Goal: Complete application form: Complete application form

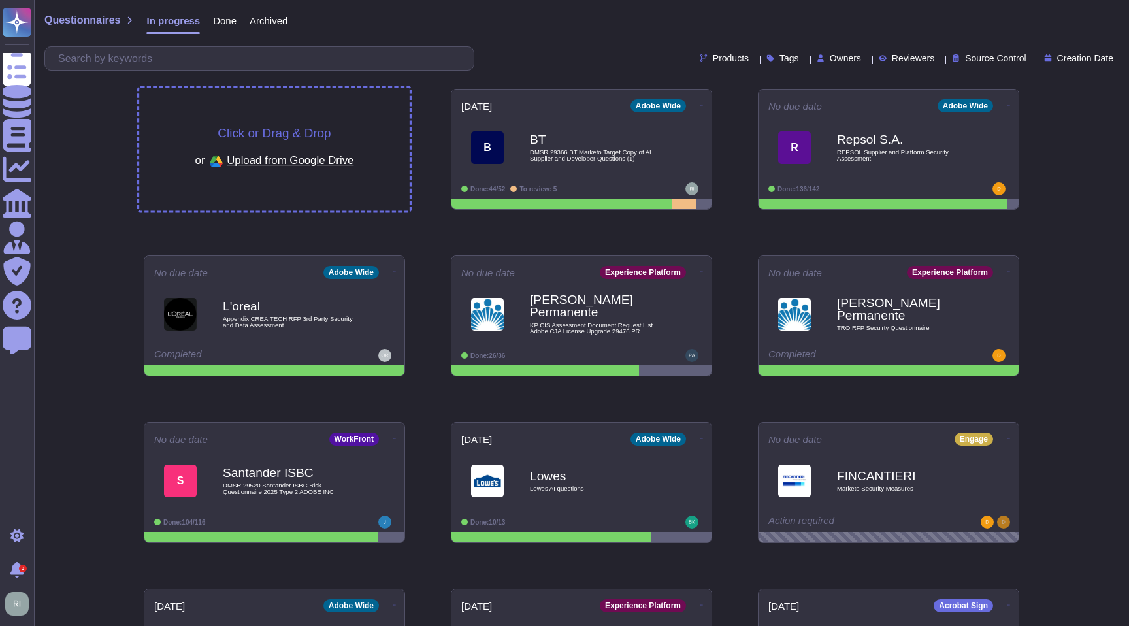
click at [283, 129] on span "Click or Drag & Drop" at bounding box center [274, 133] width 113 height 12
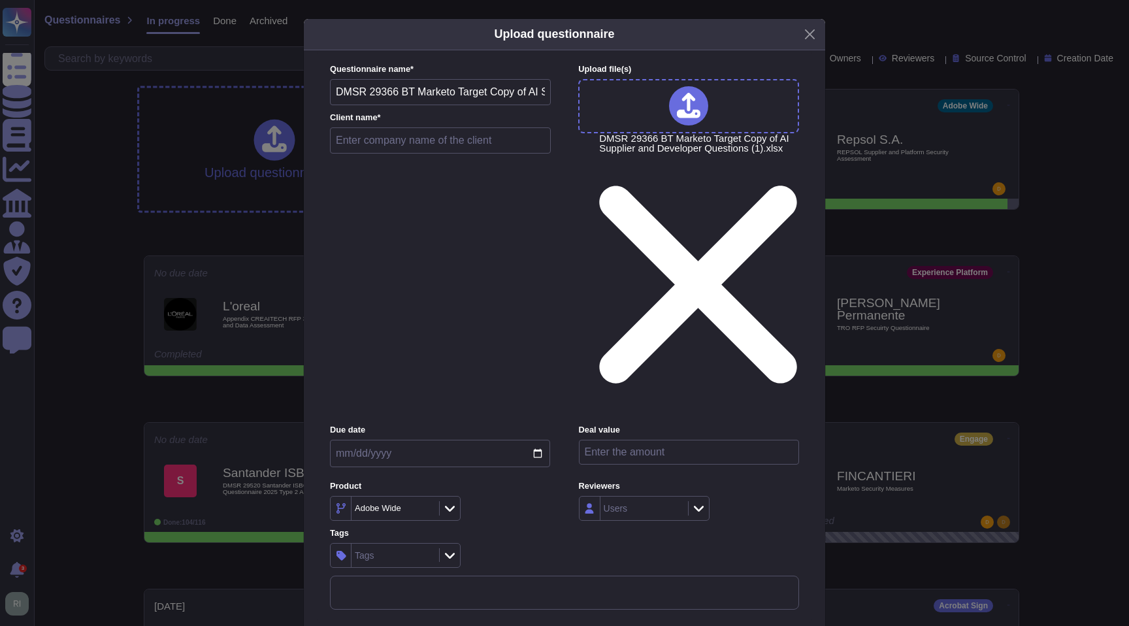
click at [468, 154] on input "text" at bounding box center [440, 140] width 221 height 26
type input "BT"
click at [487, 424] on div "Due date" at bounding box center [440, 449] width 220 height 50
click at [482, 440] on input "date" at bounding box center [440, 453] width 220 height 27
click at [541, 440] on input "date" at bounding box center [440, 453] width 220 height 27
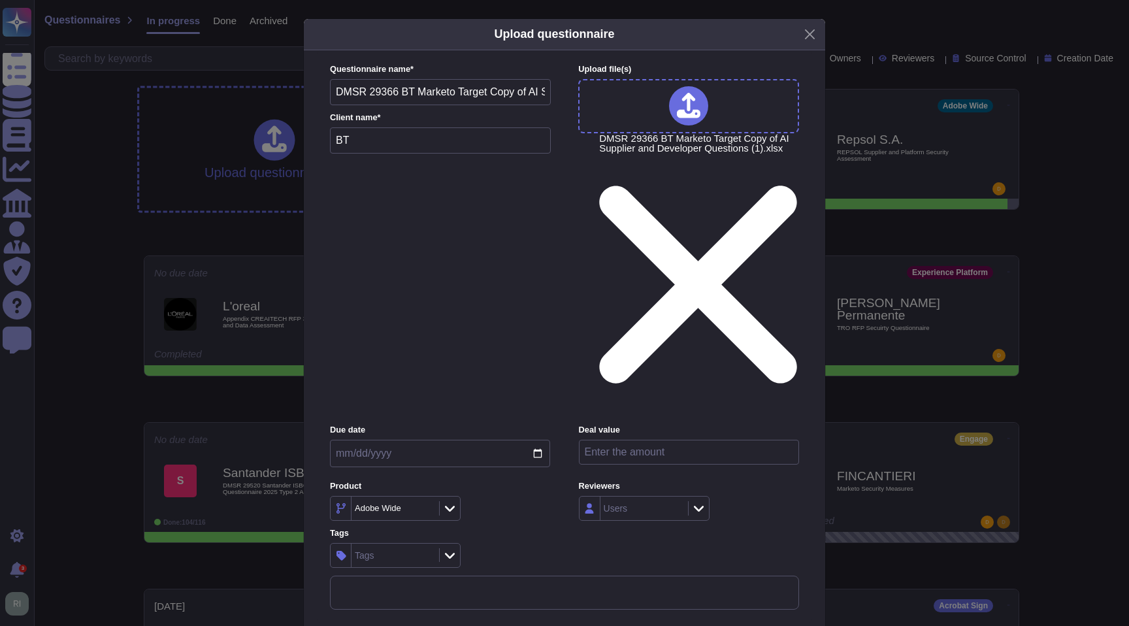
type input "[DATE]"
click at [625, 440] on input "number" at bounding box center [689, 452] width 220 height 25
type input "21000"
click at [410, 504] on div "Adobe Wide" at bounding box center [389, 508] width 68 height 8
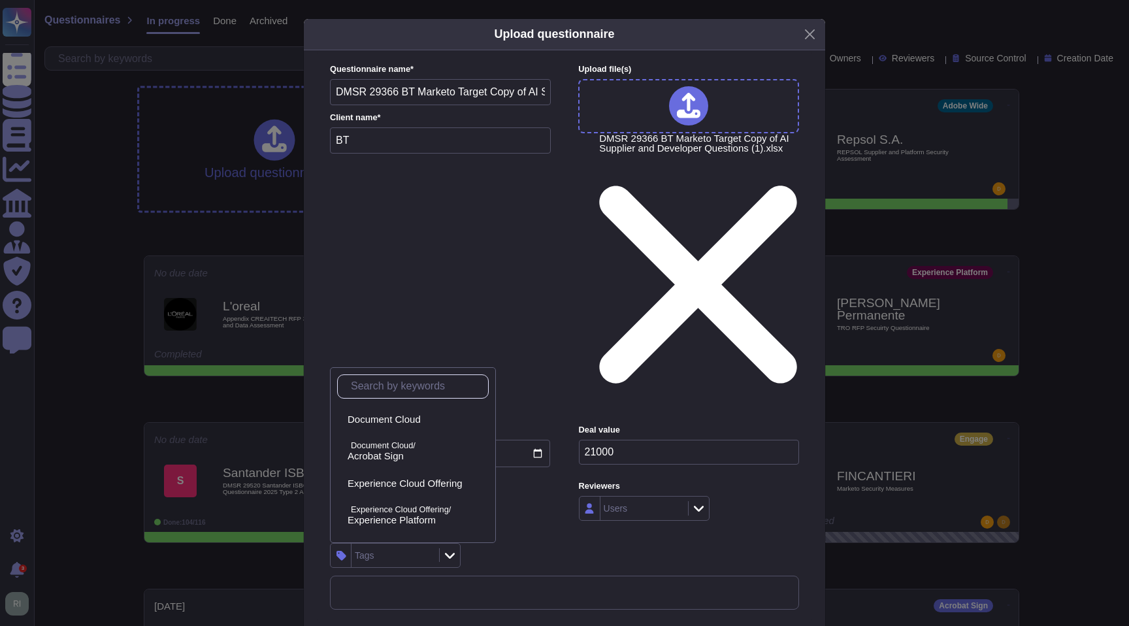
click at [544, 543] on div "Tags" at bounding box center [440, 555] width 220 height 25
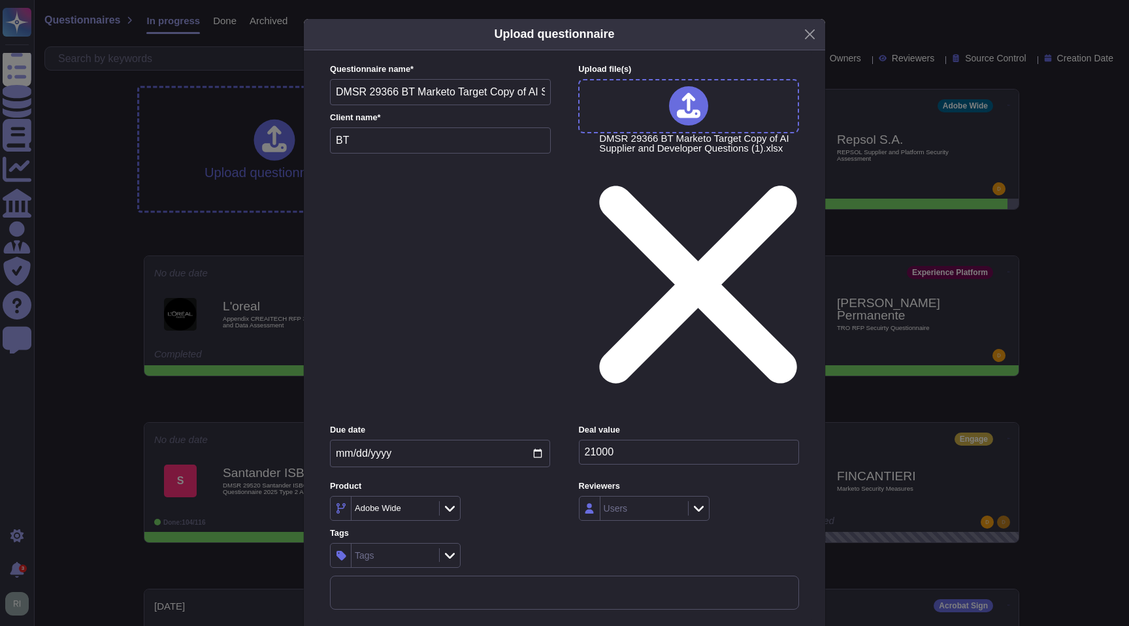
click at [390, 544] on div "Tags" at bounding box center [394, 556] width 84 height 24
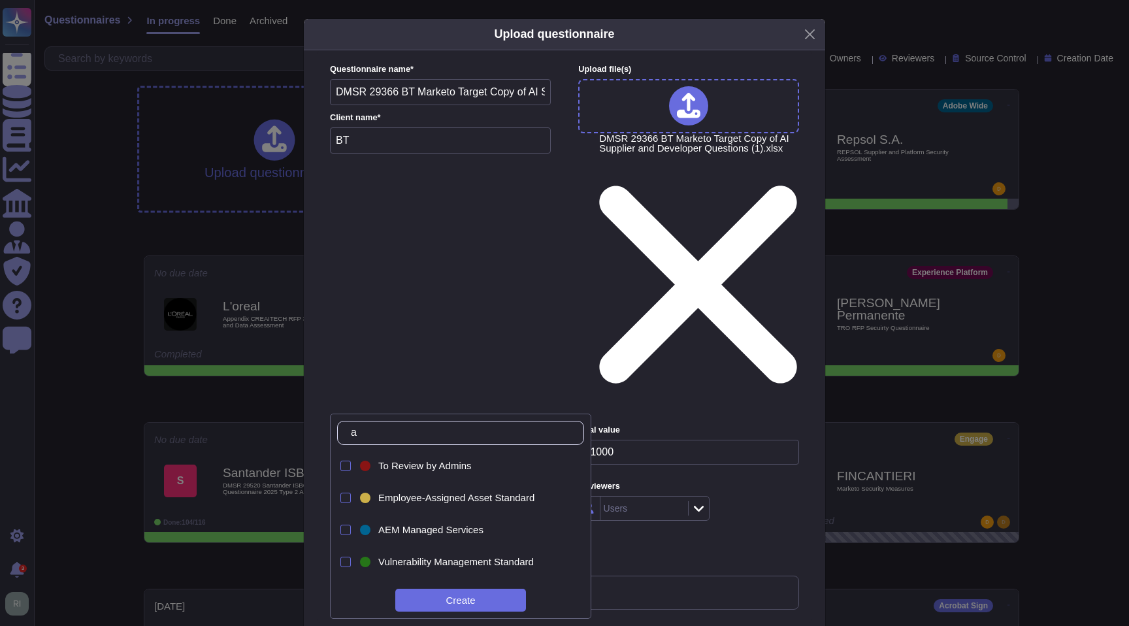
type input "a"
click at [391, 544] on div "Tags" at bounding box center [394, 556] width 84 height 24
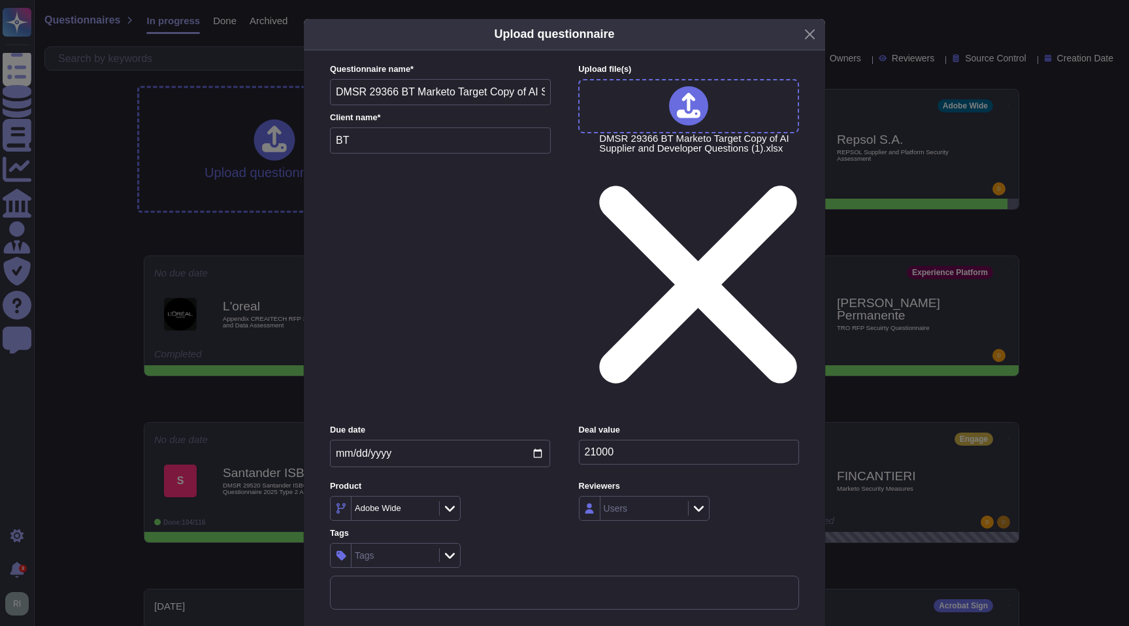
click at [391, 544] on div "Tags" at bounding box center [394, 556] width 84 height 24
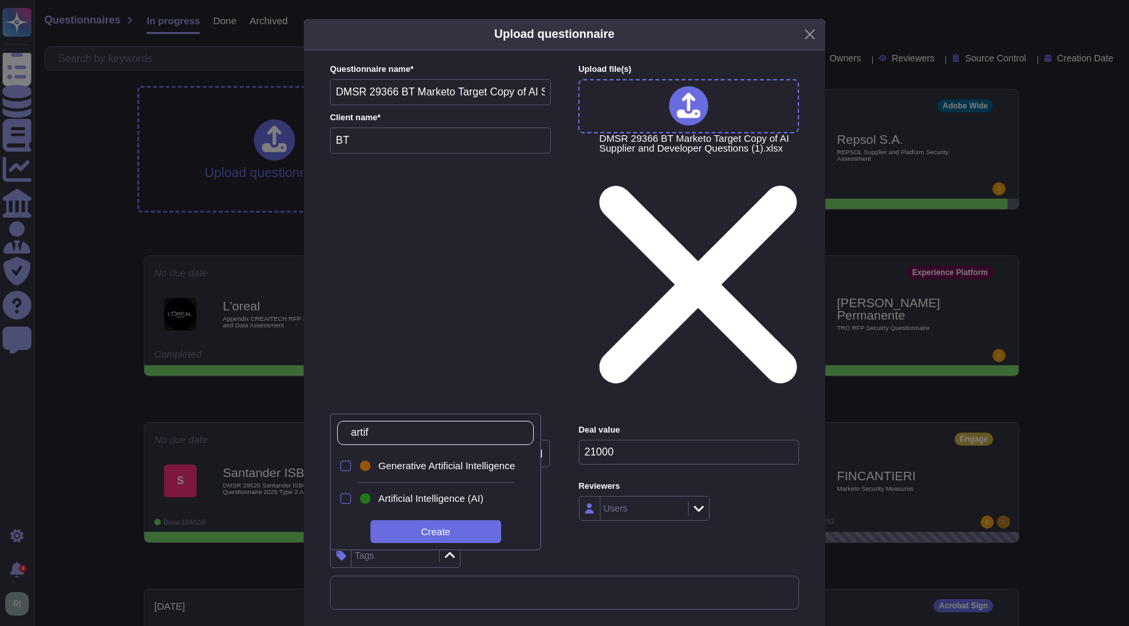
type input "artifi"
click at [346, 464] on div at bounding box center [345, 466] width 10 height 10
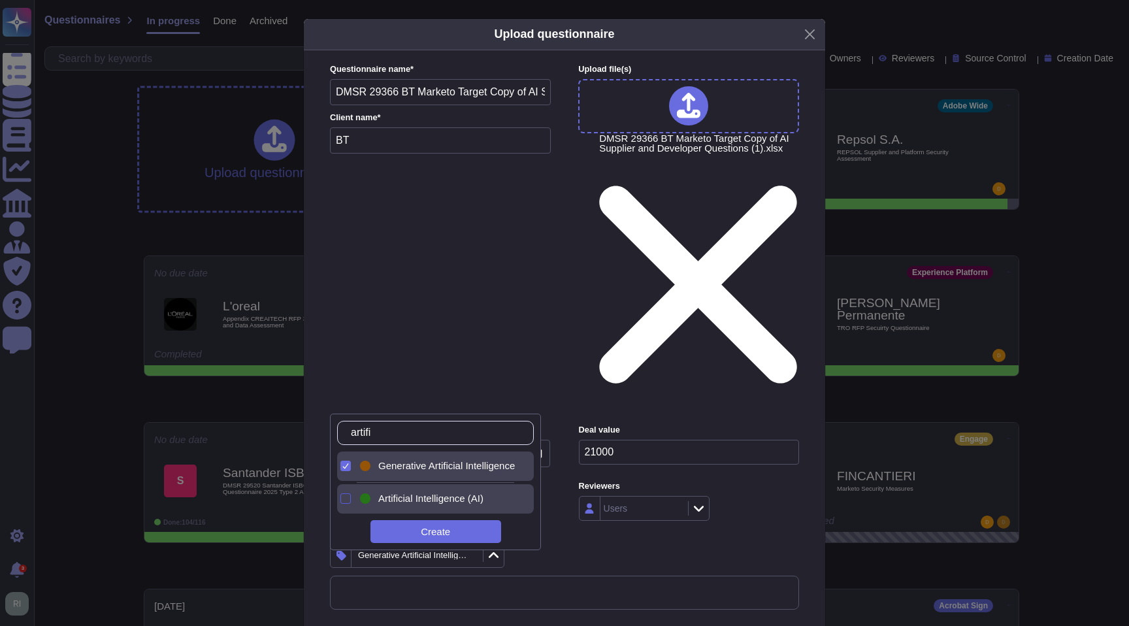
click at [346, 496] on div at bounding box center [345, 498] width 10 height 10
click at [505, 529] on label "Tags" at bounding box center [440, 533] width 220 height 8
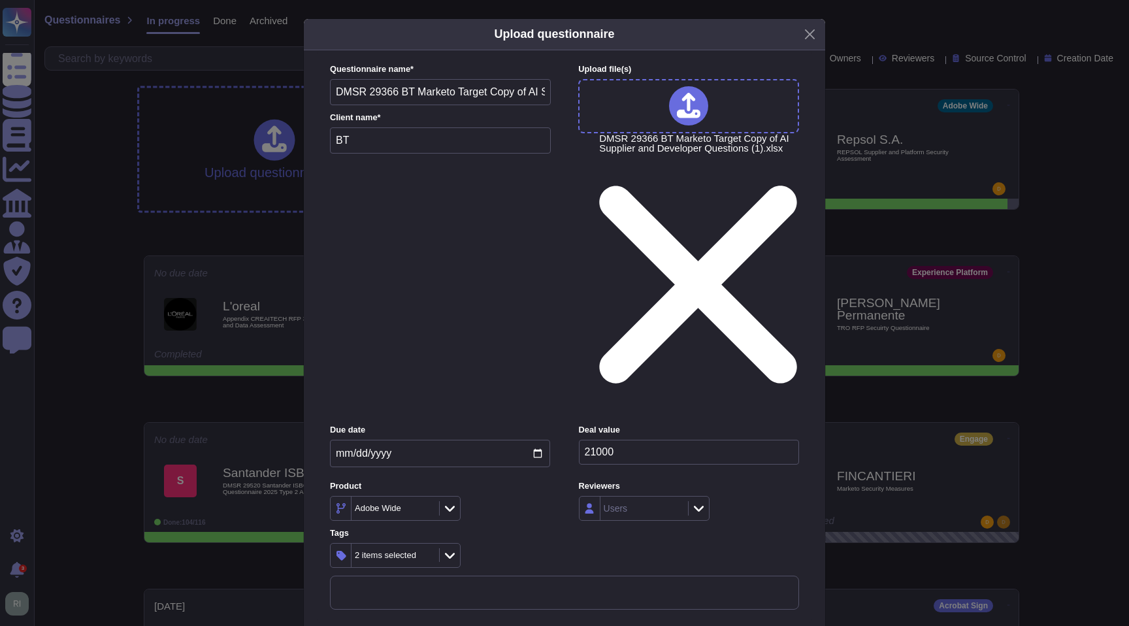
click at [406, 504] on div "Adobe Wide" at bounding box center [389, 508] width 68 height 8
type input "marketo"
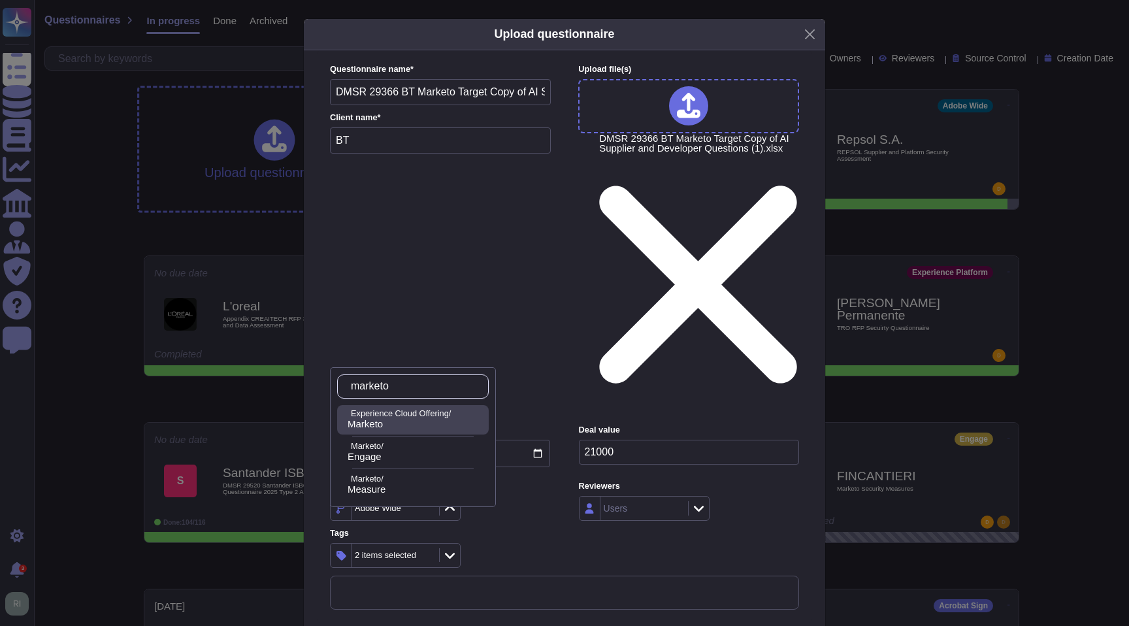
click at [383, 421] on span "Marketo" at bounding box center [365, 424] width 35 height 12
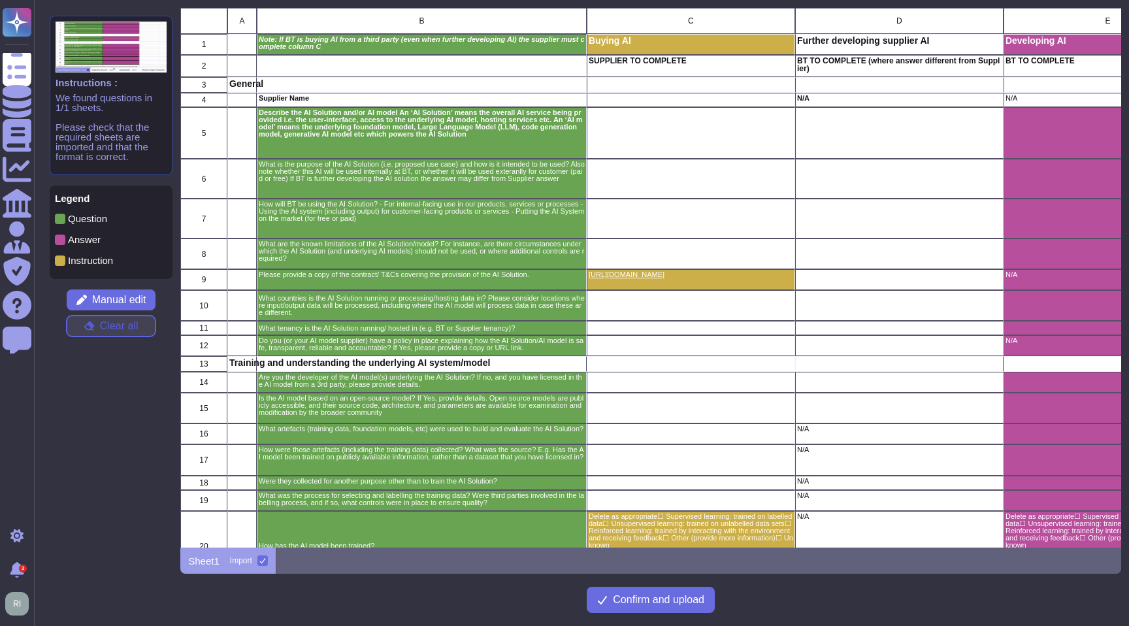
click at [120, 321] on span "Clear all" at bounding box center [119, 326] width 39 height 10
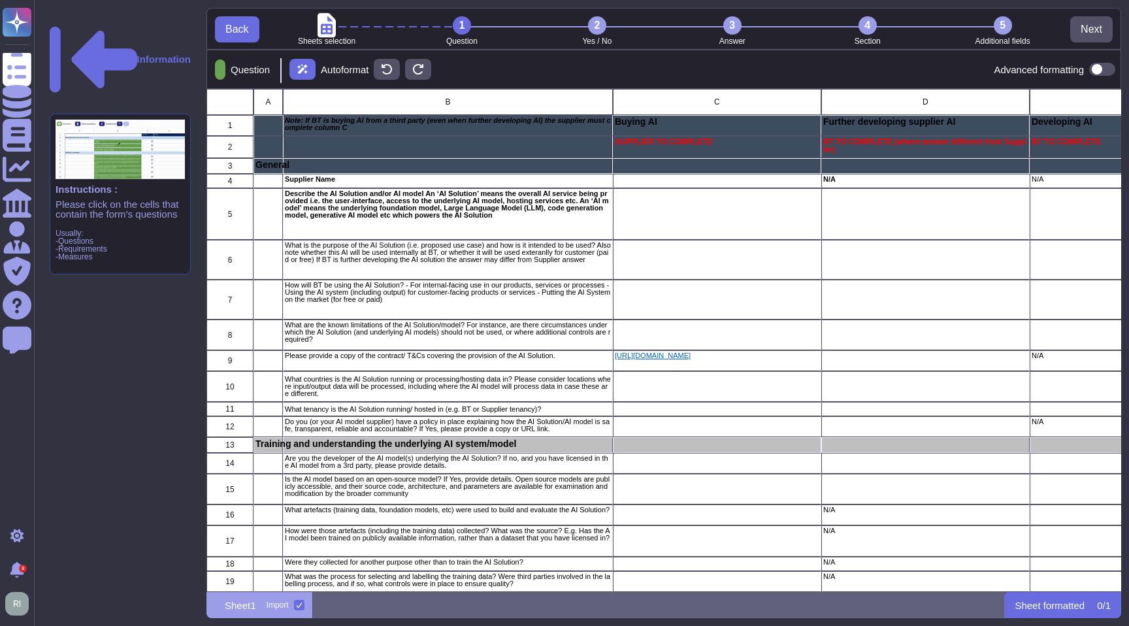
scroll to position [503, 915]
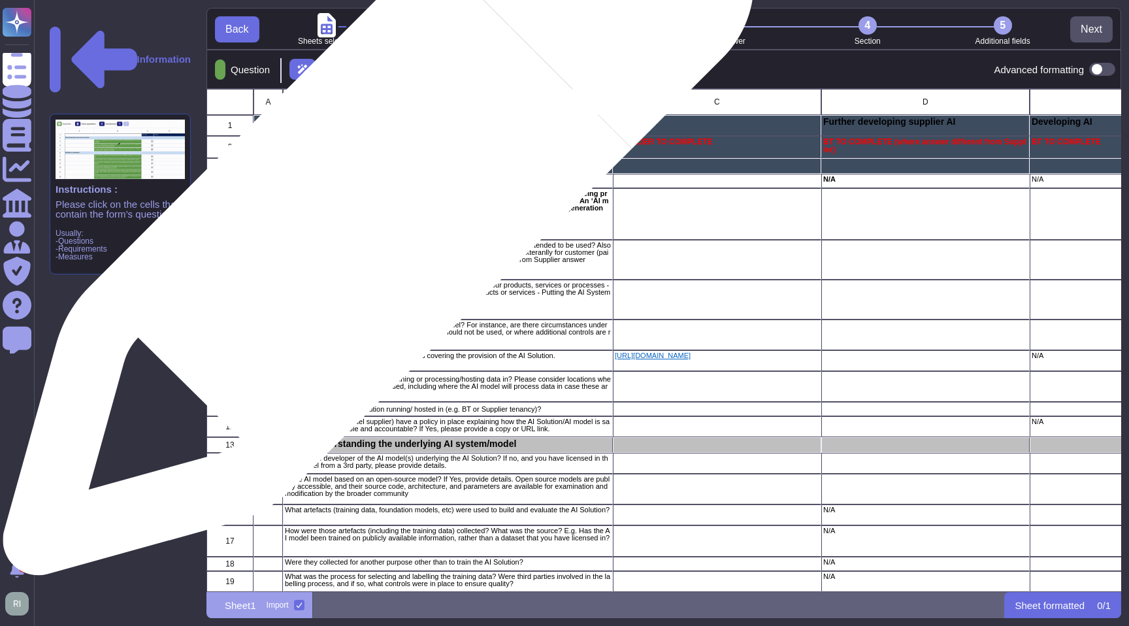
click at [373, 207] on p "Describe the AI Solution and/or AI model An ‘AI Solution’ means the overall AI …" at bounding box center [448, 204] width 326 height 29
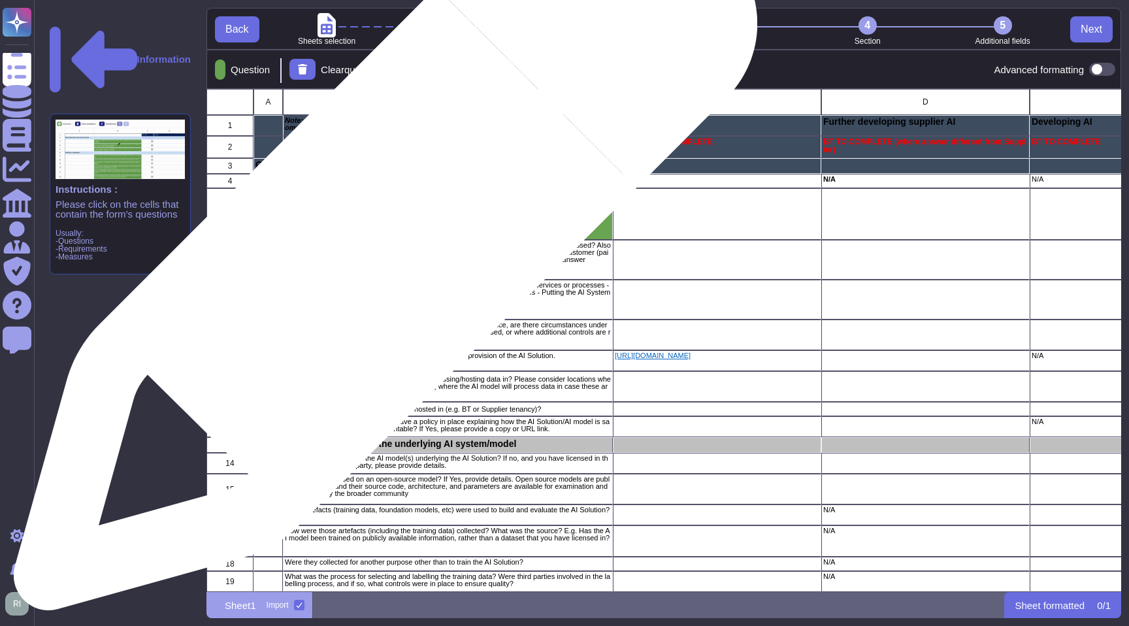
click at [380, 245] on p "What is the purpose of the AI Solution (i.e. proposed use case) and how is it i…" at bounding box center [448, 253] width 326 height 22
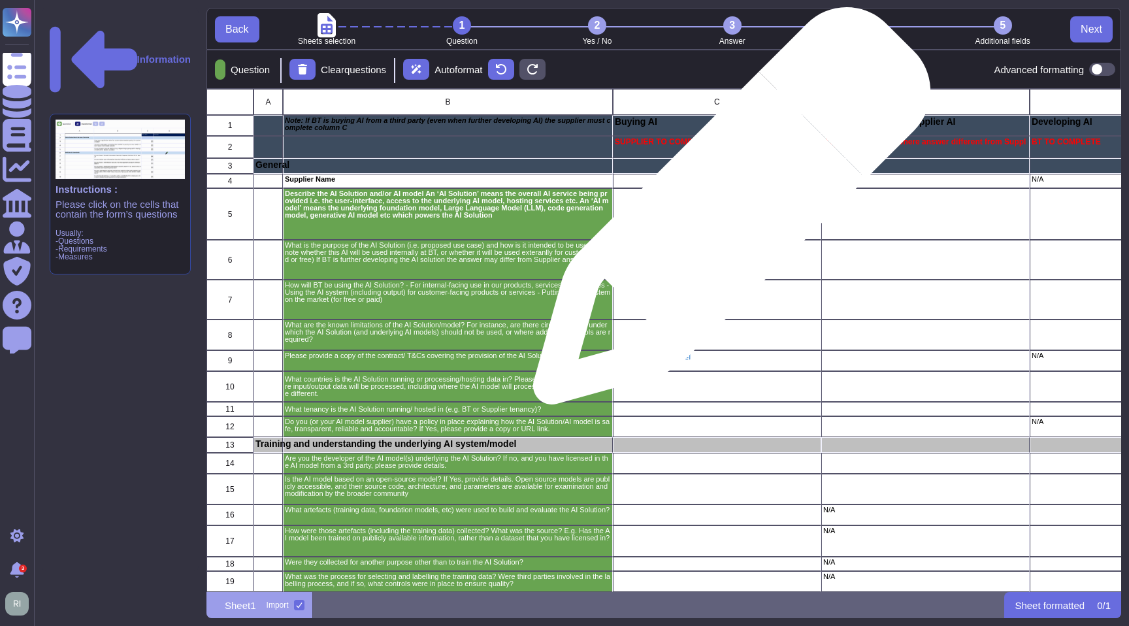
click at [727, 212] on div "grid" at bounding box center [717, 214] width 208 height 52
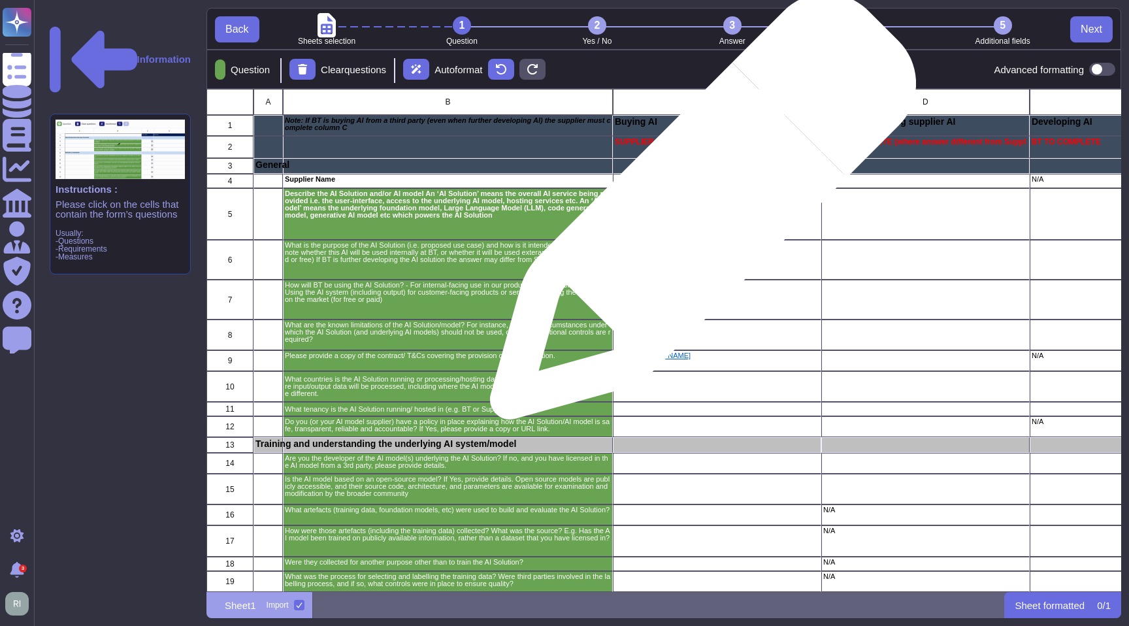
click at [698, 213] on div "grid" at bounding box center [717, 214] width 208 height 52
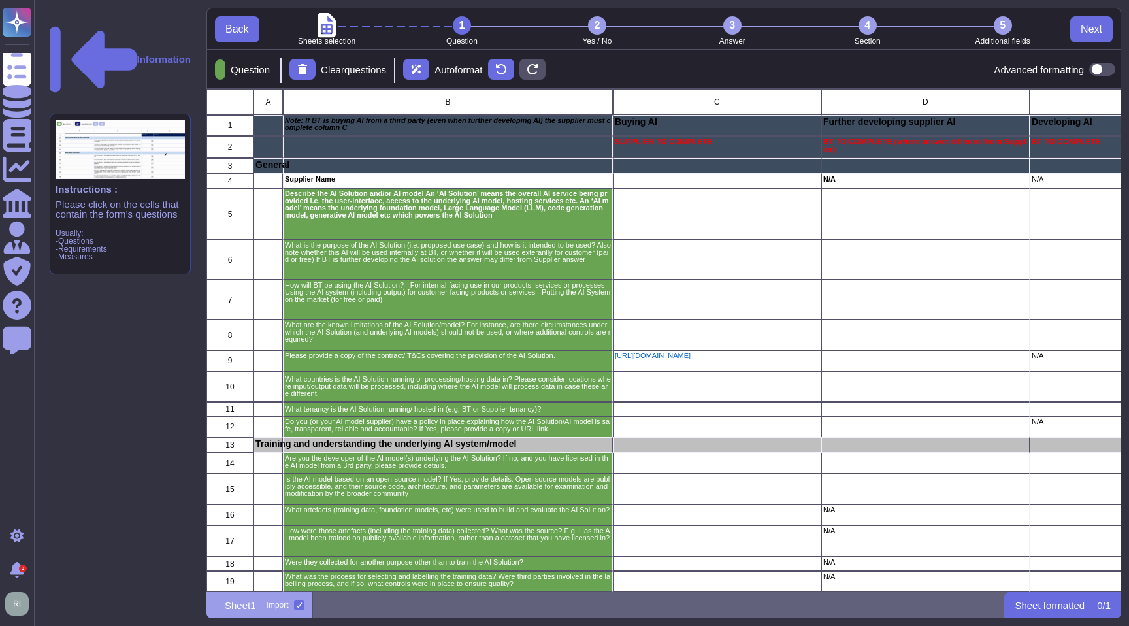
click at [601, 27] on div "2" at bounding box center [597, 25] width 18 height 18
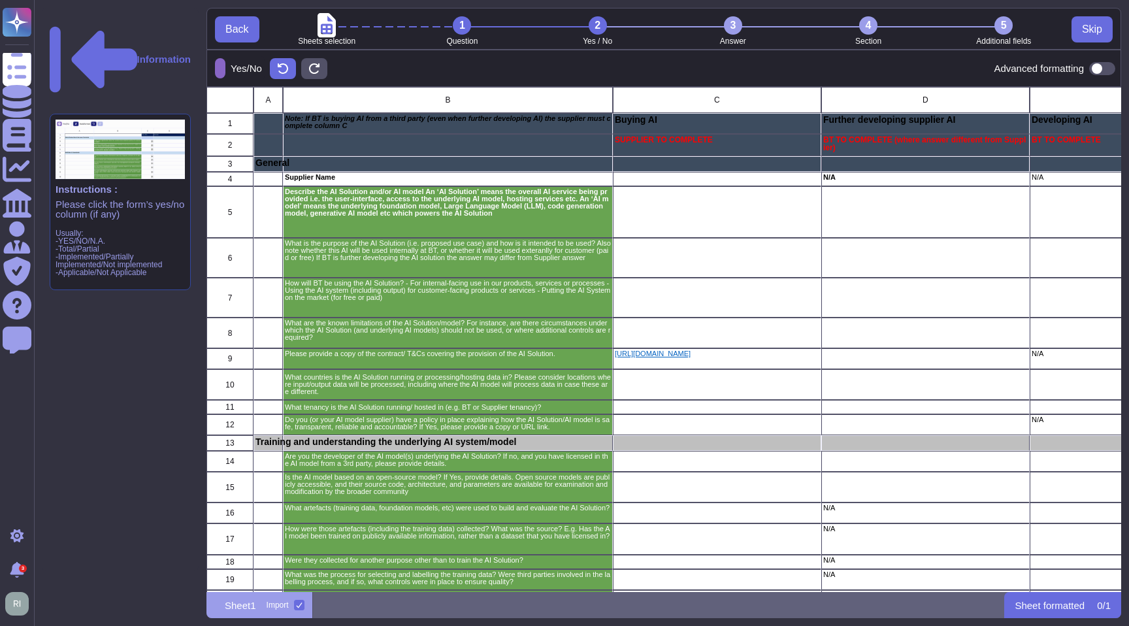
scroll to position [1, 1]
click at [734, 29] on div "3" at bounding box center [733, 25] width 18 height 18
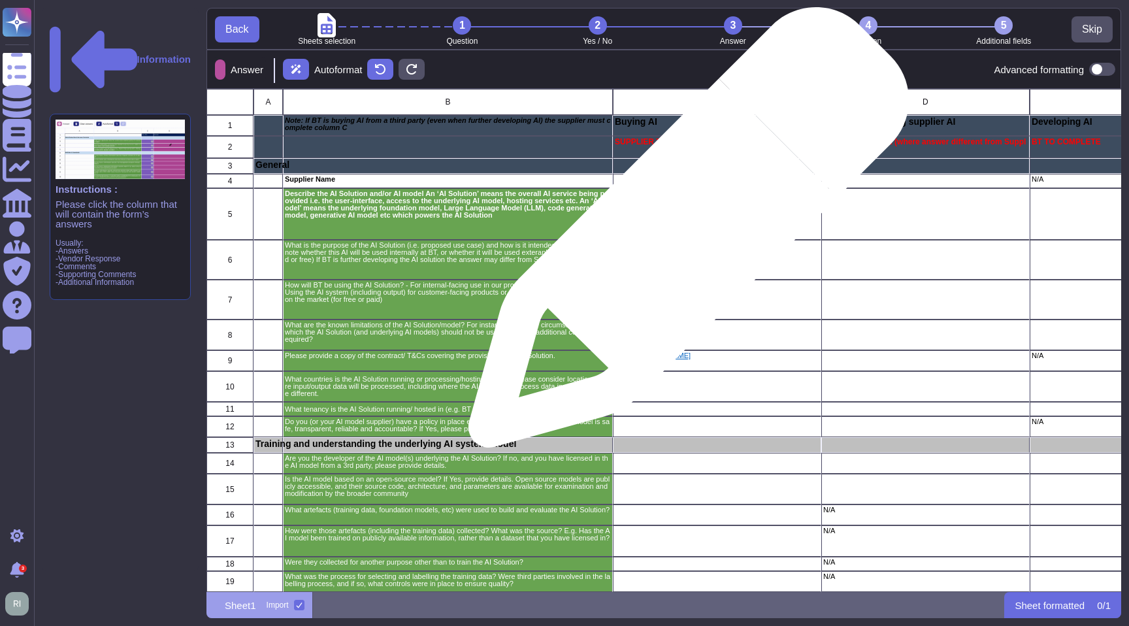
click at [684, 234] on div "grid" at bounding box center [717, 214] width 208 height 52
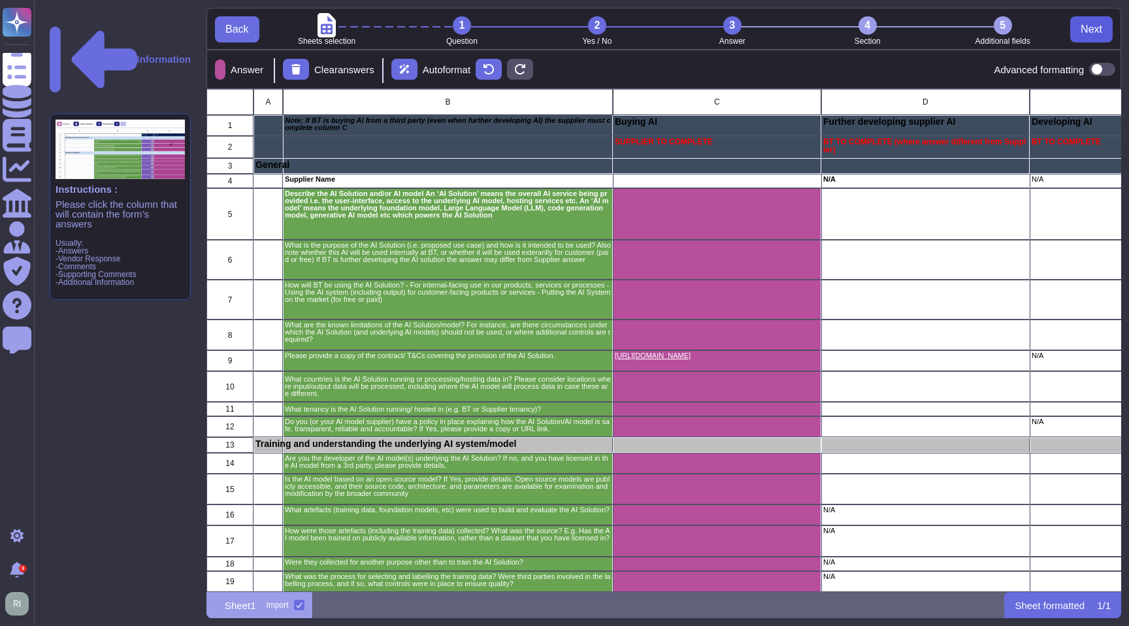
click at [1095, 28] on span "Next" at bounding box center [1092, 29] width 22 height 10
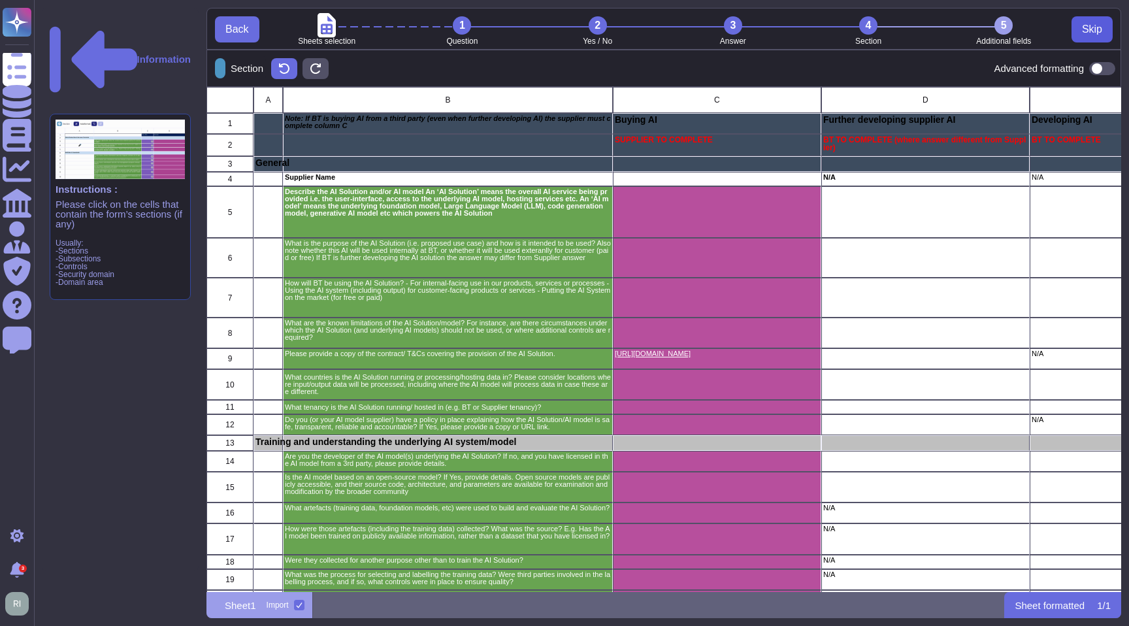
click at [1076, 30] on button "Skip" at bounding box center [1092, 29] width 41 height 26
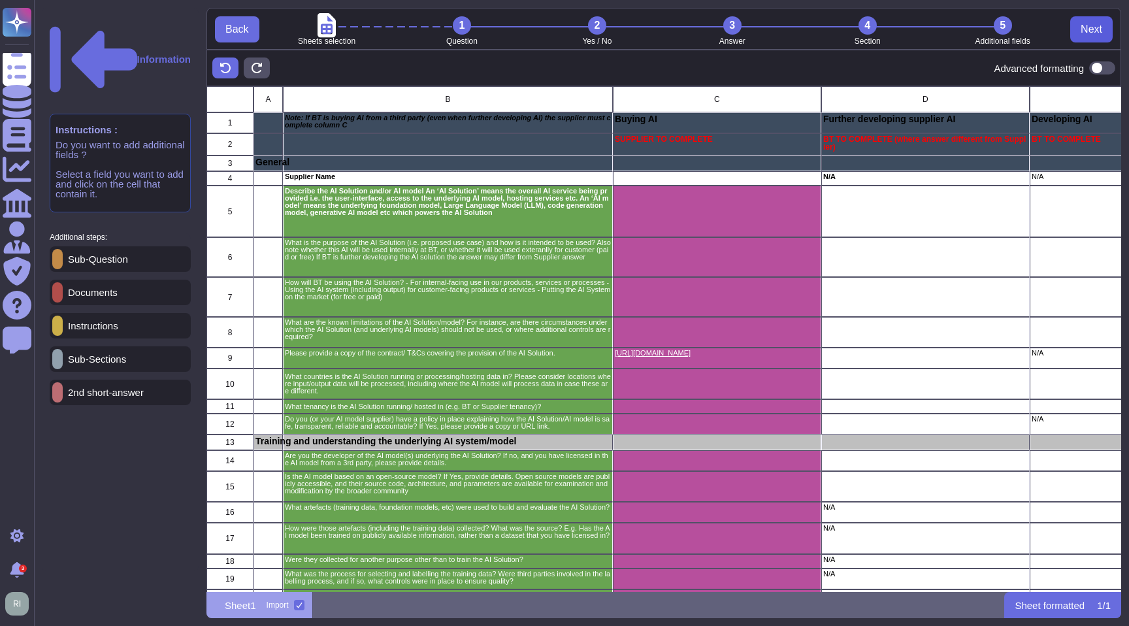
click at [1092, 29] on span "Next" at bounding box center [1092, 29] width 22 height 10
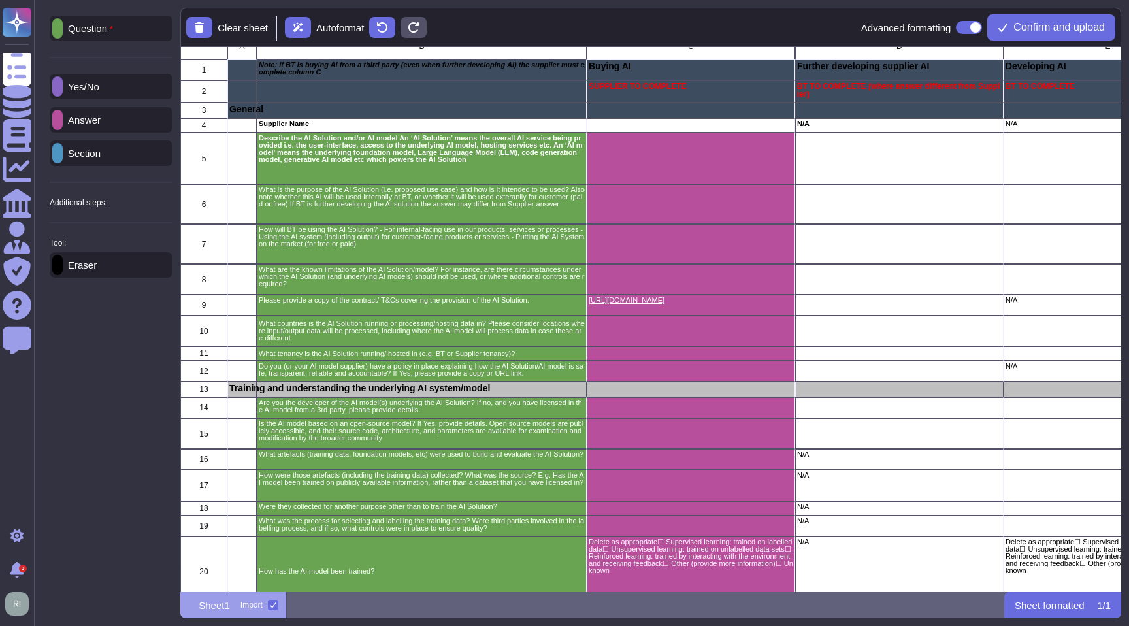
scroll to position [0, 0]
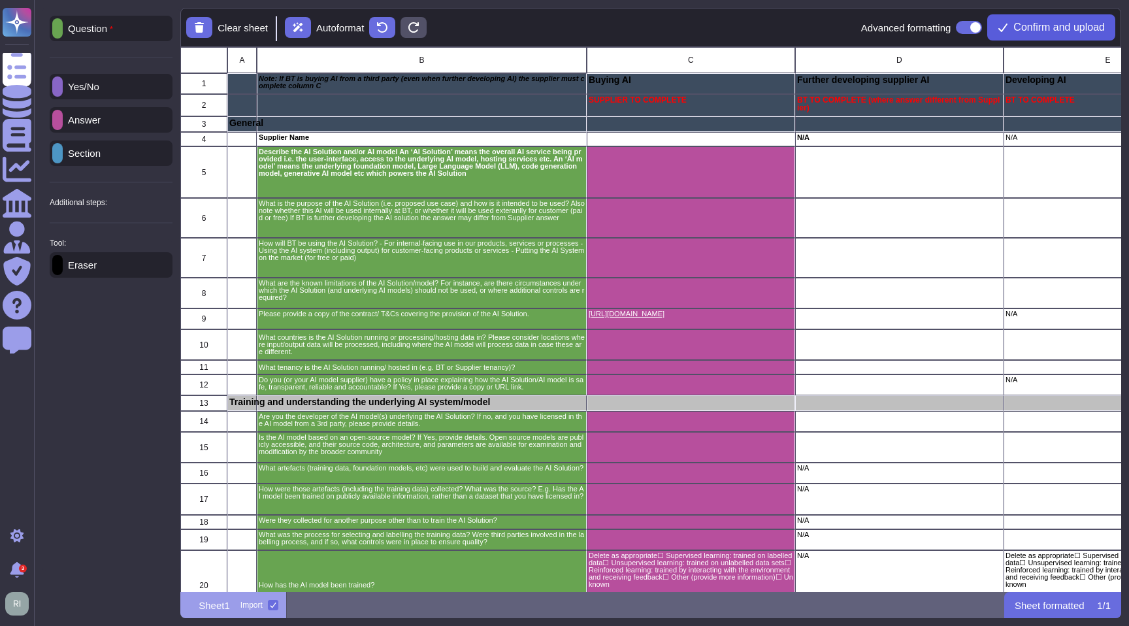
click at [1031, 31] on span "Confirm and upload" at bounding box center [1059, 27] width 91 height 10
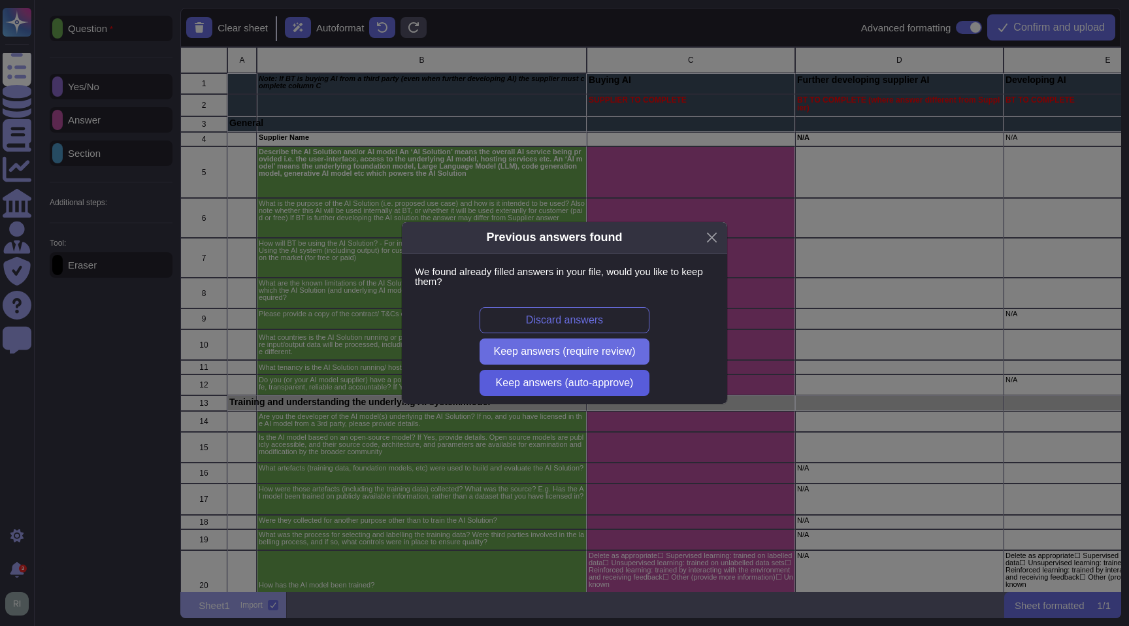
click at [620, 382] on span "Keep answers (auto-approve)" at bounding box center [565, 383] width 138 height 10
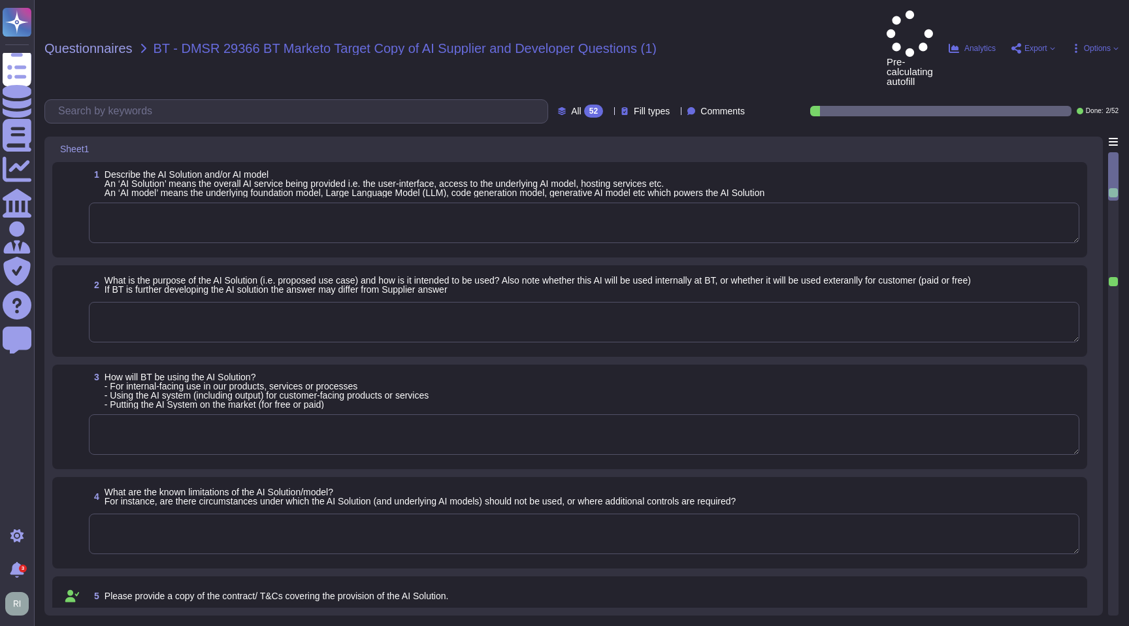
type textarea "[URL][DOMAIN_NAME]"
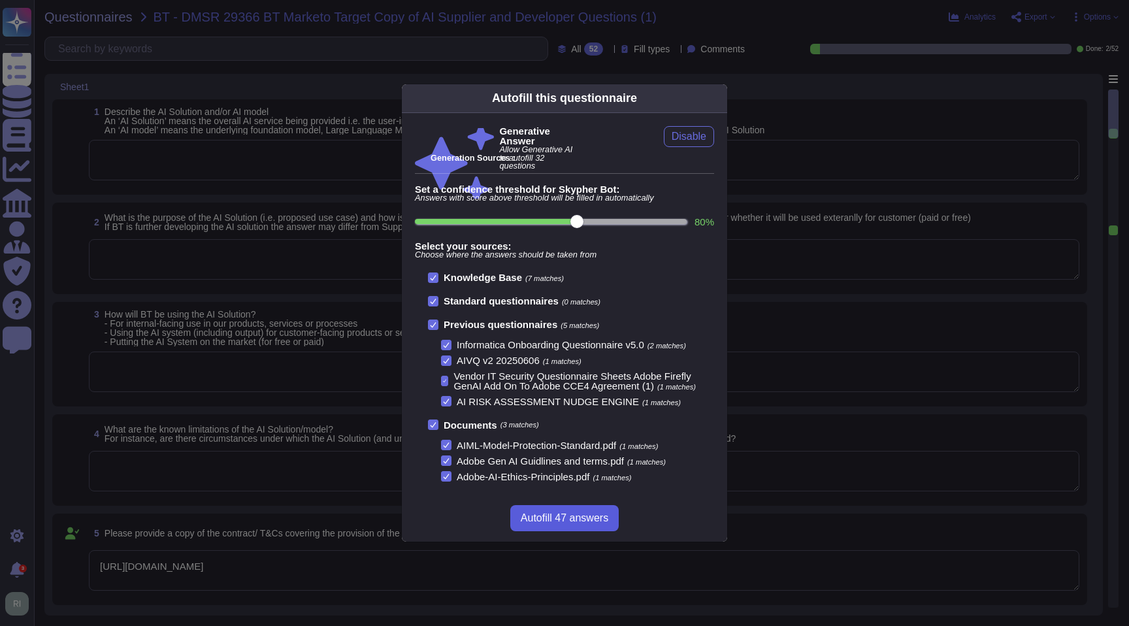
click at [570, 514] on span "Autofill 47 answers" at bounding box center [565, 518] width 88 height 10
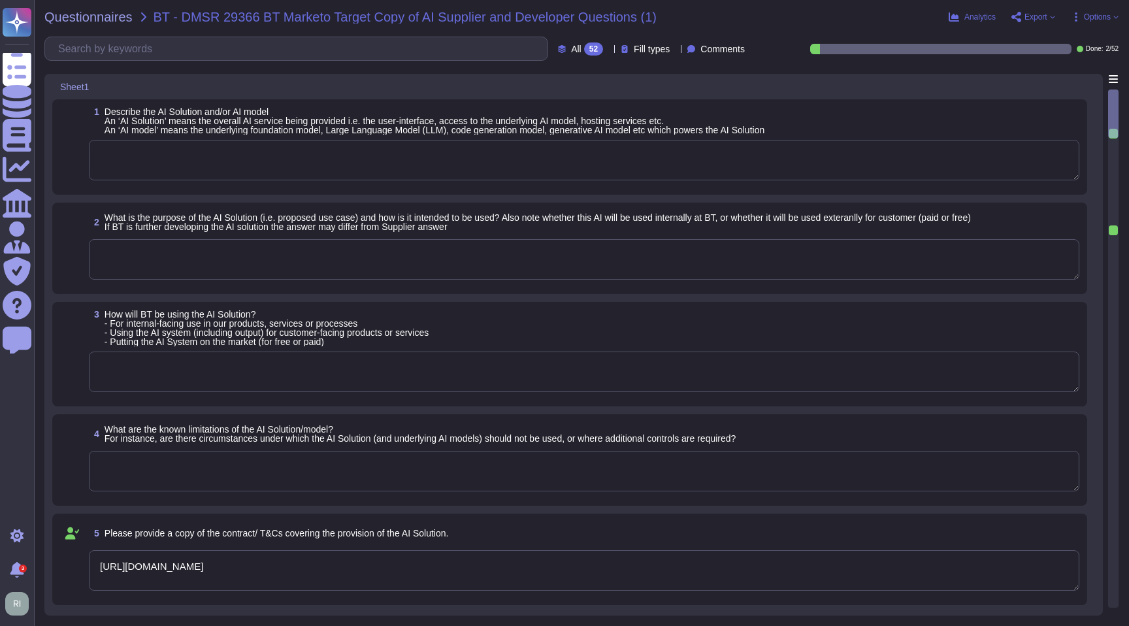
type textarea "AI Solution: Adobe offers an AI solution that integrates with various Experienc…"
type textarea "For customers with an AI Assistant for Acrobat add-on subscription, this sectio…"
type textarea "How AI is Used in Adobe Products"
type textarea "The AI solution has several known limitations: 1. Bias in Data: AI systems are …"
type textarea "The AI Solution processes and hosts data in the following countries: - [GEOGRAP…"
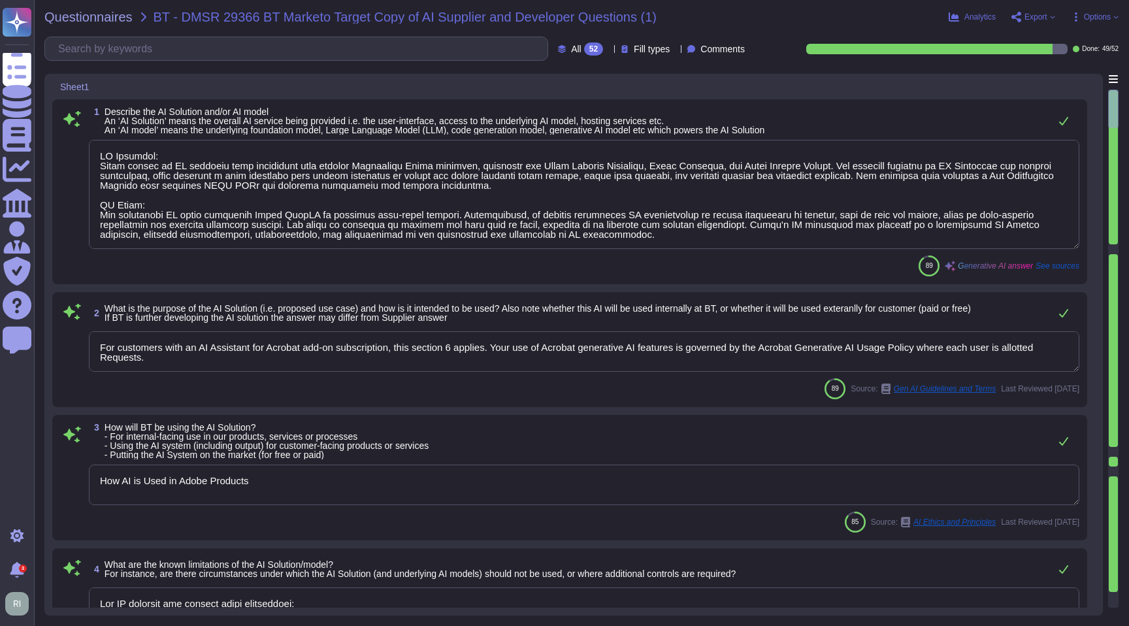
scroll to position [1, 0]
drag, startPoint x: 163, startPoint y: 155, endPoint x: 93, endPoint y: 154, distance: 69.9
click at [93, 154] on textarea at bounding box center [584, 193] width 991 height 109
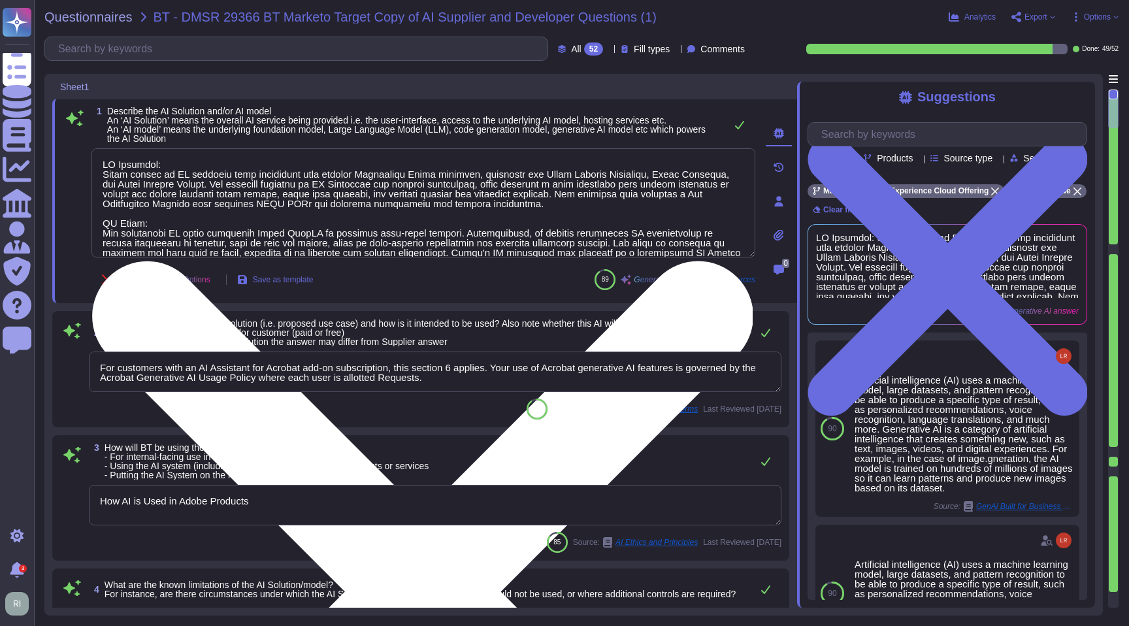
scroll to position [21, 0]
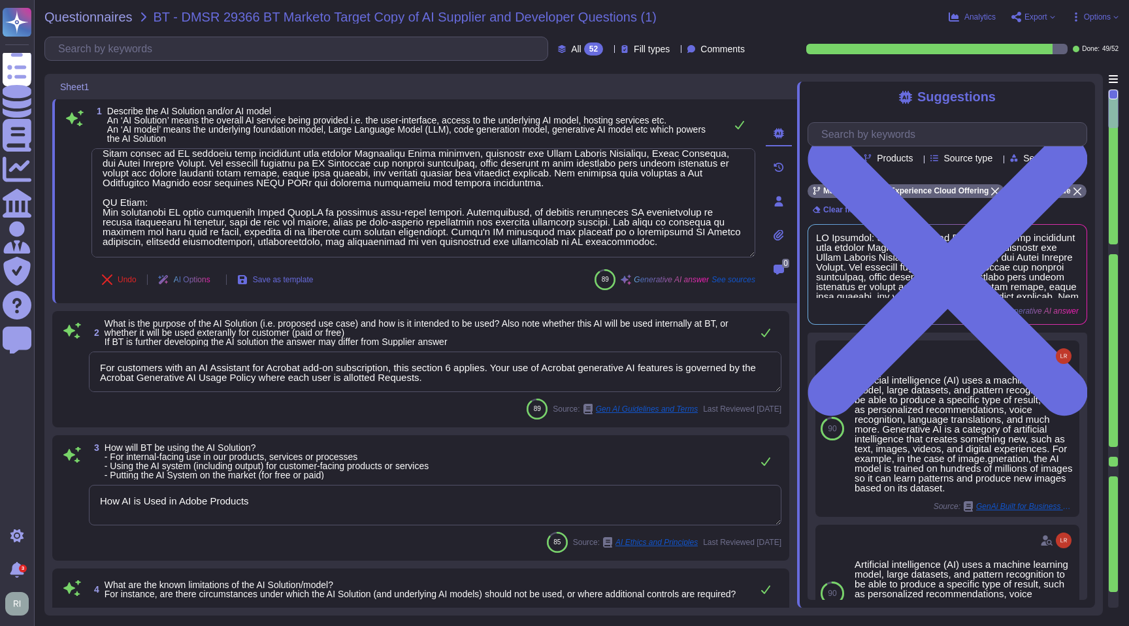
type textarea "The AI Solution processes and hosts data in the following countries: - [GEOGRAP…"
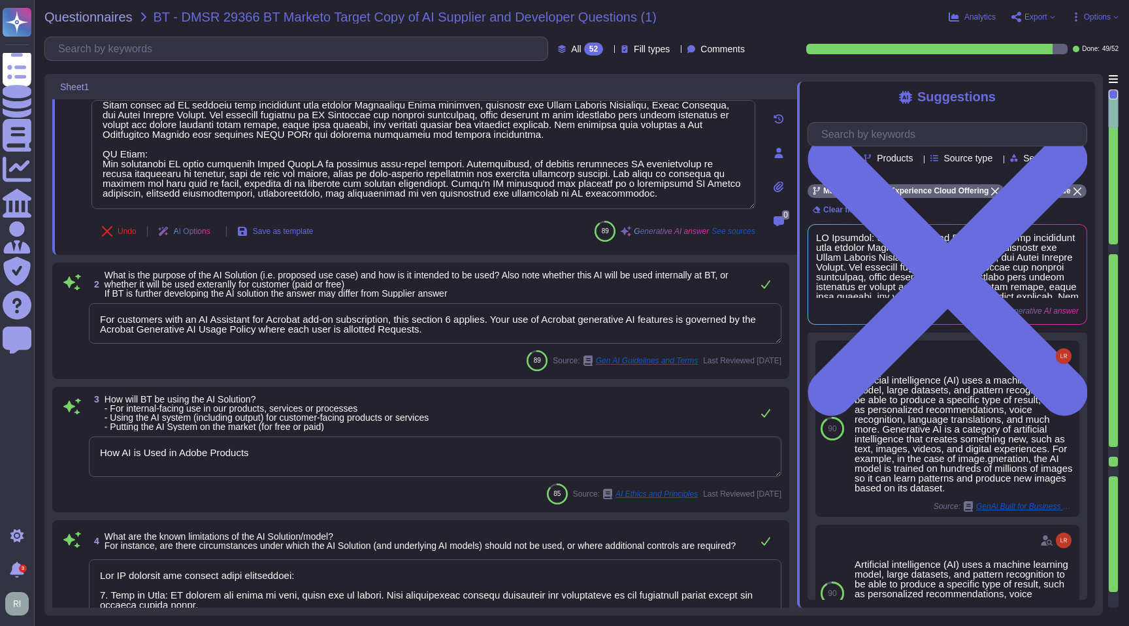
scroll to position [63, 0]
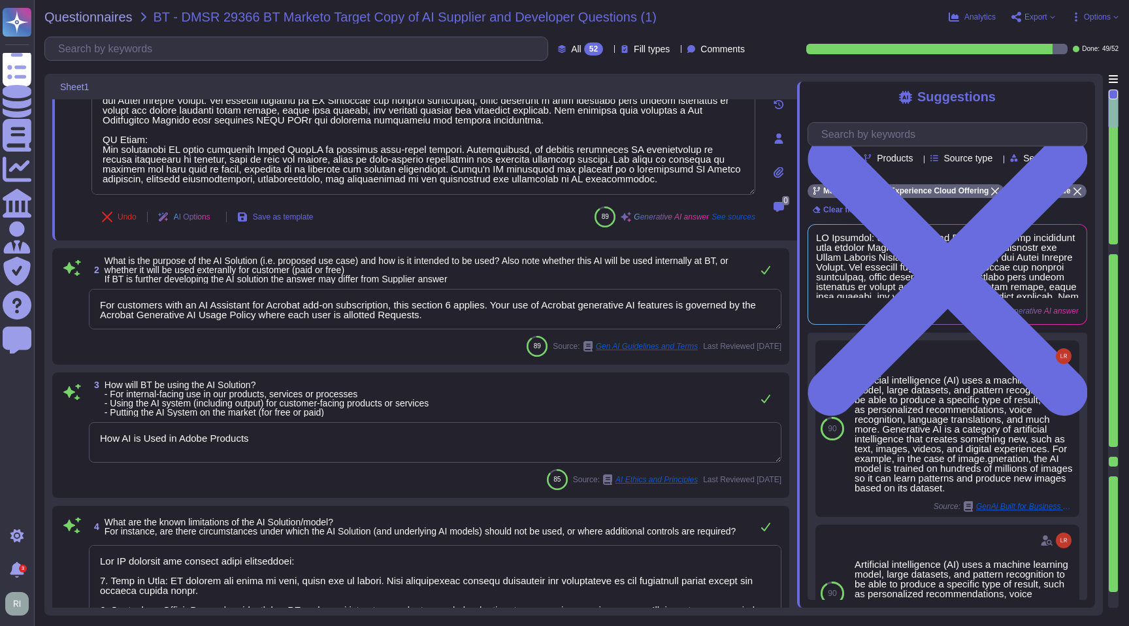
click at [1093, 13] on span "Options" at bounding box center [1097, 17] width 27 height 8
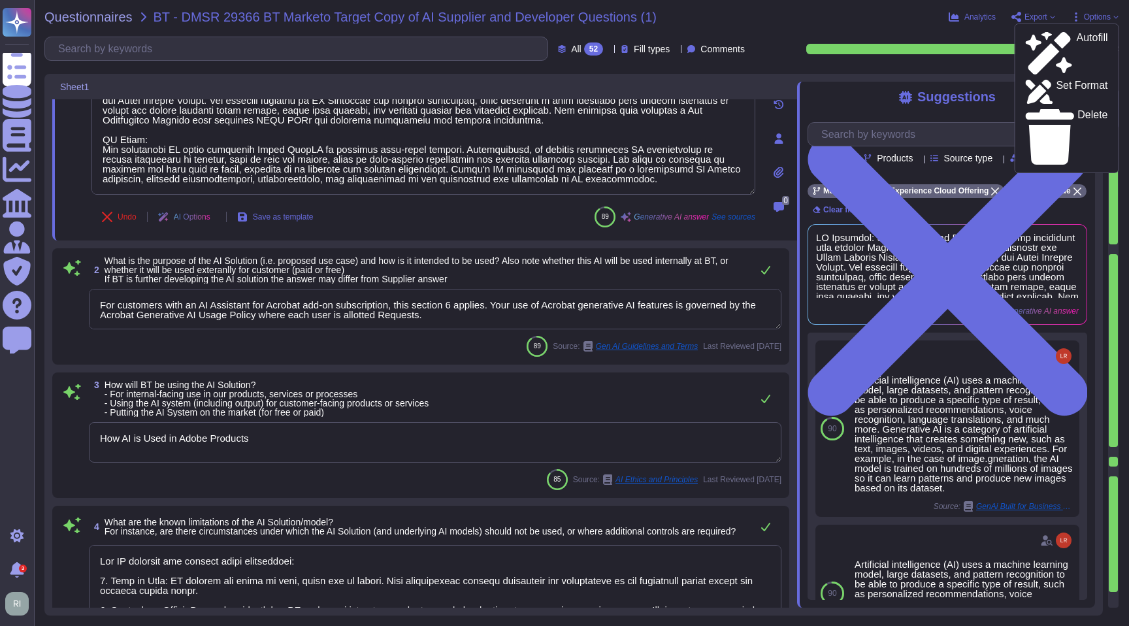
click at [1098, 12] on span "Options" at bounding box center [1095, 17] width 48 height 10
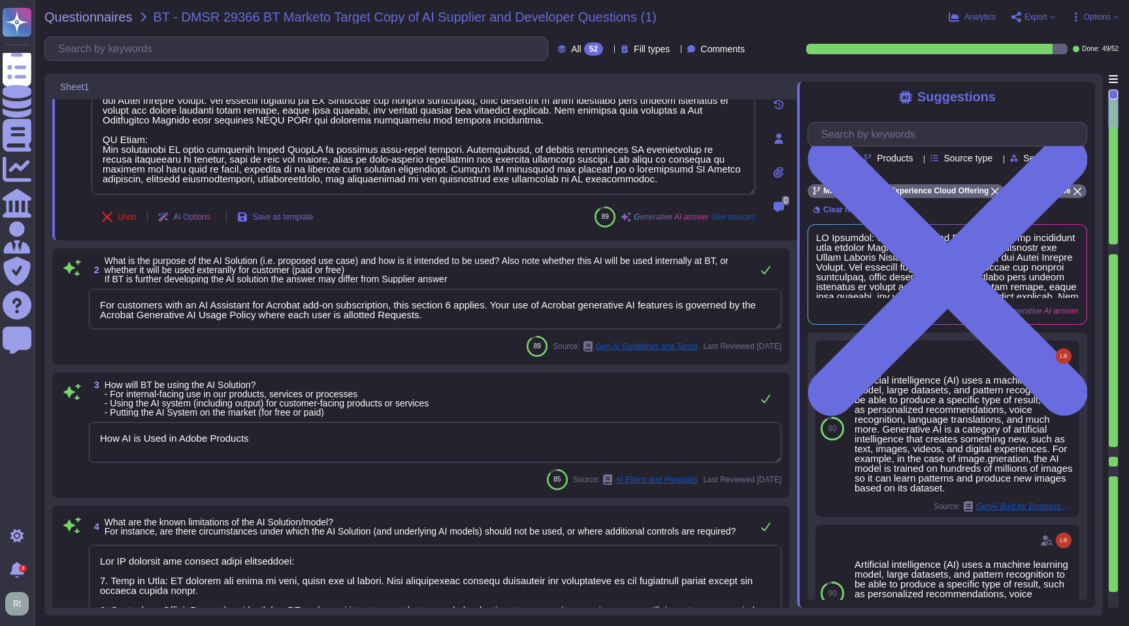
scroll to position [1, 0]
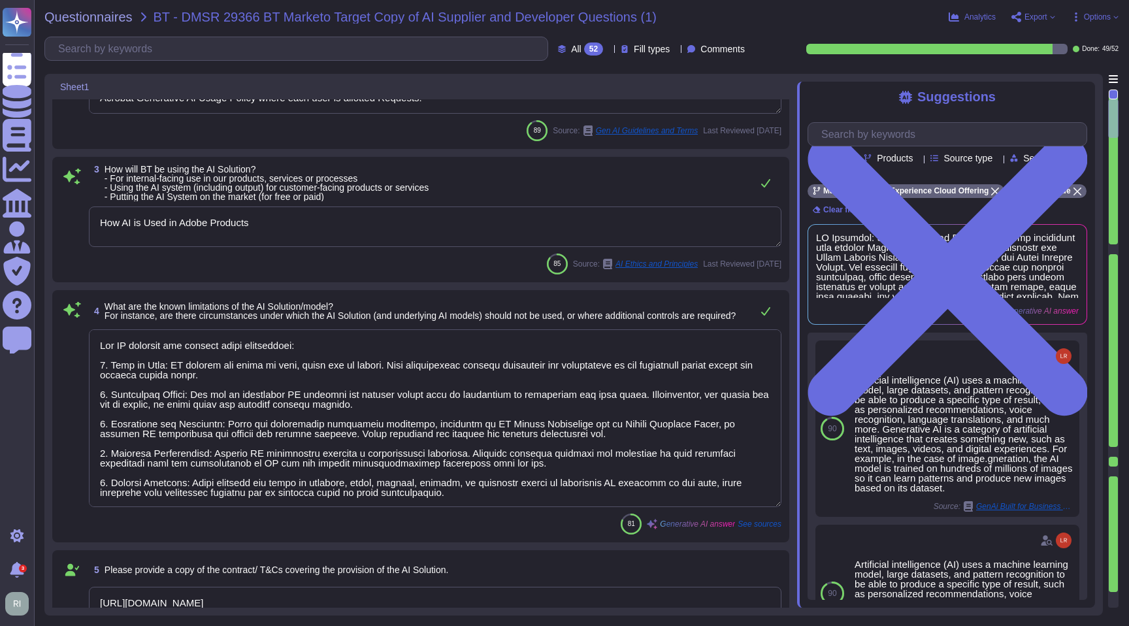
type textarea "The AI Solution is hosted in both multi-tenant and single-tenant models. Multi-…"
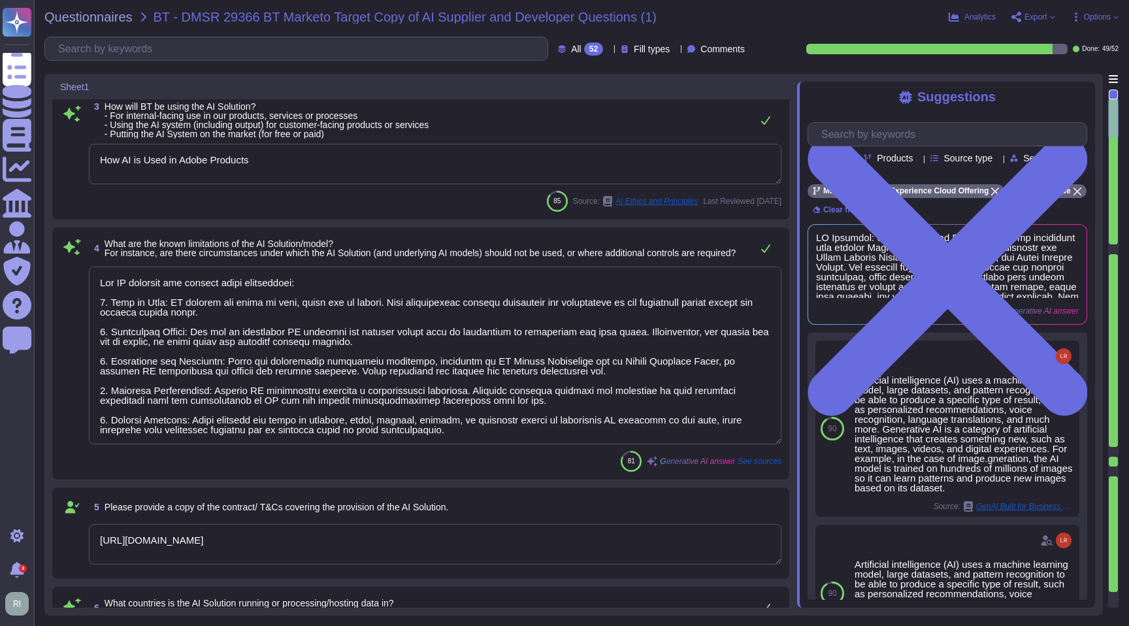
scroll to position [21, 0]
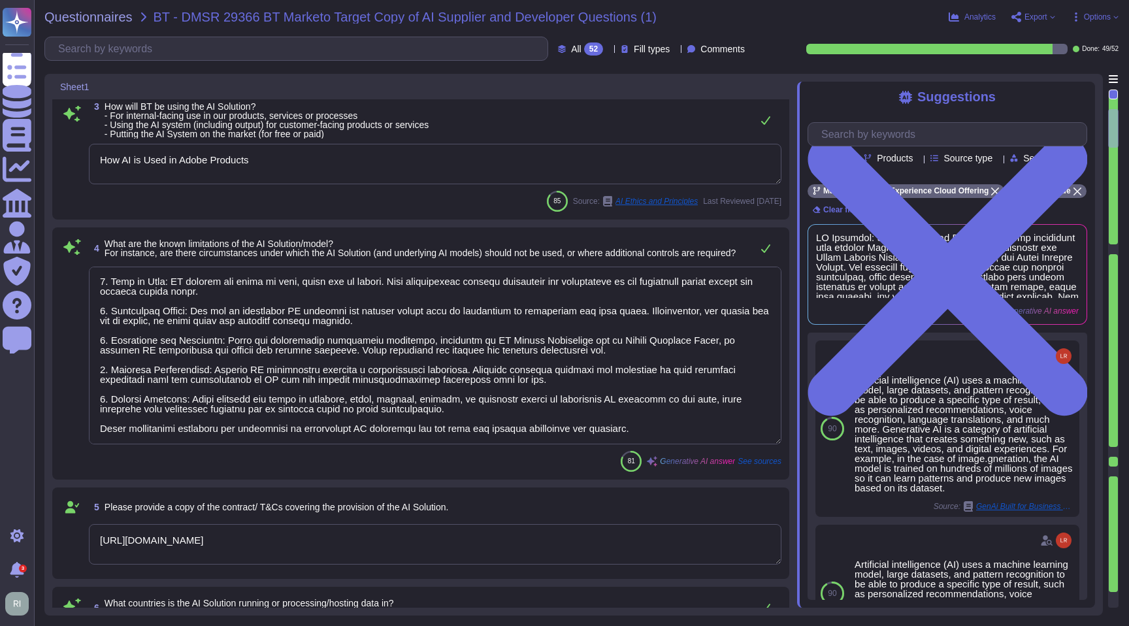
type textarea "Yes, Adobe has established policies that ensure the safety, transparency, relia…"
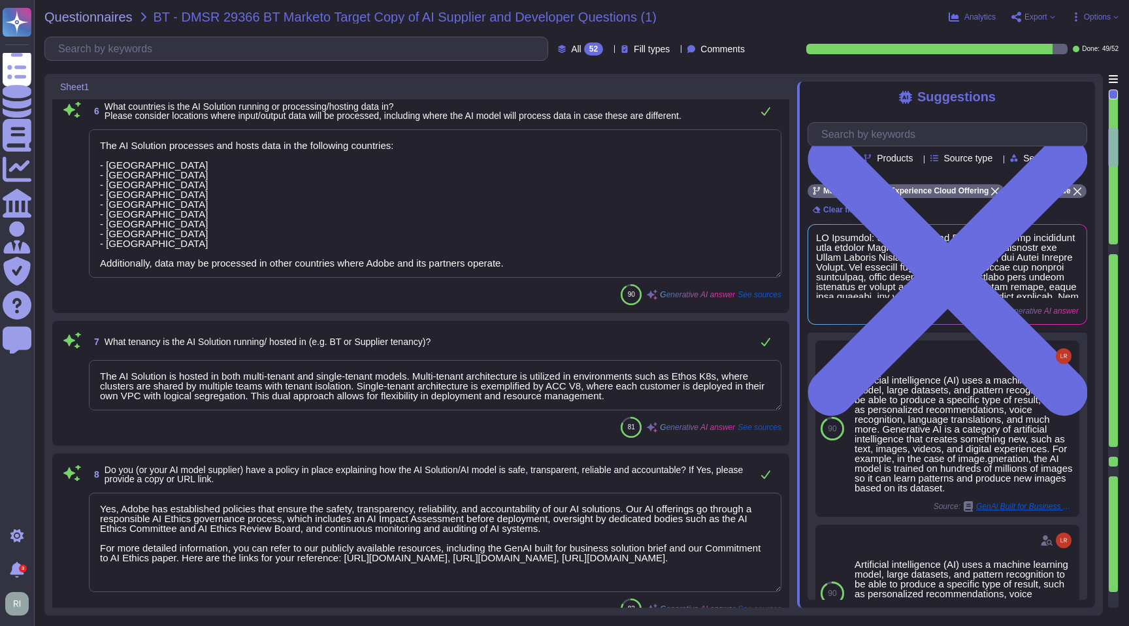
type textarea "Adobe currently offers AI solutions that employ proprietary models designed to …"
type textarea "Adobe employs proprietary AI models designed to be safe for commercial use. The…"
type textarea "Adobe does not use customer data to train AI models. The datasets used for trai…"
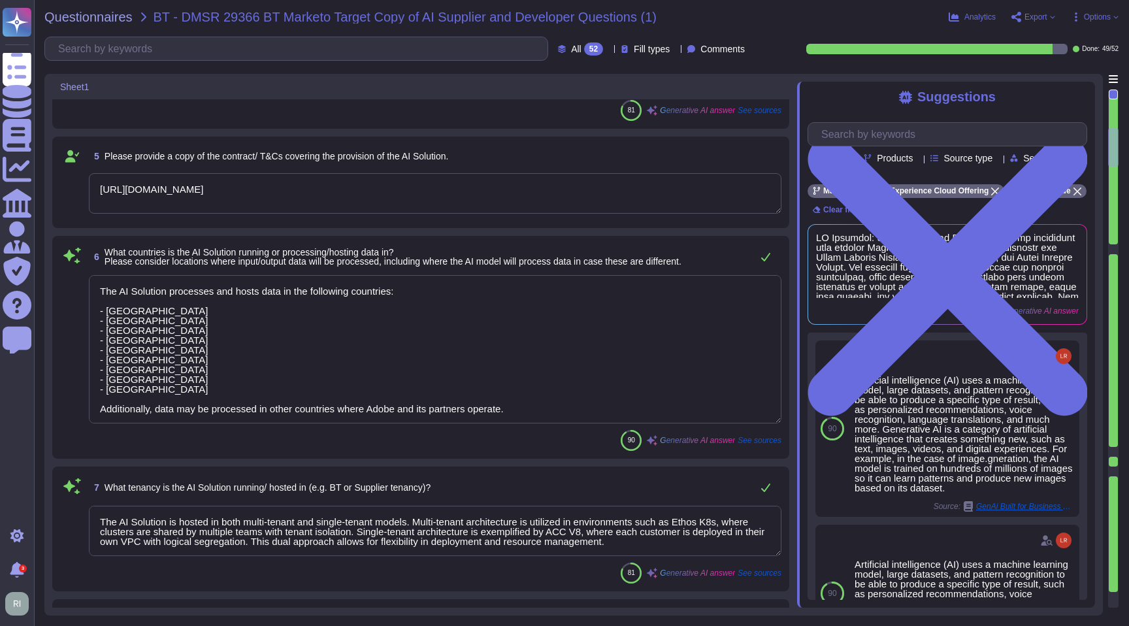
scroll to position [0, 0]
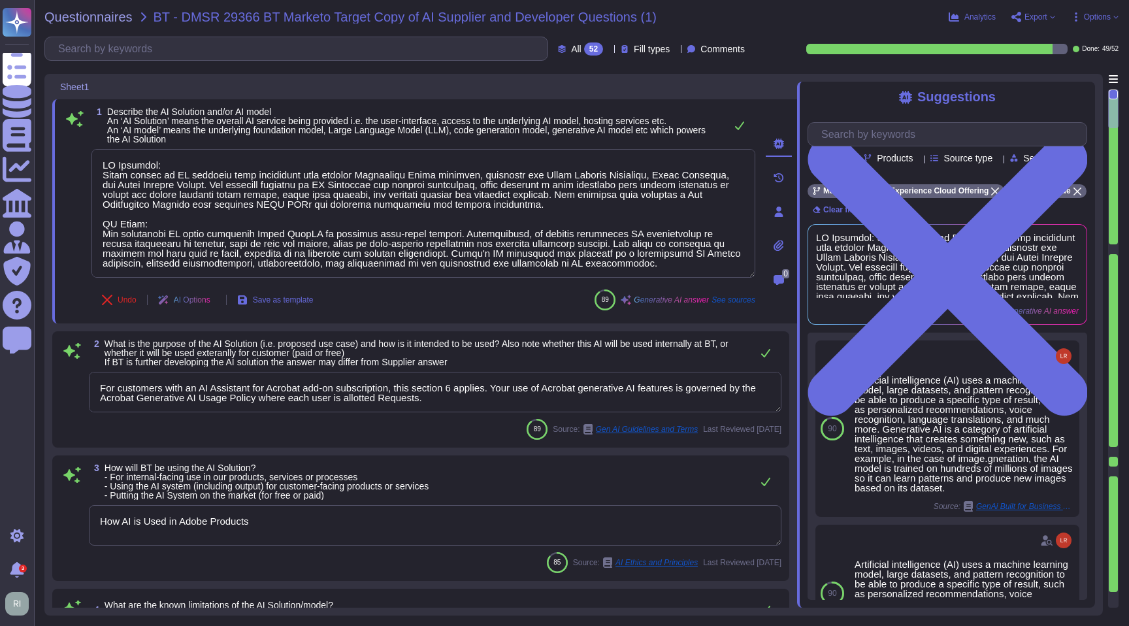
type textarea "AI Solution: Adobe offers an AI solution that integrates with various Experienc…"
type textarea "For customers with an AI Assistant for Acrobat add-on subscription, this sectio…"
type textarea "How AI is Used in Adobe Products"
click at [216, 301] on icon at bounding box center [216, 301] width 0 height 0
click at [631, 362] on span "What is the purpose of the AI Solution (i.e. proposed use case) and how is it i…" at bounding box center [425, 352] width 640 height 27
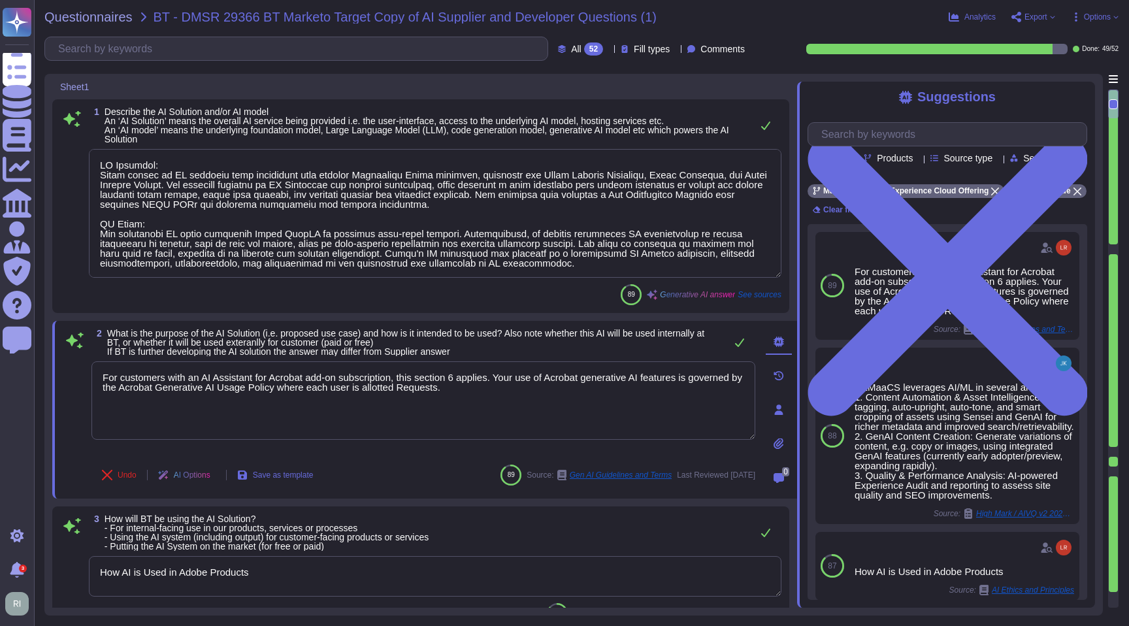
click at [849, 173] on icon at bounding box center [849, 173] width 0 height 0
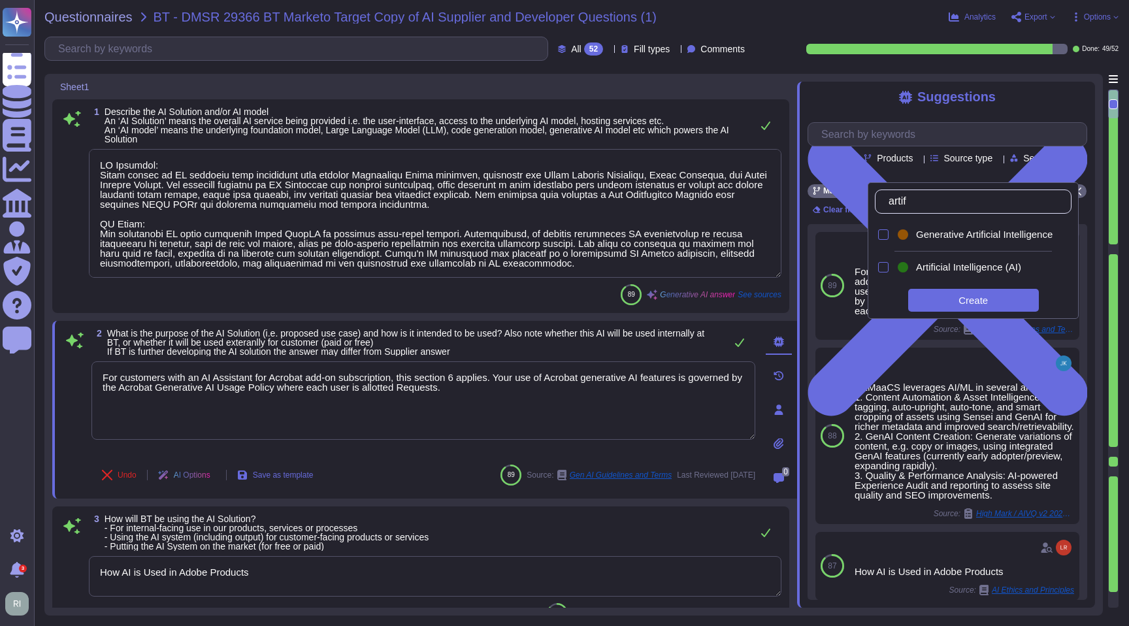
type input "artifi"
drag, startPoint x: 887, startPoint y: 234, endPoint x: 887, endPoint y: 250, distance: 16.4
click at [887, 234] on div at bounding box center [883, 234] width 10 height 10
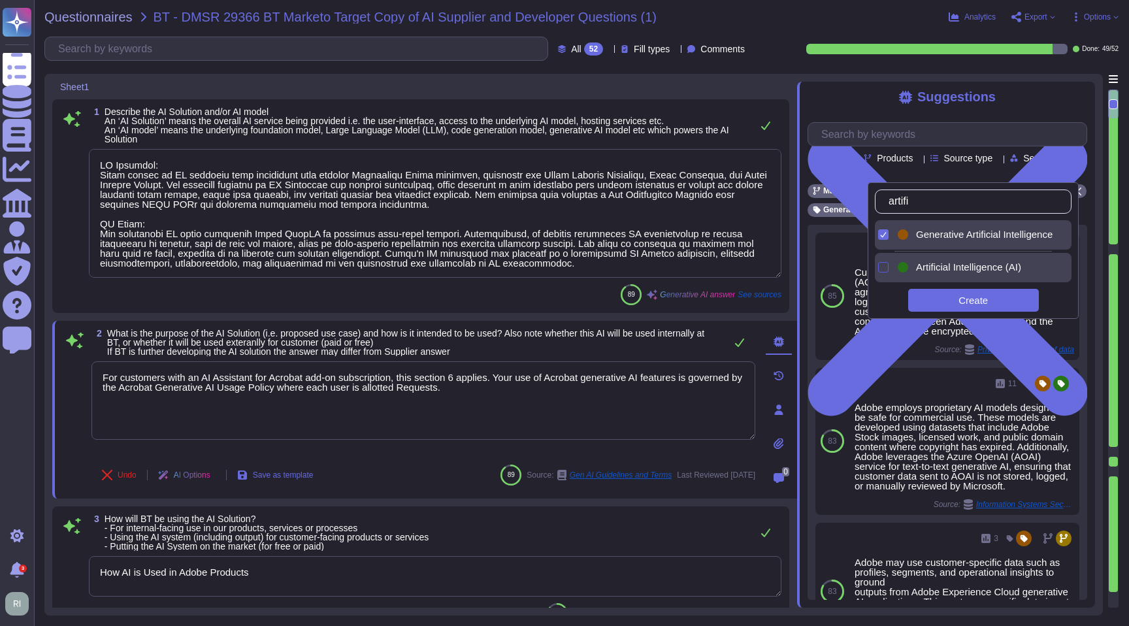
click at [887, 267] on div at bounding box center [883, 267] width 10 height 10
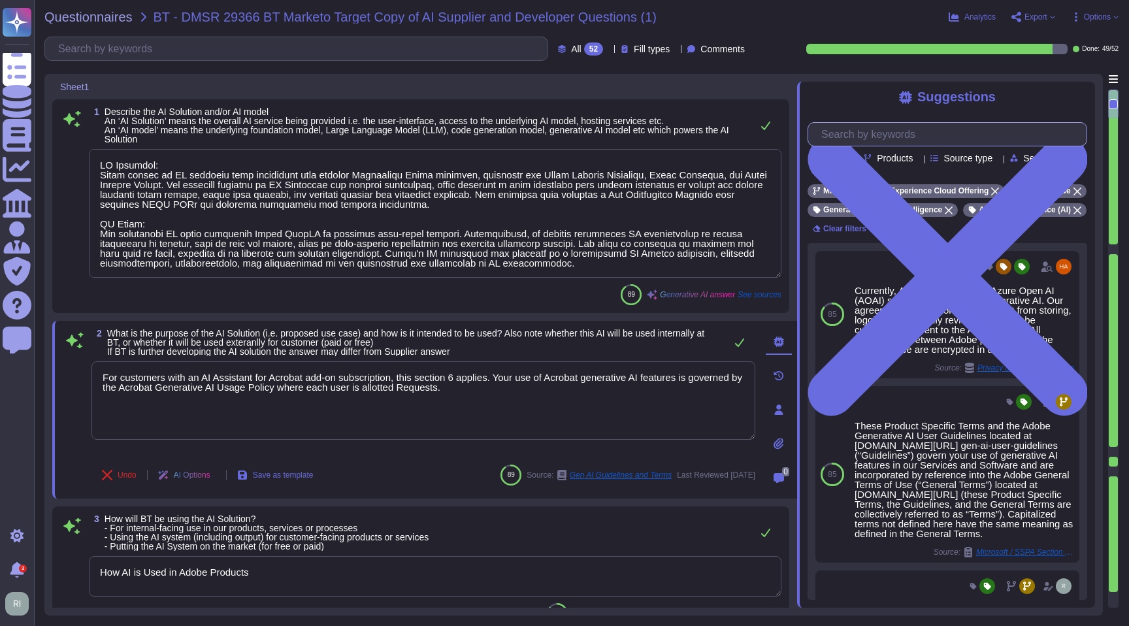
click at [921, 137] on input "text" at bounding box center [951, 134] width 272 height 23
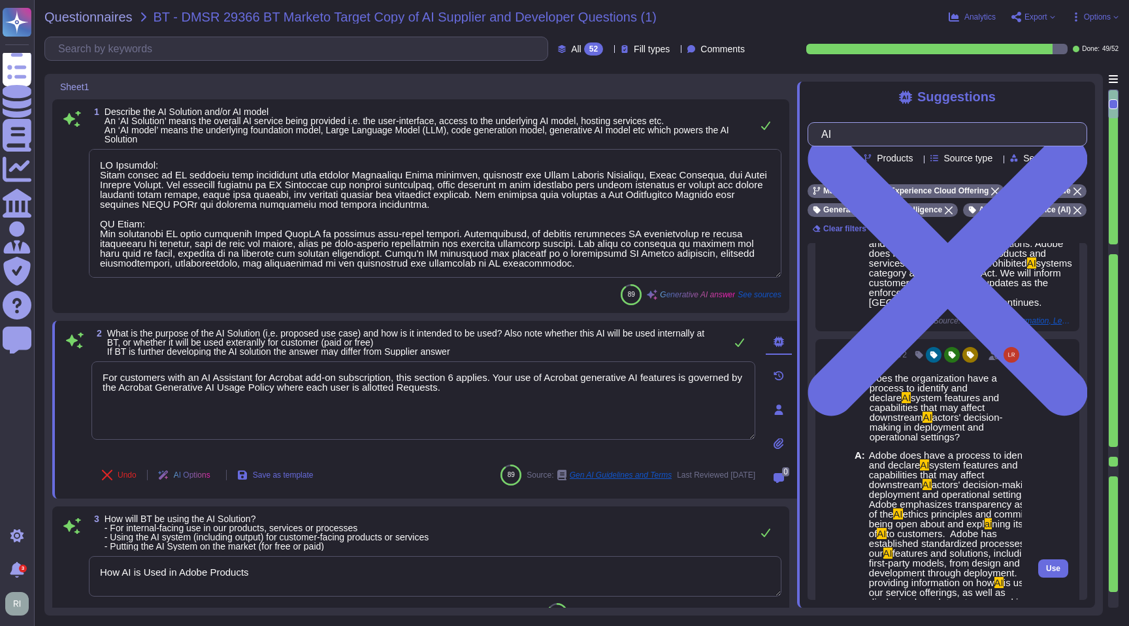
scroll to position [1148, 0]
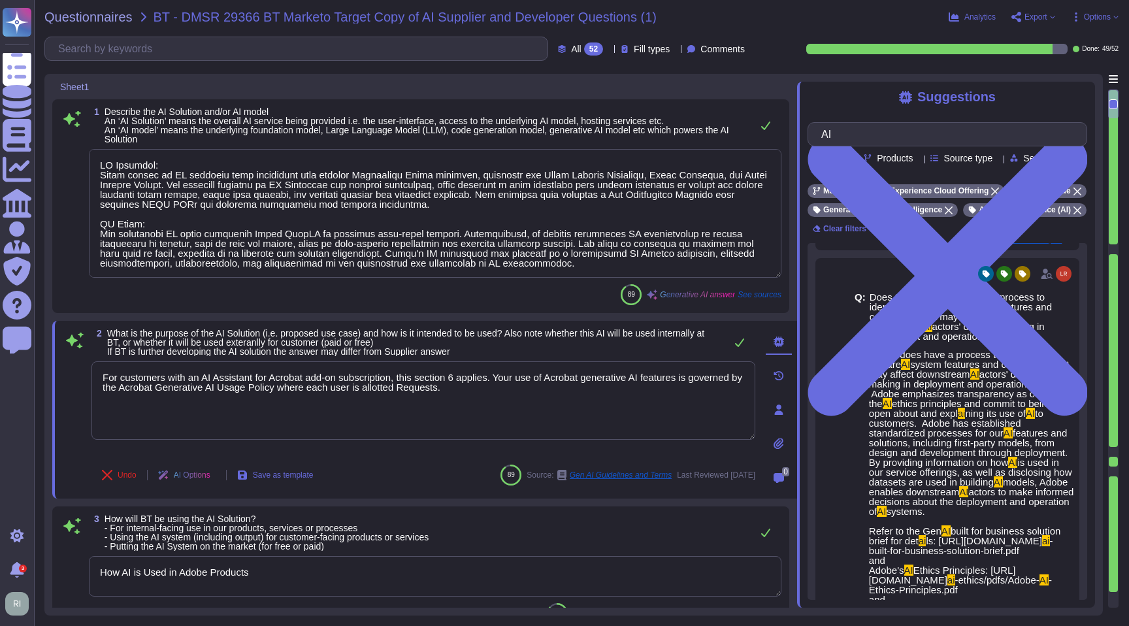
type input "AI"
click at [107, 331] on span "What is the purpose of the AI Solution (i.e. proposed use case) and how is it i…" at bounding box center [405, 342] width 597 height 29
drag, startPoint x: 106, startPoint y: 331, endPoint x: 520, endPoint y: 332, distance: 414.3
click at [520, 331] on span "2 What is the purpose of the AI Solution (i.e. proposed use case) and how is it…" at bounding box center [404, 342] width 627 height 27
drag, startPoint x: 267, startPoint y: 348, endPoint x: 274, endPoint y: 347, distance: 7.2
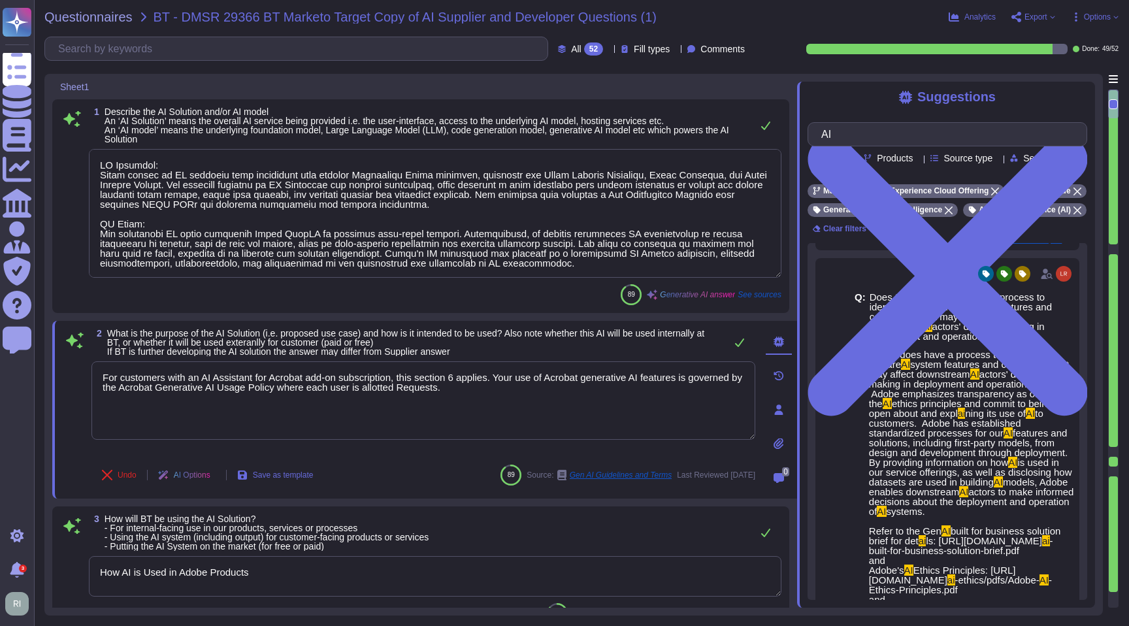
click at [267, 348] on span "What is the purpose of the AI Solution (i.e. proposed use case) and how is it i…" at bounding box center [405, 342] width 597 height 29
drag, startPoint x: 108, startPoint y: 333, endPoint x: 531, endPoint y: 337, distance: 422.8
click at [529, 329] on span "What is the purpose of the AI Solution (i.e. proposed use case) and how is it i…" at bounding box center [405, 342] width 597 height 29
copy span "What is the purpose of the AI Solution (i.e. proposed use case) and how is it i…"
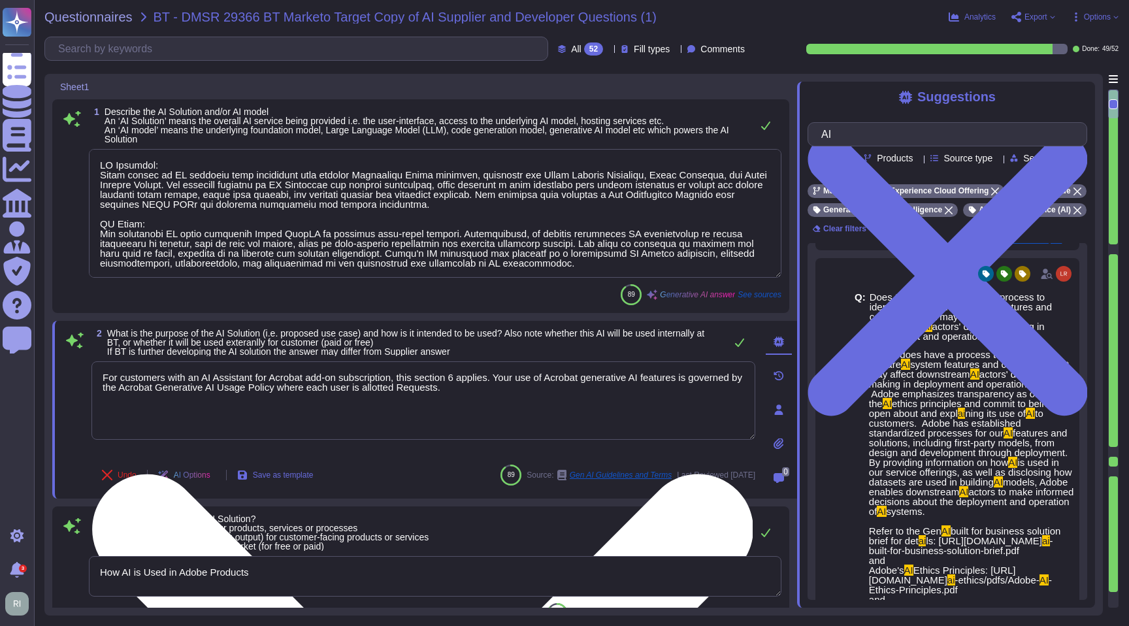
drag, startPoint x: 316, startPoint y: 399, endPoint x: 358, endPoint y: 395, distance: 42.0
click at [316, 399] on textarea "For customers with an AI Assistant for Acrobat add-on subscription, this sectio…" at bounding box center [423, 400] width 664 height 78
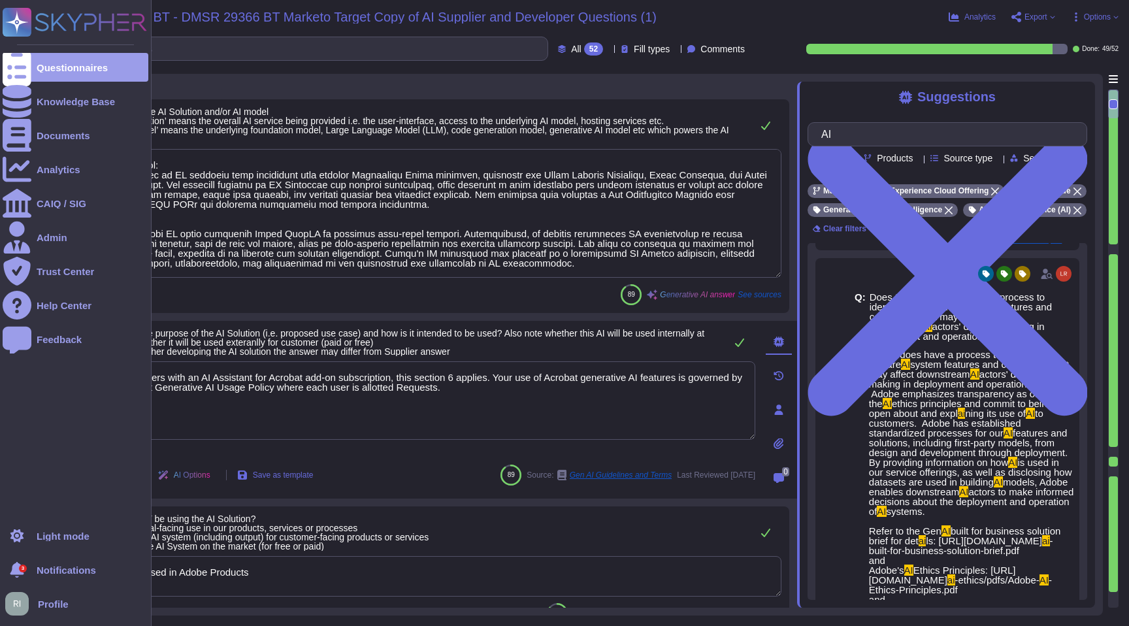
drag, startPoint x: 539, startPoint y: 397, endPoint x: 1, endPoint y: 371, distance: 539.2
click at [0, 371] on div "Questionnaires Knowledge Base Documents Analytics CAIQ / SIG Admin Trust Center…" at bounding box center [564, 313] width 1129 height 626
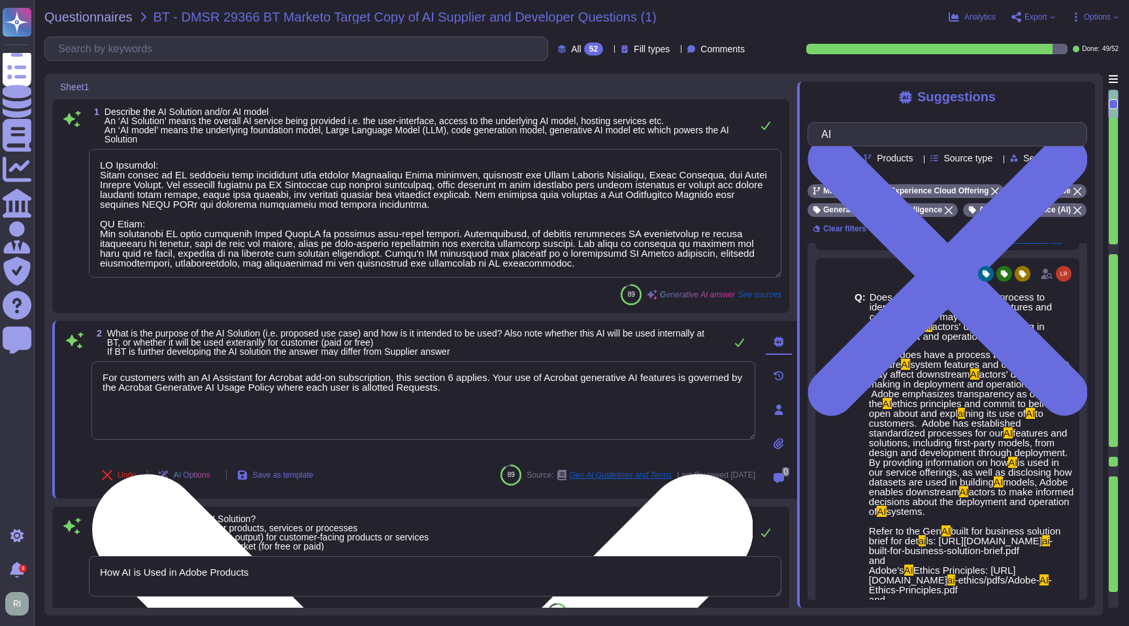
paste textarea "The AI solution is used for content generation, enabling users to create text a…"
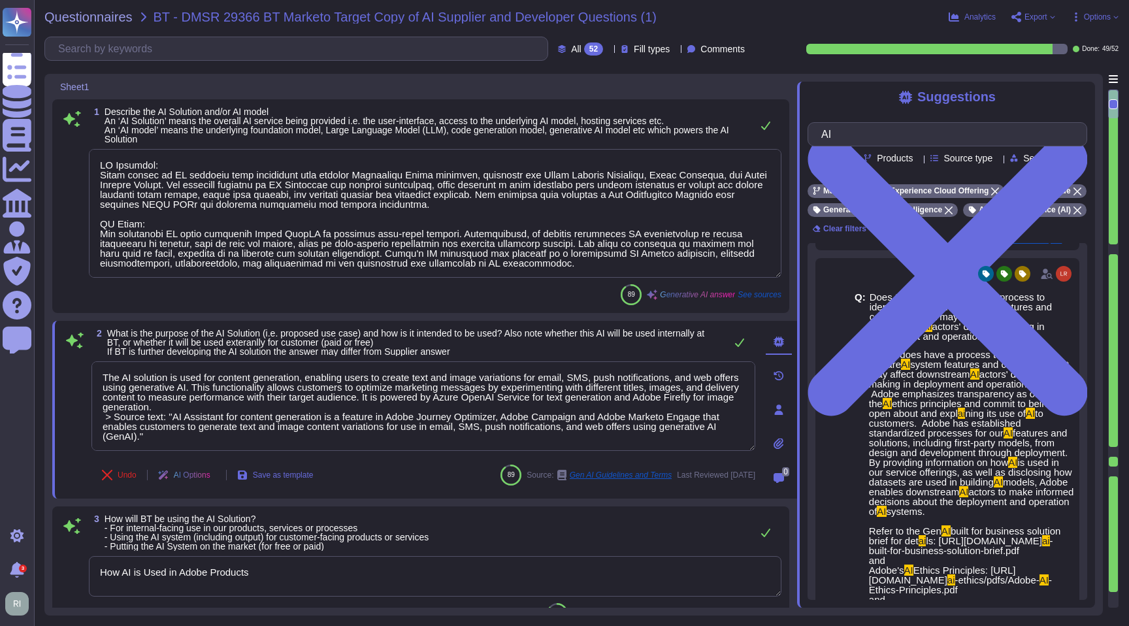
drag, startPoint x: 131, startPoint y: 429, endPoint x: 90, endPoint y: 419, distance: 42.5
click at [90, 419] on div "2 What is the purpose of the AI Solution (i.e. proposed use case) and how is it…" at bounding box center [409, 410] width 693 height 162
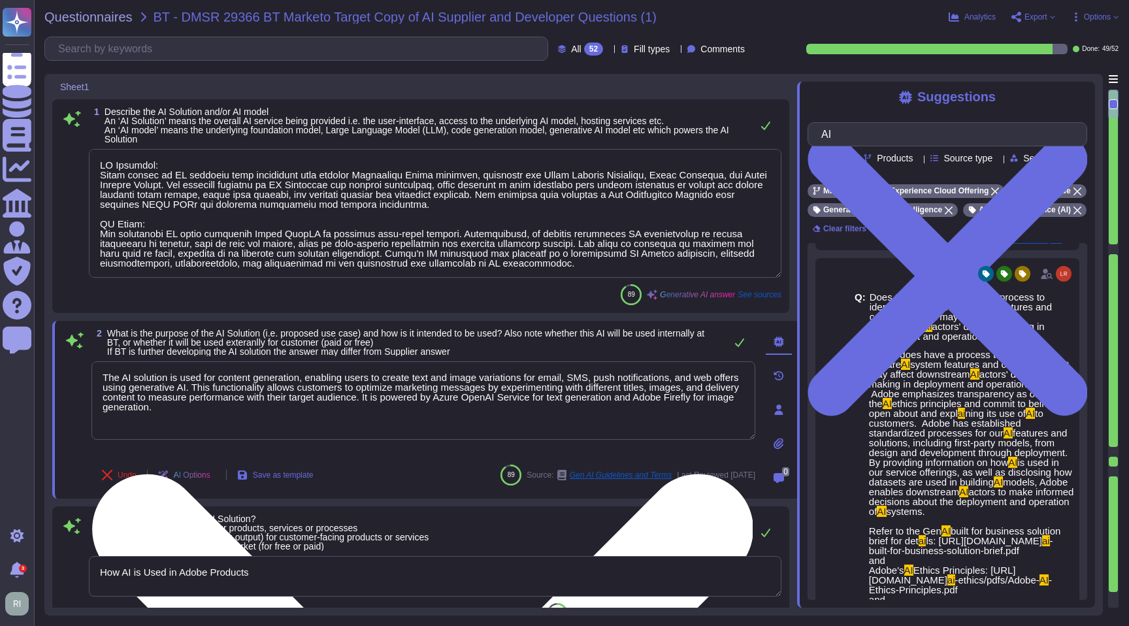
type textarea "The AI solution is used for content generation, enabling users to create text a…"
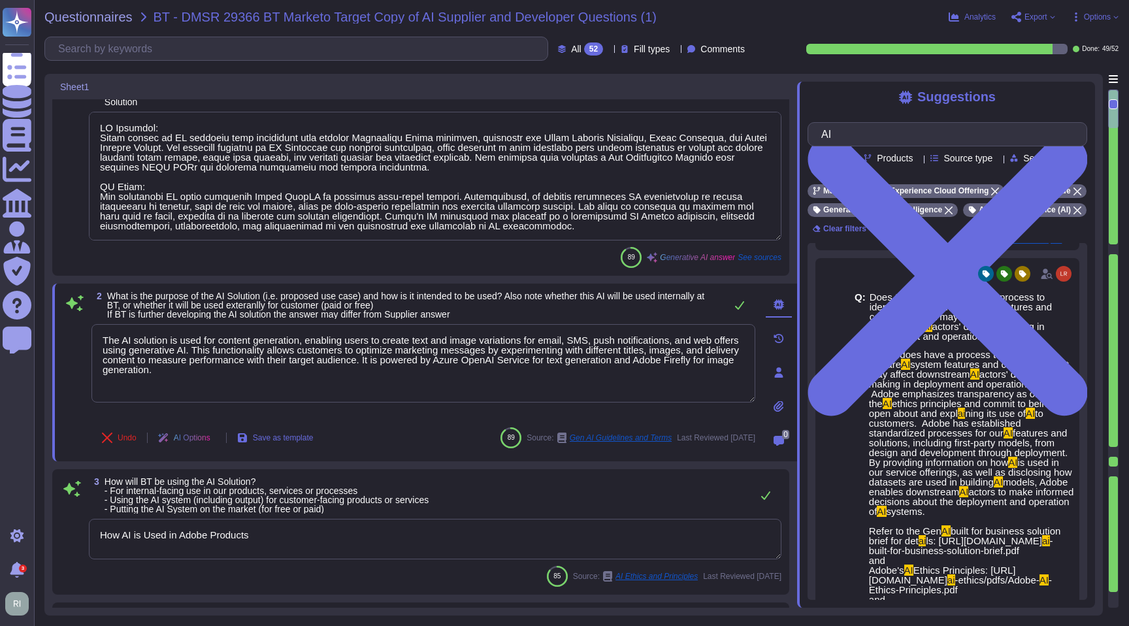
type textarea "[URL][DOMAIN_NAME]"
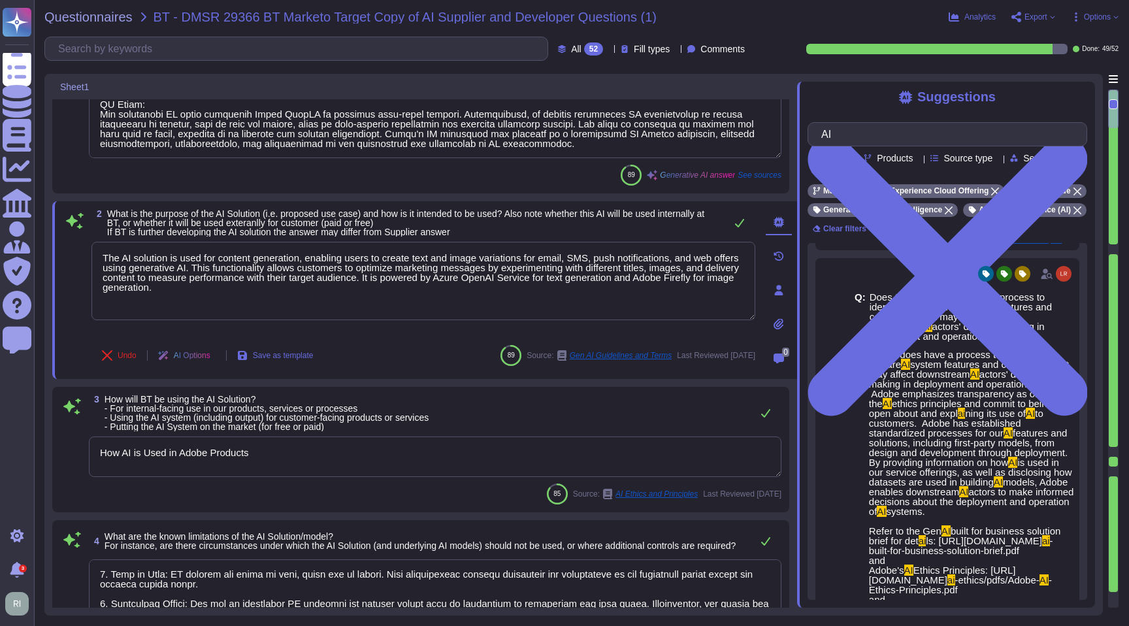
type textarea "The AI Solution processes and hosts data in the following countries: - [GEOGRAP…"
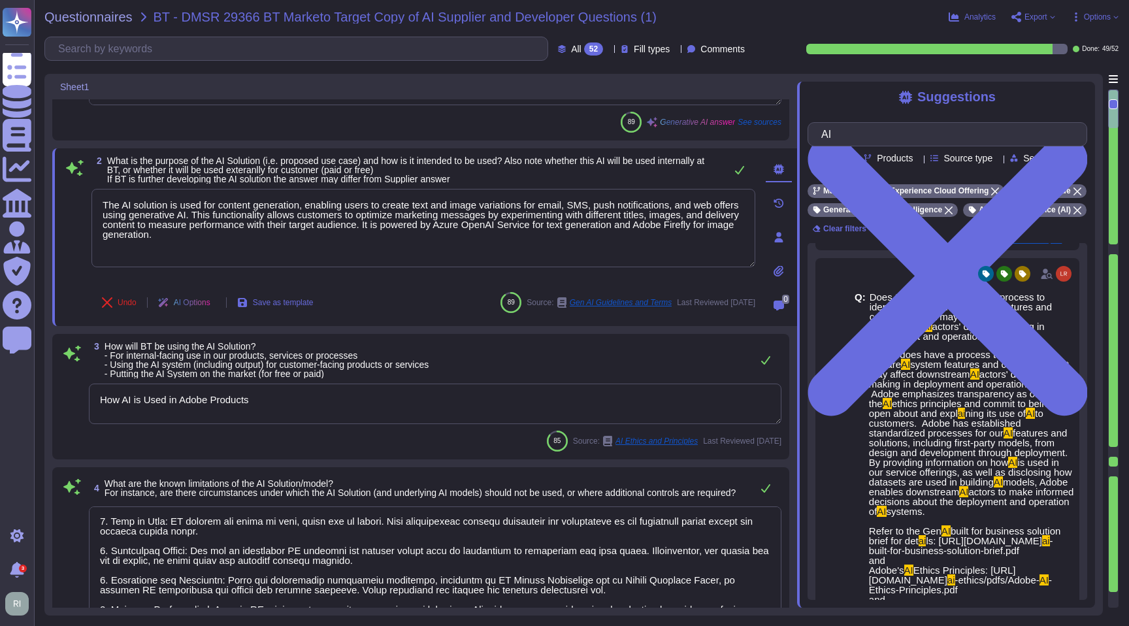
scroll to position [173, 0]
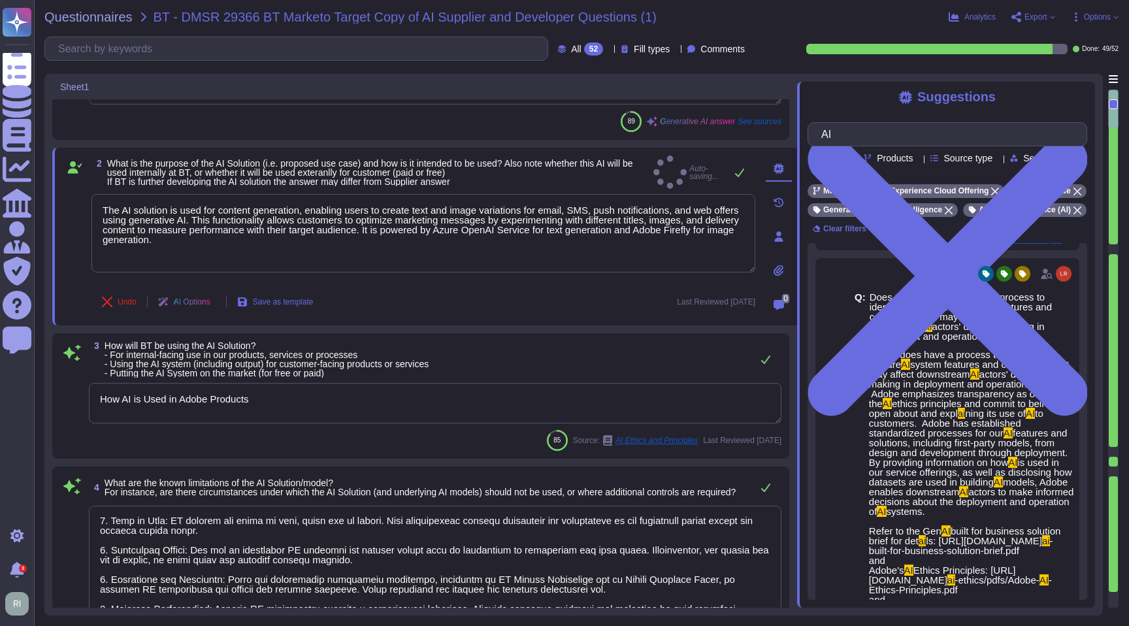
type textarea "The AI solution is used for content generation, enabling users to create text a…"
click at [340, 406] on textarea "How AI is Used in Adobe Products" at bounding box center [435, 403] width 693 height 41
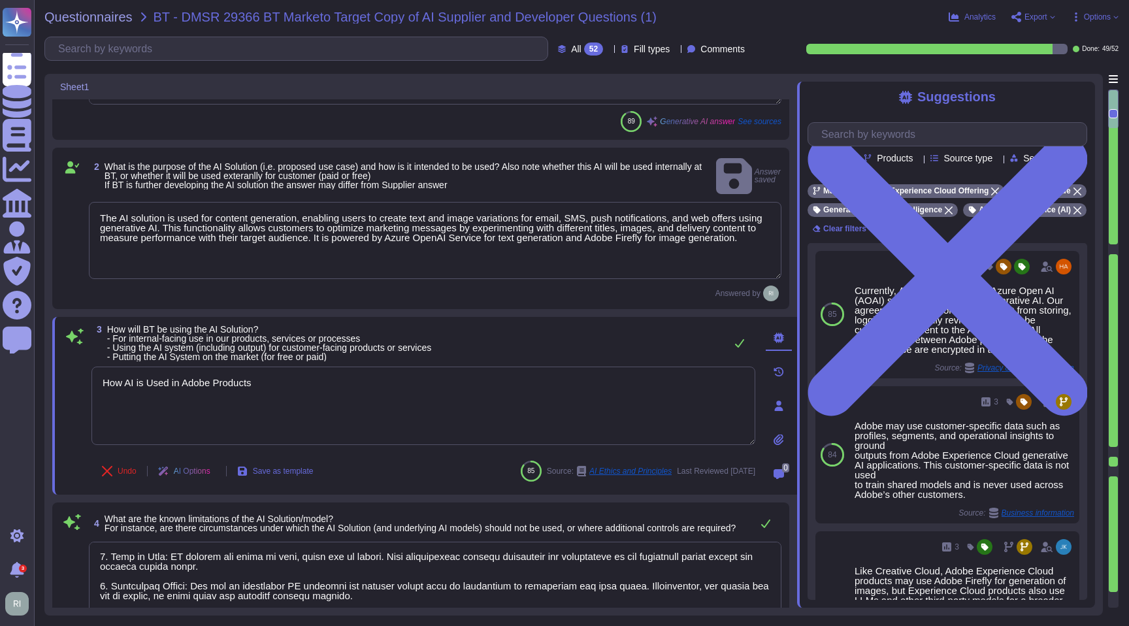
drag, startPoint x: 294, startPoint y: 376, endPoint x: 46, endPoint y: 367, distance: 247.9
click at [46, 367] on div "Sheet1 1 Describe the AI Solution and/or AI model An ‘AI Solution’ means the ov…" at bounding box center [573, 345] width 1059 height 542
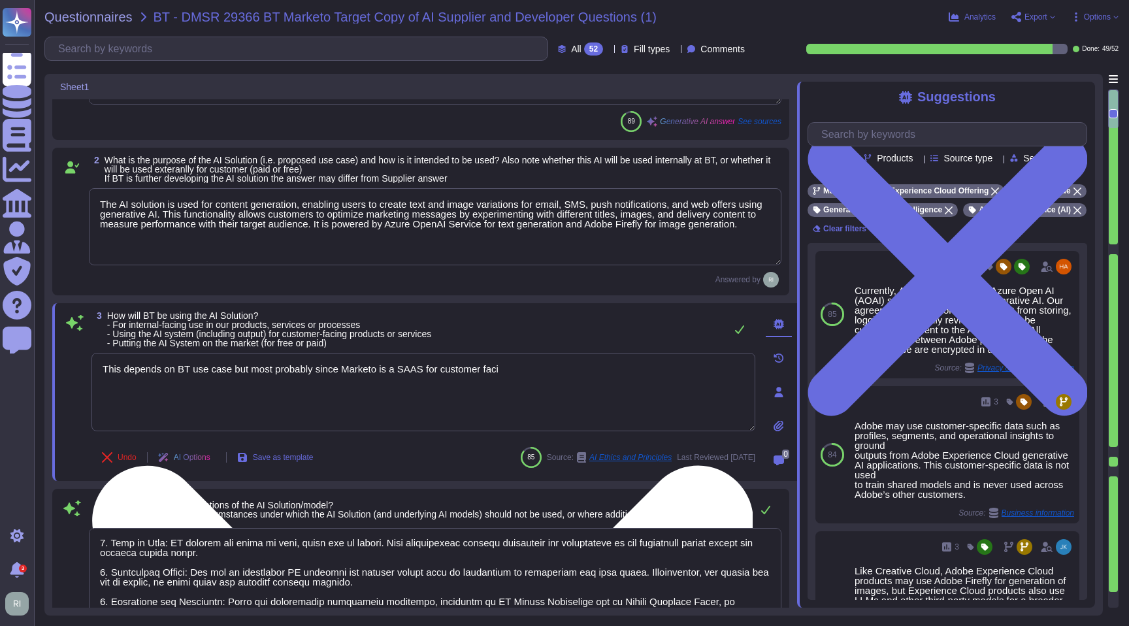
drag, startPoint x: 237, startPoint y: 368, endPoint x: 499, endPoint y: 359, distance: 262.9
click at [499, 359] on textarea "This depends on BT use case but most probably since Marketo is a SAAS for custo…" at bounding box center [423, 392] width 664 height 78
drag, startPoint x: 464, startPoint y: 370, endPoint x: 238, endPoint y: 368, distance: 226.1
click at [238, 368] on textarea "This depends on BT use case but most probably since Marketo is a SAAS for custo…" at bounding box center [423, 392] width 664 height 78
type textarea "This depends on BT use case and concluded by BT prior to the product implementa…"
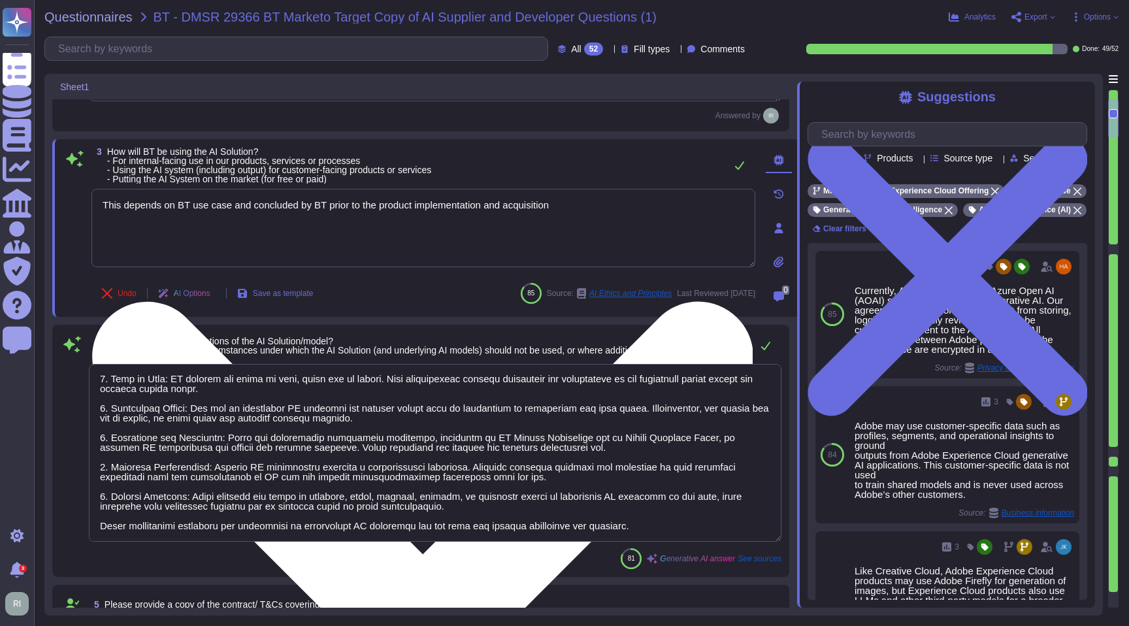
type textarea "The AI Solution is hosted in both multi-tenant and single-tenant models. Multi-…"
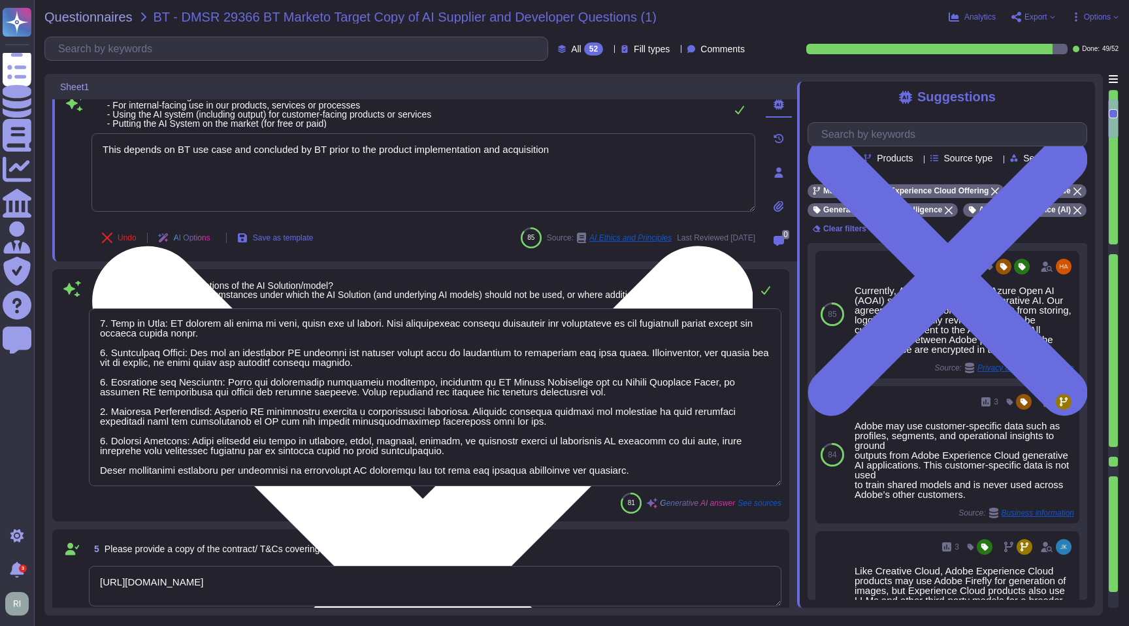
scroll to position [423, 0]
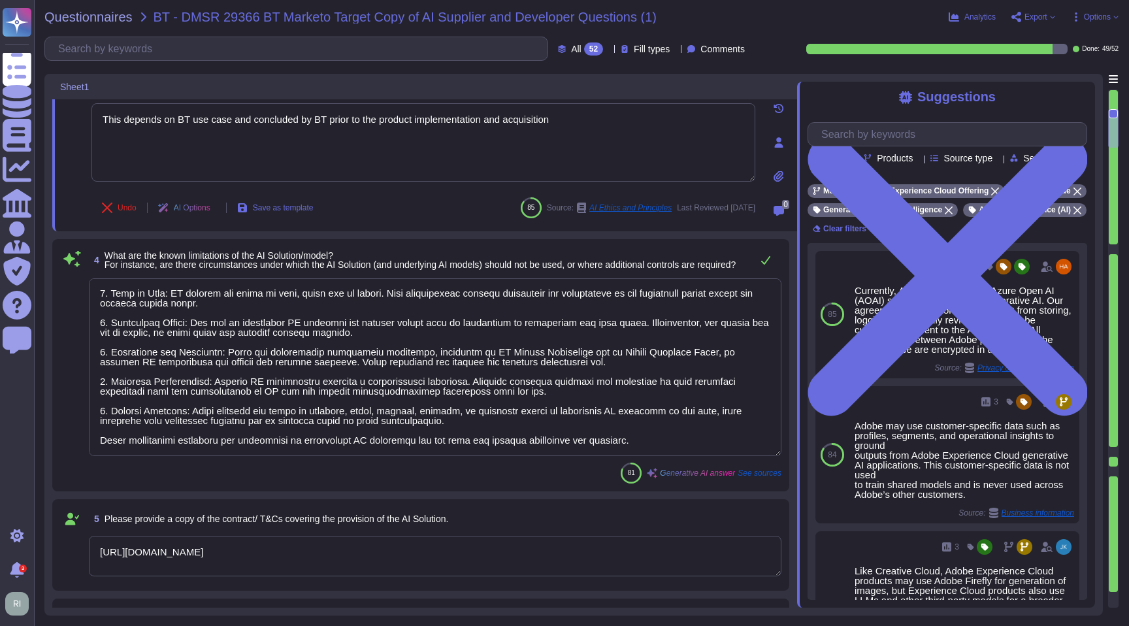
type textarea "This depends on BT use case and concluded by BT prior to the product implementa…"
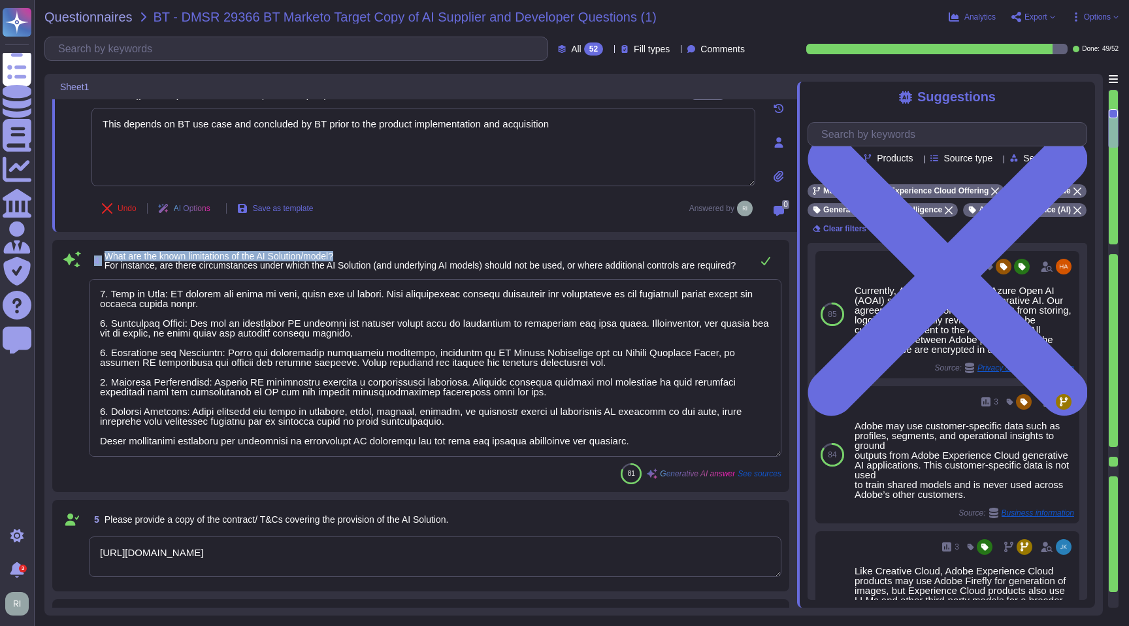
drag, startPoint x: 238, startPoint y: 368, endPoint x: 99, endPoint y: 254, distance: 179.2
click at [99, 254] on span "4 What are the known limitations of the AI Solution/model? For instance, are th…" at bounding box center [412, 261] width 647 height 24
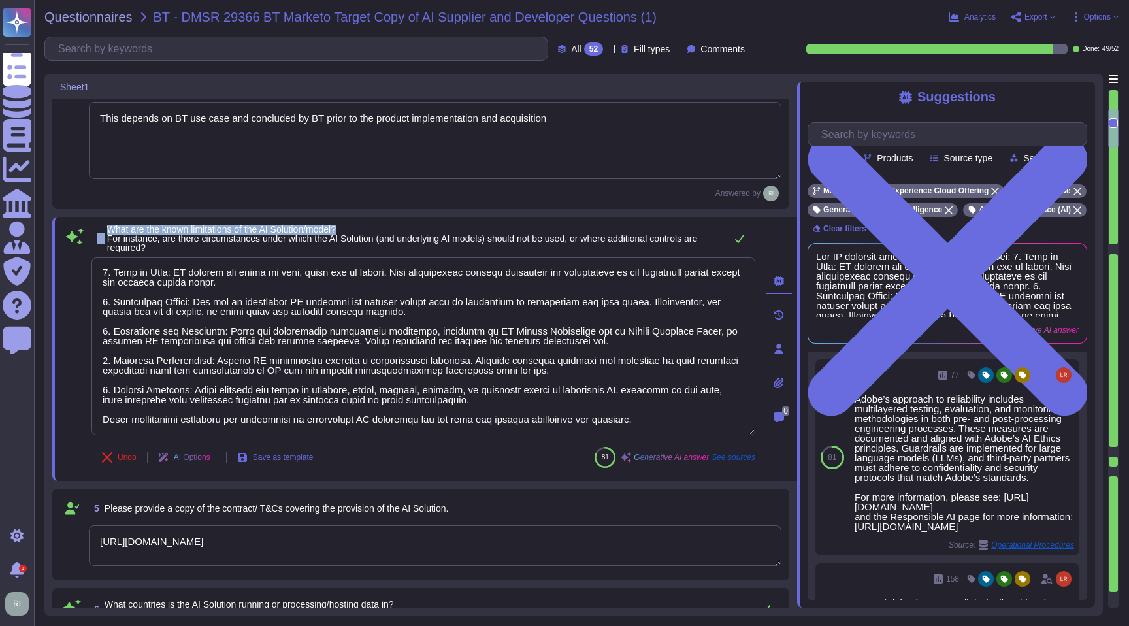
scroll to position [425, 0]
drag, startPoint x: 356, startPoint y: 226, endPoint x: 107, endPoint y: 232, distance: 249.1
click at [105, 233] on span "4 What are the known limitations of the AI Solution/model? For instance, are th…" at bounding box center [404, 237] width 627 height 27
drag, startPoint x: 125, startPoint y: 227, endPoint x: 117, endPoint y: 227, distance: 7.9
click at [125, 227] on span "What are the known limitations of the AI Solution/model? For instance, are ther…" at bounding box center [402, 237] width 591 height 29
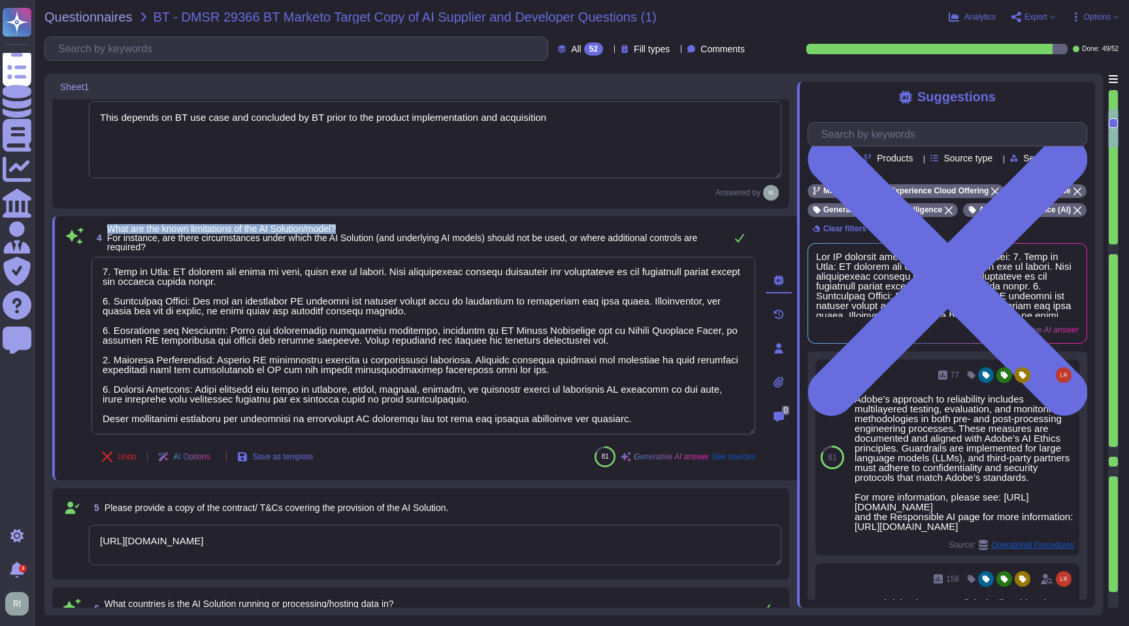
drag, startPoint x: 109, startPoint y: 226, endPoint x: 371, endPoint y: 225, distance: 262.1
click at [372, 225] on span "4 What are the known limitations of the AI Solution/model? For instance, are th…" at bounding box center [404, 237] width 627 height 27
copy span "What are the known limitations of the AI Solution/model?"
drag, startPoint x: 155, startPoint y: 272, endPoint x: 53, endPoint y: 270, distance: 102.0
click at [61, 270] on div "4 What are the known limitations of the AI Solution/model? For instance, are th…" at bounding box center [424, 348] width 745 height 264
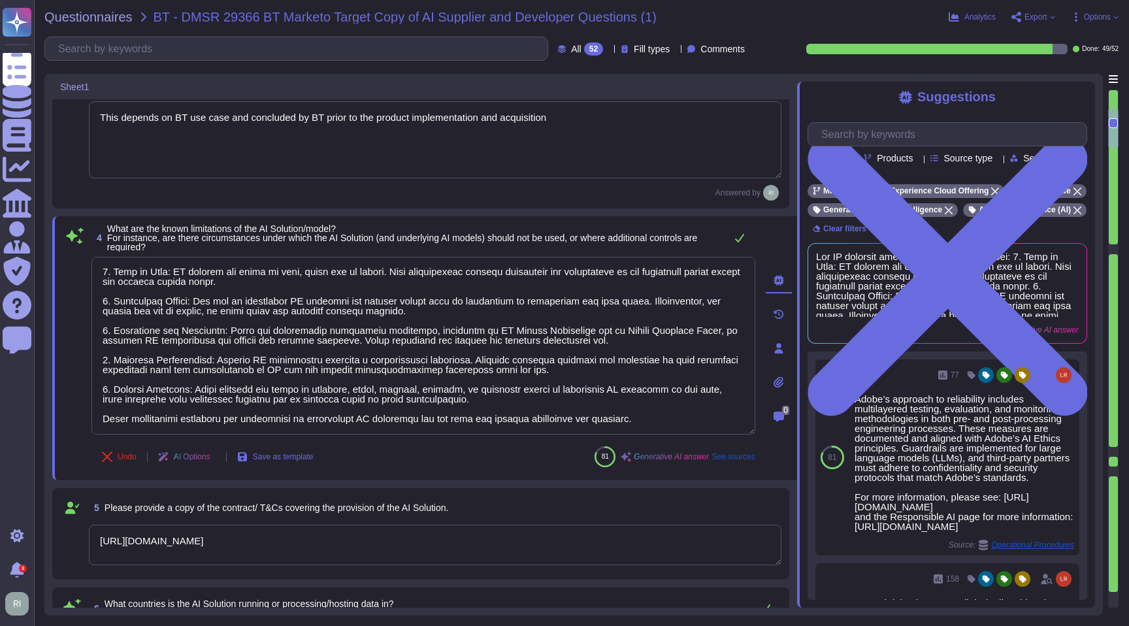
scroll to position [1, 0]
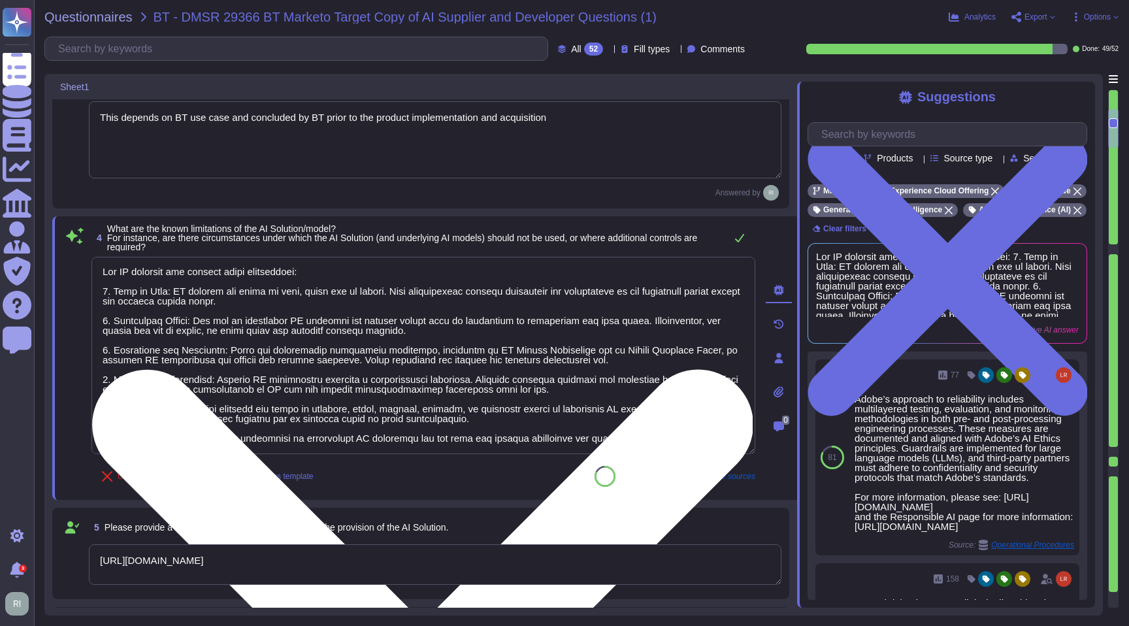
type textarea "The AI Solution is hosted in both multi-tenant and single-tenant models. Multi-…"
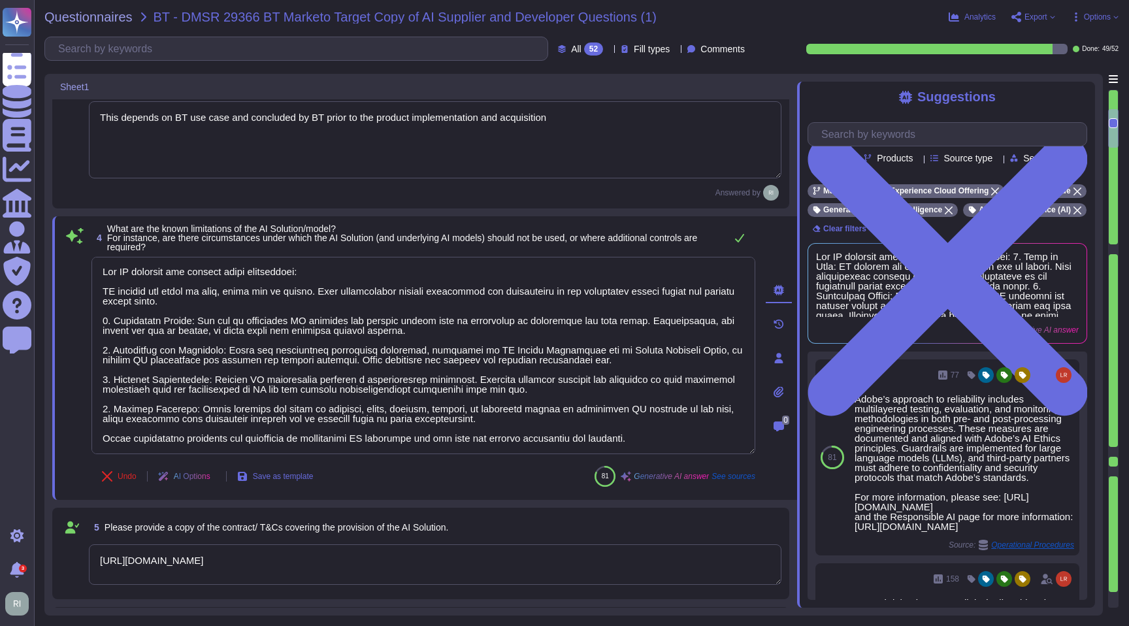
drag, startPoint x: 330, startPoint y: 269, endPoint x: 78, endPoint y: 276, distance: 252.4
click at [78, 273] on div "4 What are the known limitations of the AI Solution/model? For instance, are th…" at bounding box center [409, 358] width 693 height 268
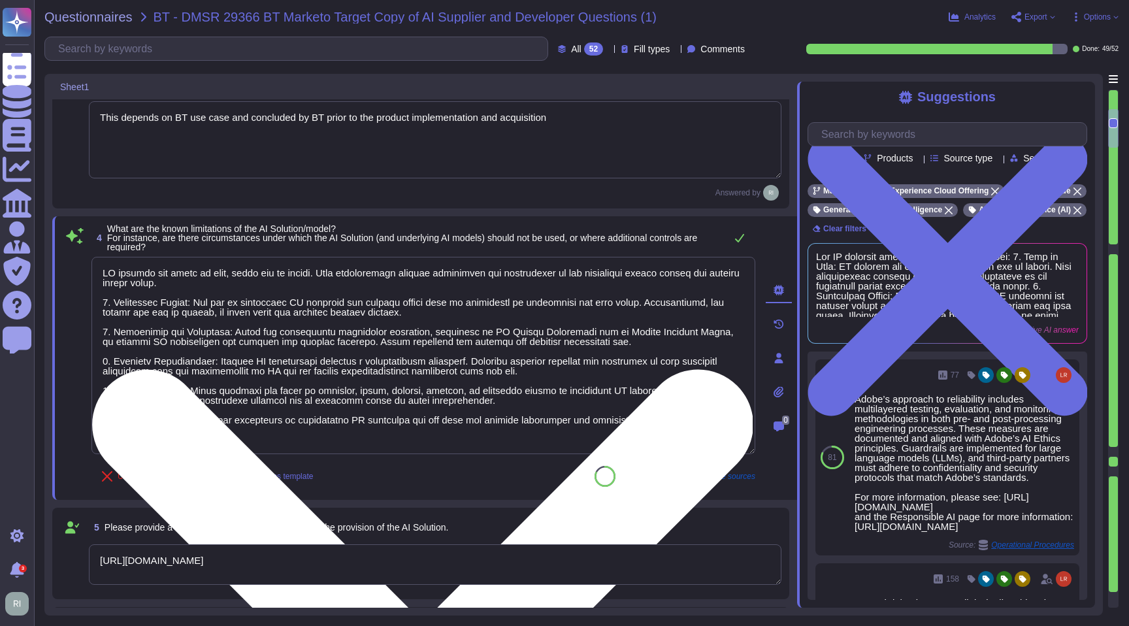
scroll to position [0, 0]
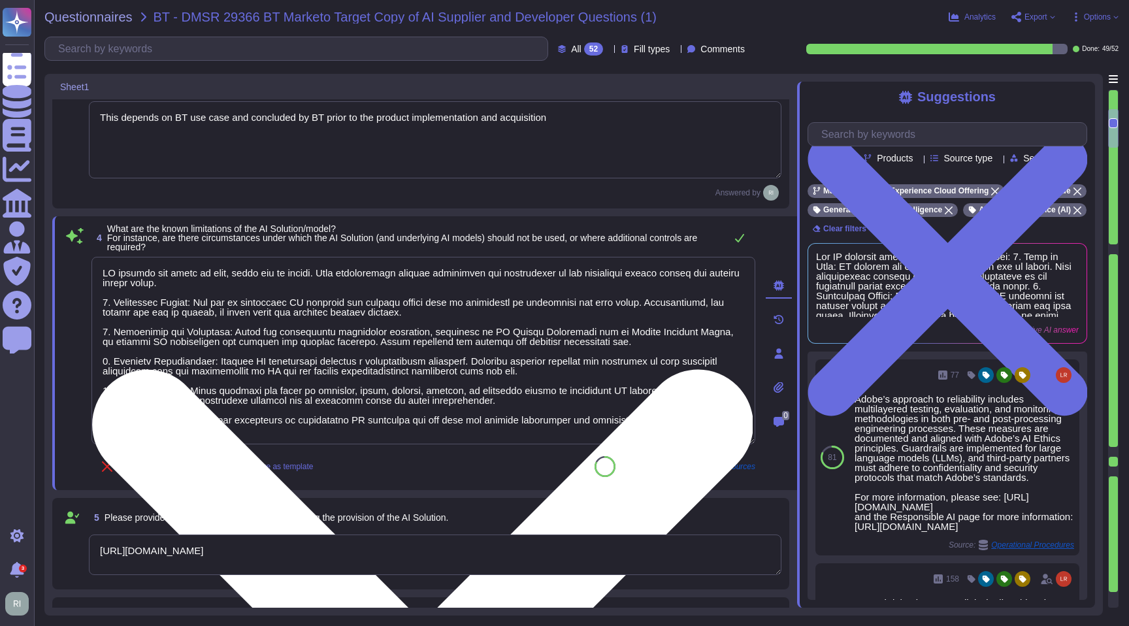
drag, startPoint x: 236, startPoint y: 339, endPoint x: 91, endPoint y: 312, distance: 147.0
click at [91, 312] on textarea at bounding box center [423, 351] width 664 height 188
type textarea "AI systems are based on data, which can be biased. This necessitates careful ev…"
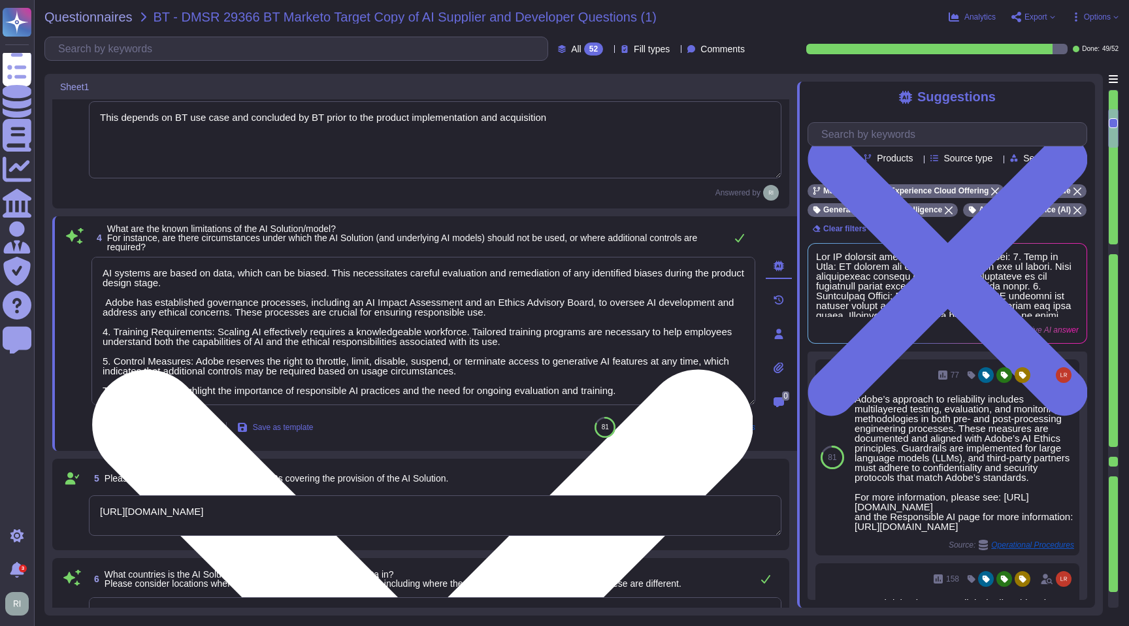
type textarea "Yes, Adobe has established policies that ensure the safety, transparency, relia…"
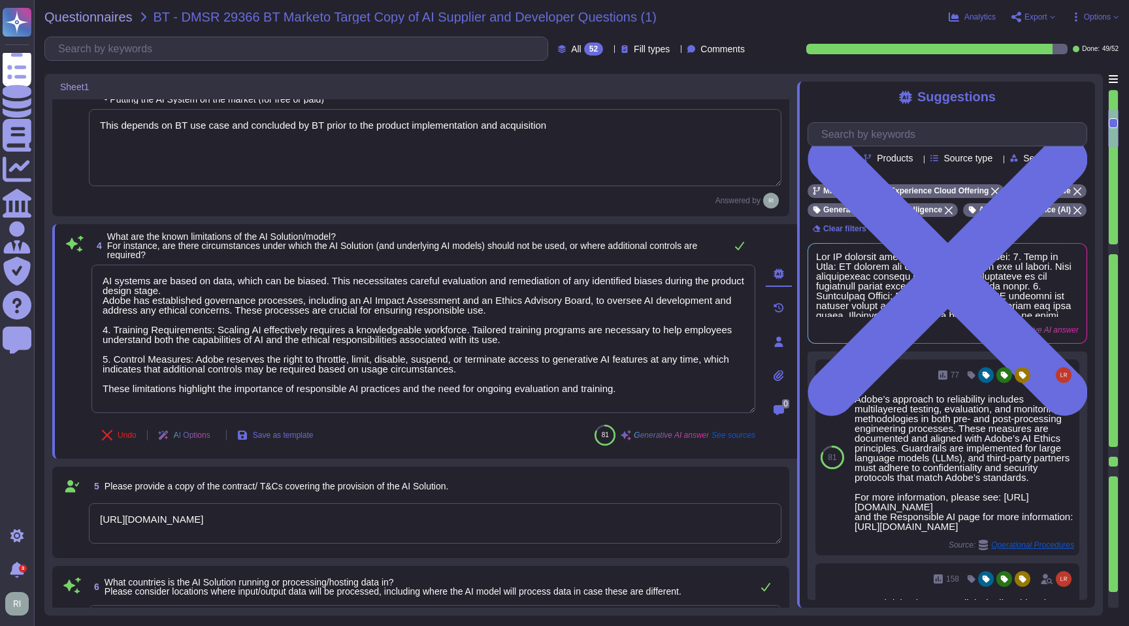
drag, startPoint x: 220, startPoint y: 340, endPoint x: 70, endPoint y: 339, distance: 149.7
click at [70, 339] on div "4 What are the known limitations of the AI Solution/model? For instance, are th…" at bounding box center [409, 341] width 693 height 219
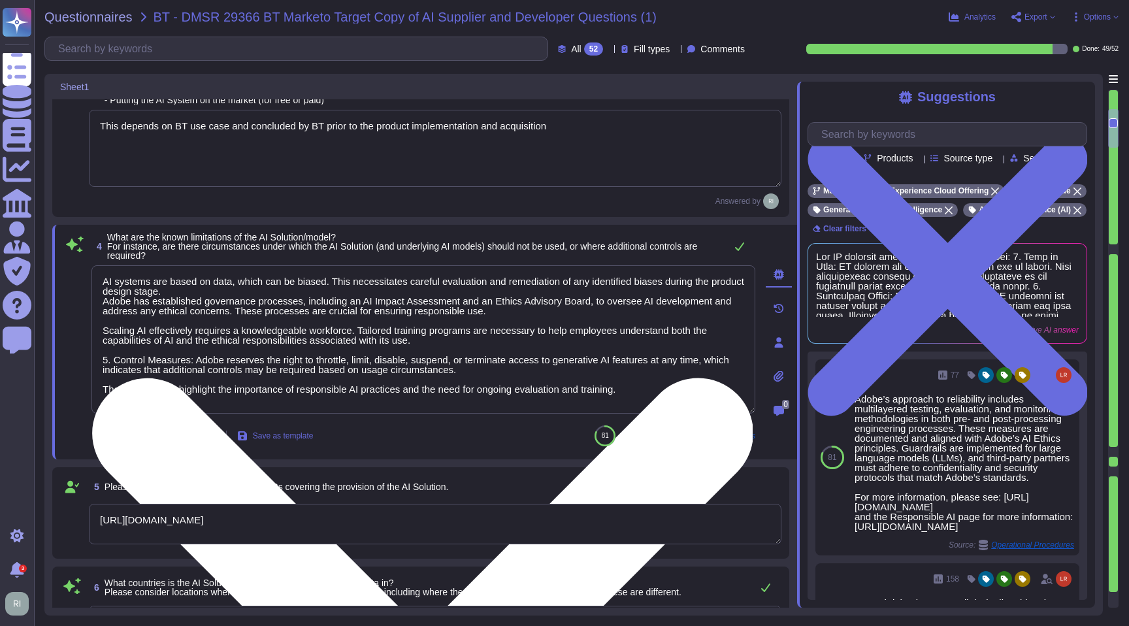
scroll to position [415, 0]
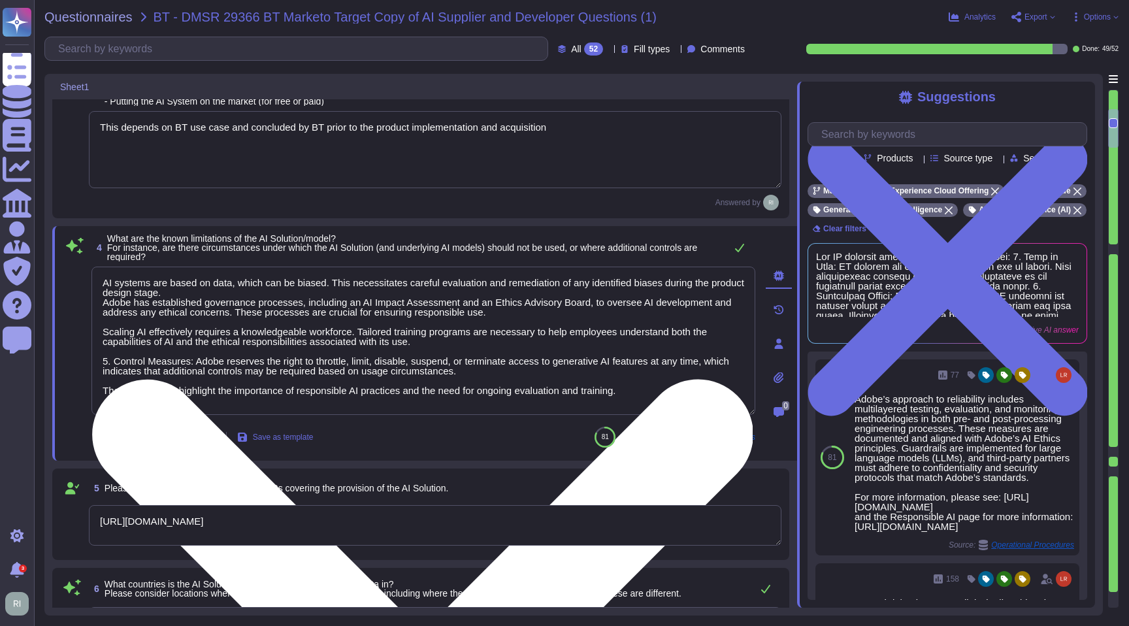
drag, startPoint x: 204, startPoint y: 369, endPoint x: 525, endPoint y: 381, distance: 321.7
click at [525, 381] on textarea "AI systems are based on data, which can be biased. This necessitates careful ev…" at bounding box center [423, 341] width 664 height 148
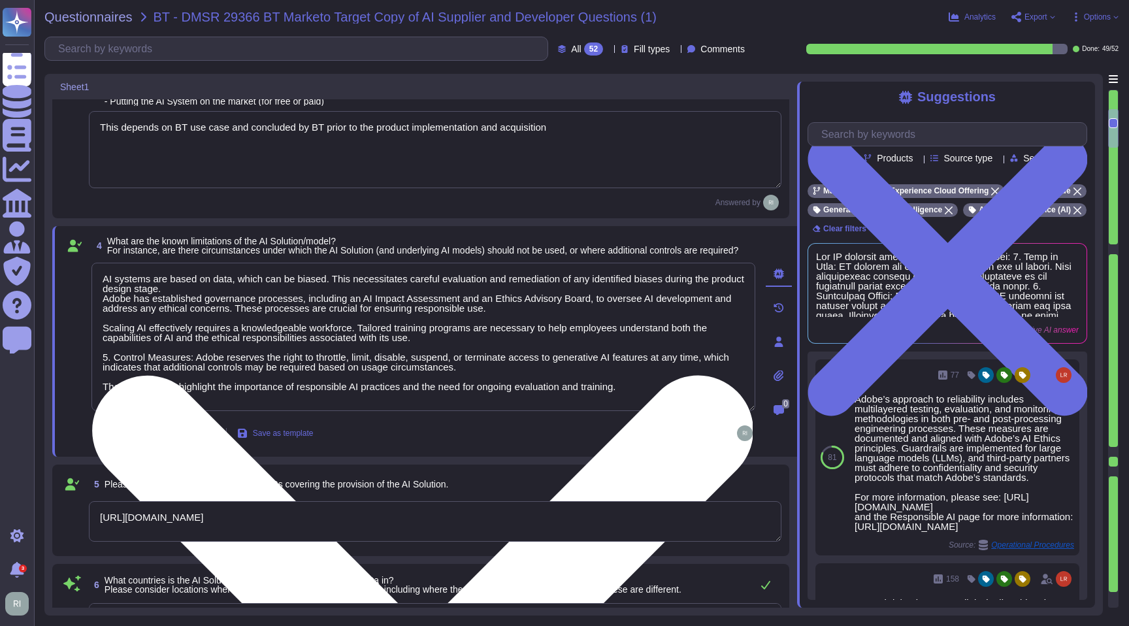
drag, startPoint x: 188, startPoint y: 370, endPoint x: 99, endPoint y: 369, distance: 89.5
click at [99, 369] on textarea "AI systems are based on data, which can be biased. This necessitates careful ev…" at bounding box center [423, 337] width 664 height 148
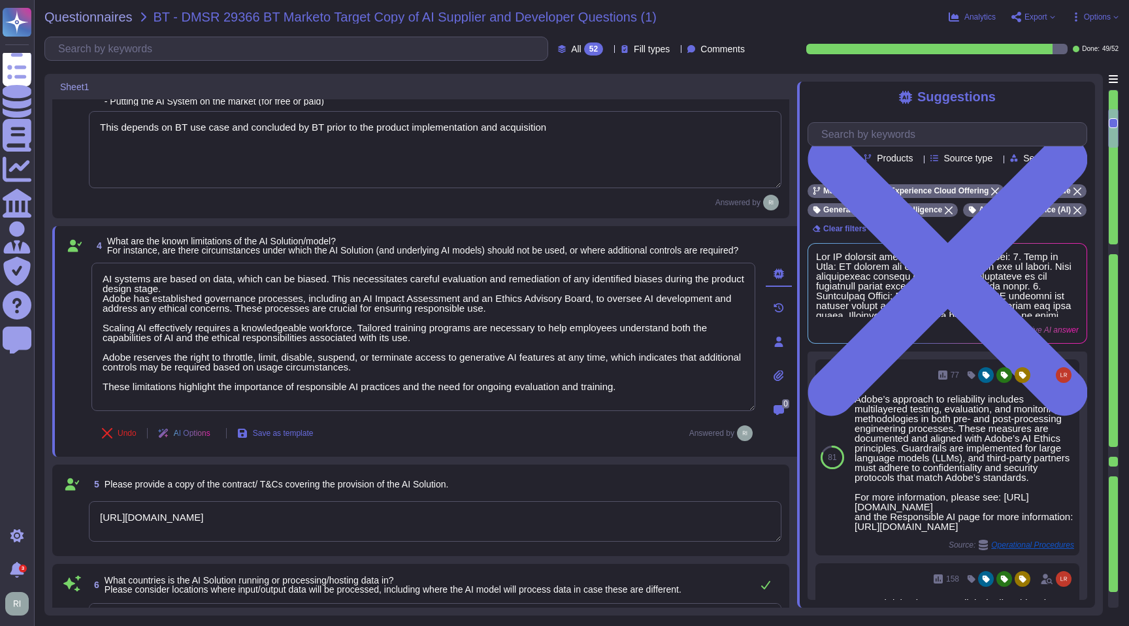
drag, startPoint x: 535, startPoint y: 405, endPoint x: 82, endPoint y: 386, distance: 453.9
click at [82, 386] on div "4 What are the known limitations of the AI Solution/model? For instance, are th…" at bounding box center [409, 341] width 693 height 215
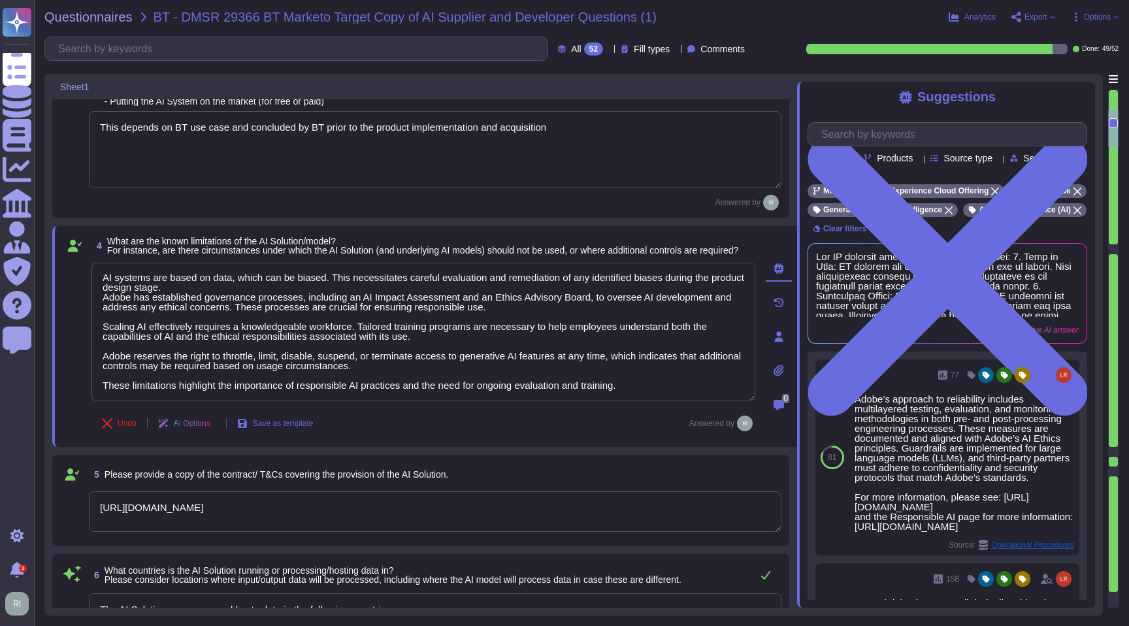
scroll to position [0, 0]
type textarea "AI systems are based on data, which can be biased. This necessitates careful ev…"
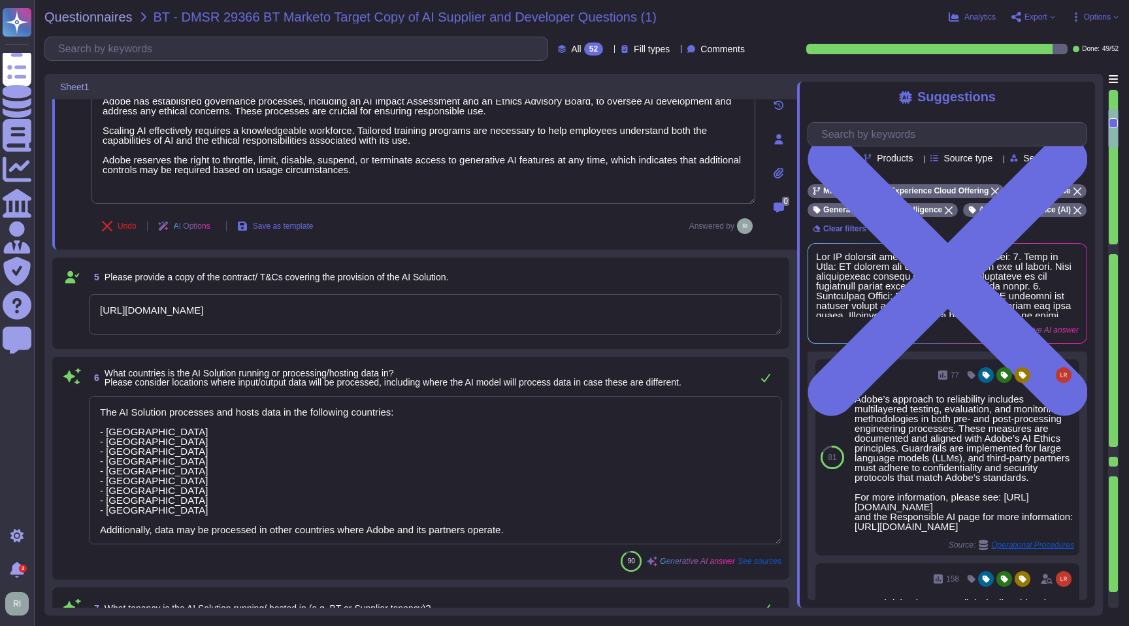
scroll to position [631, 0]
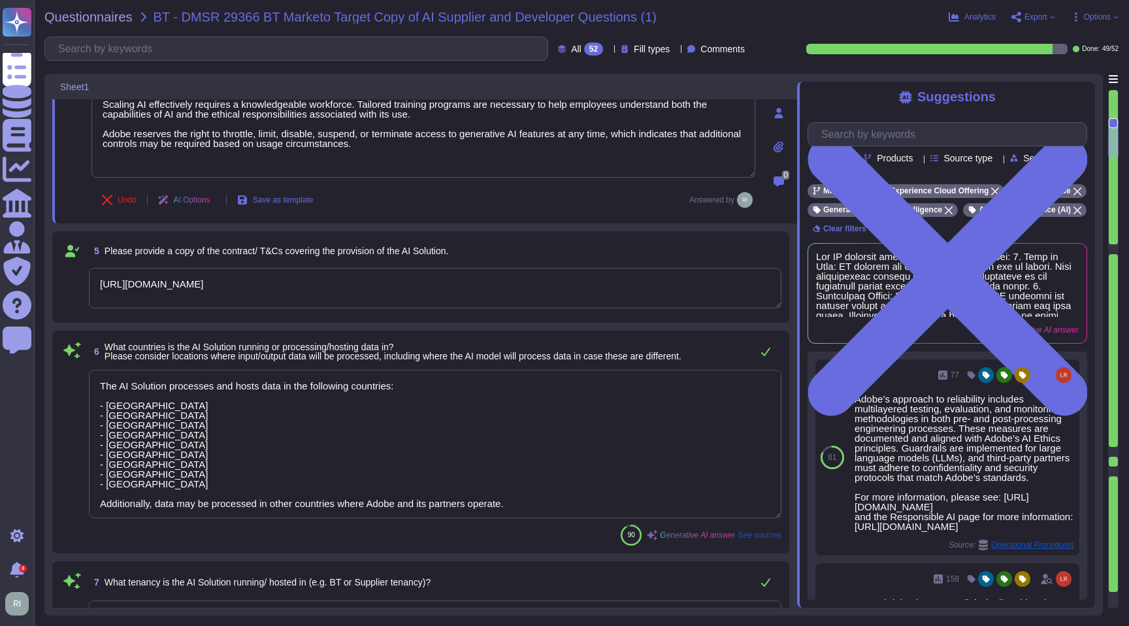
type textarea "Adobe currently offers AI solutions that employ proprietary models designed to …"
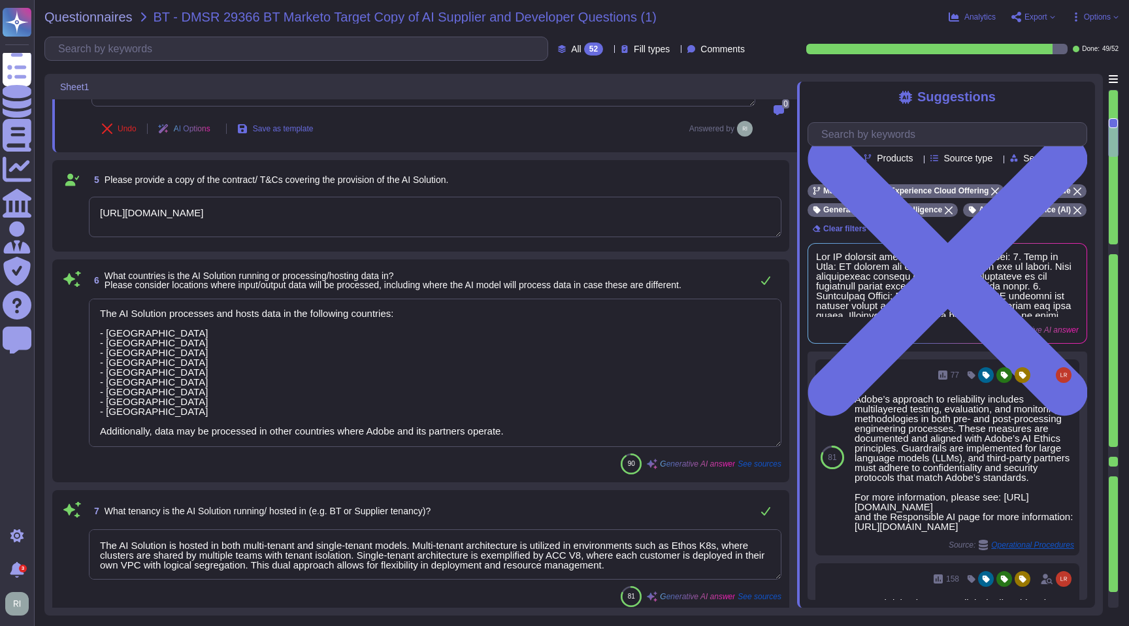
scroll to position [713, 0]
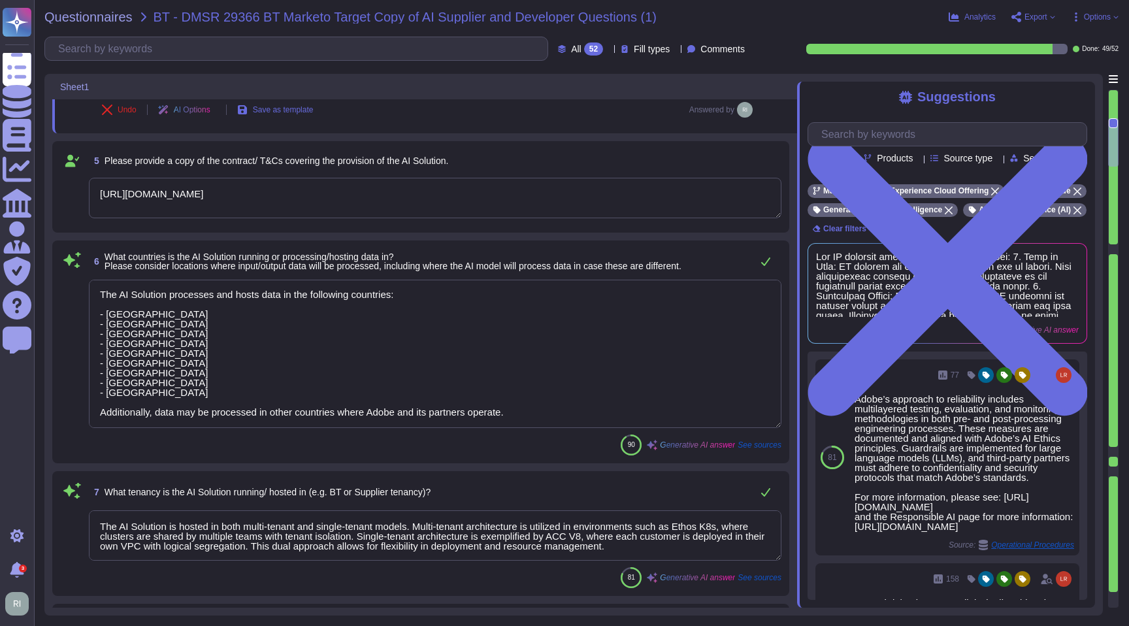
type textarea "Adobe employs proprietary AI models designed to be safe for commercial use. The…"
type textarea "AI systems are based on data, which can be biased. This necessitates careful ev…"
drag, startPoint x: 101, startPoint y: 302, endPoint x: 598, endPoint y: 422, distance: 511.0
click at [597, 422] on textarea "The AI Solution processes and hosts data in the following countries: - [GEOGRAP…" at bounding box center [435, 354] width 693 height 148
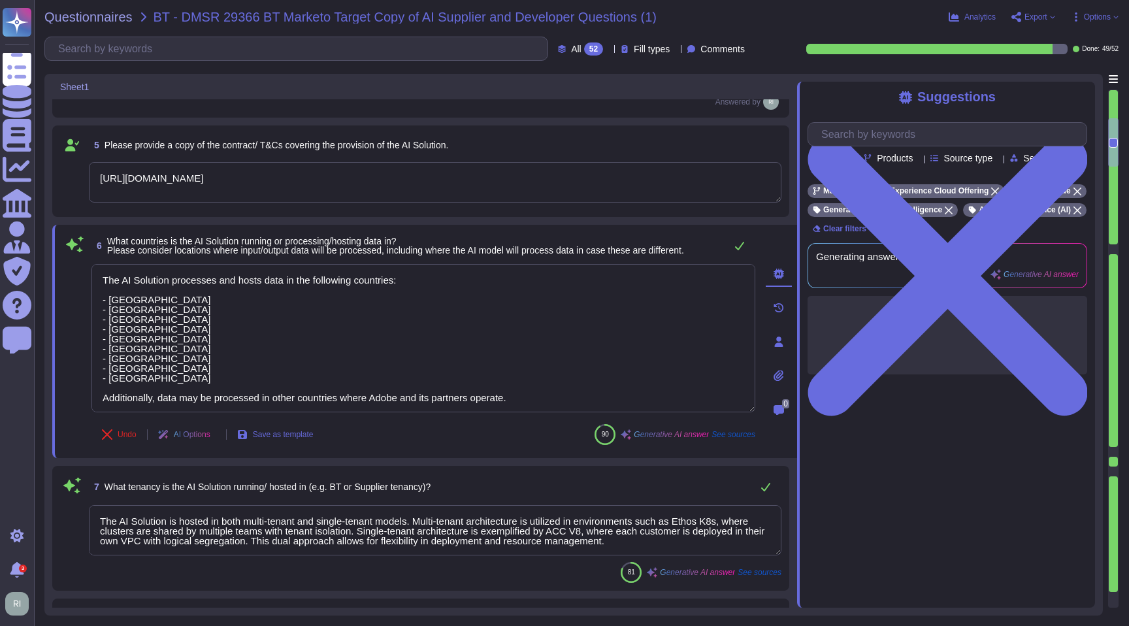
paste textarea "All server-side components of Dynamic Chat are hosted in Microsoft Azure data c…"
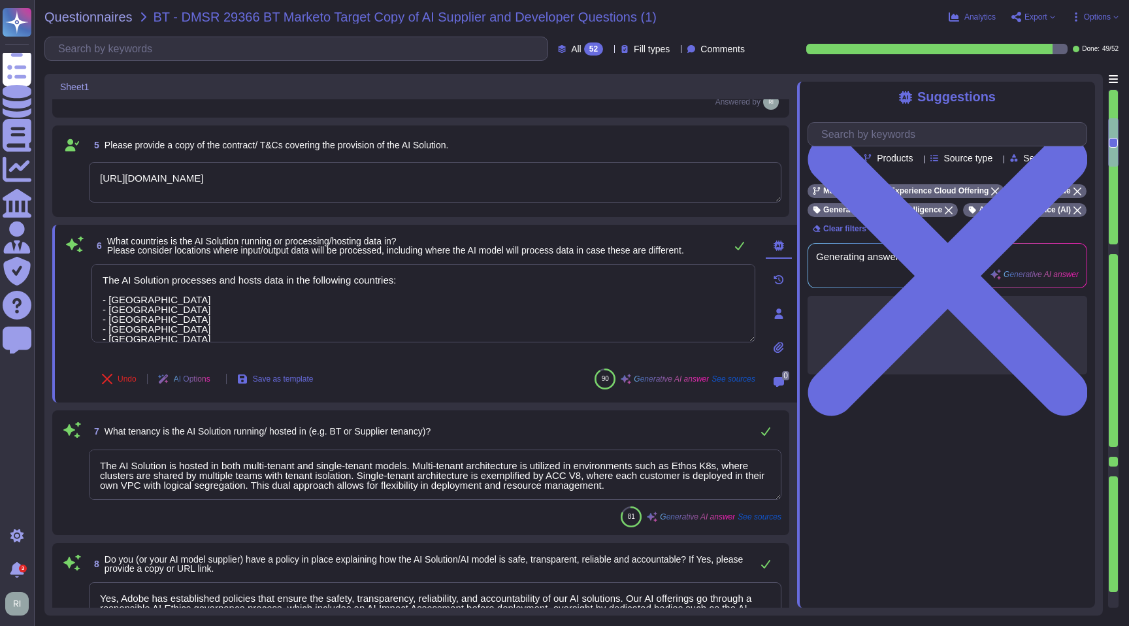
type textarea "All server-side components of Dynamic Chat are hosted in Microsoft Azure data c…"
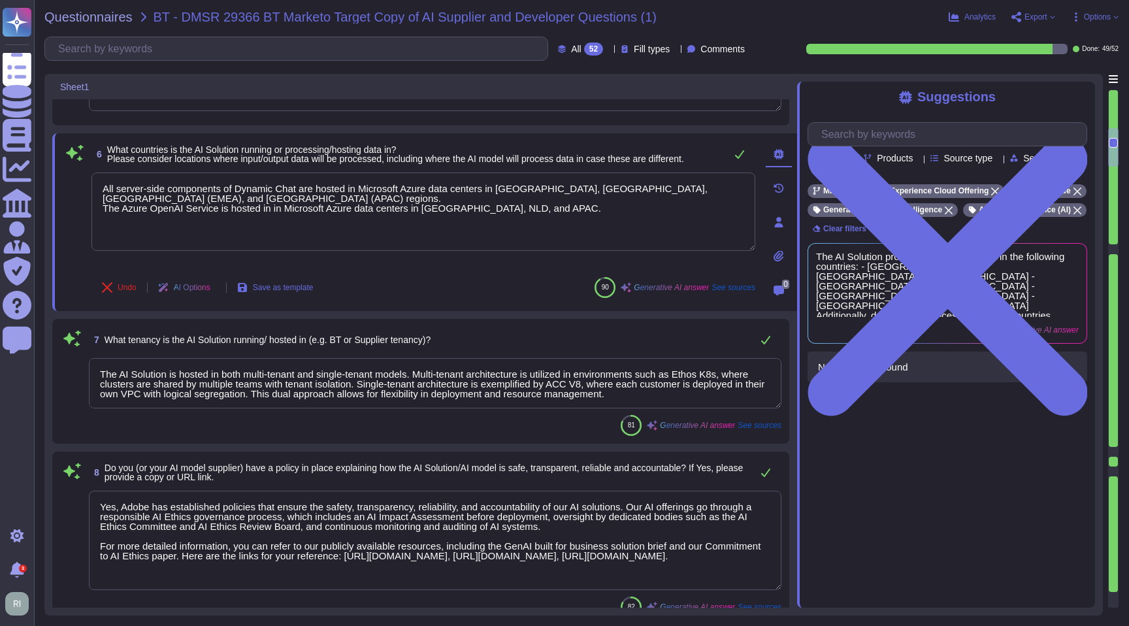
type textarea "Adobe does not use customer data to train AI models. The datasets used for trai…"
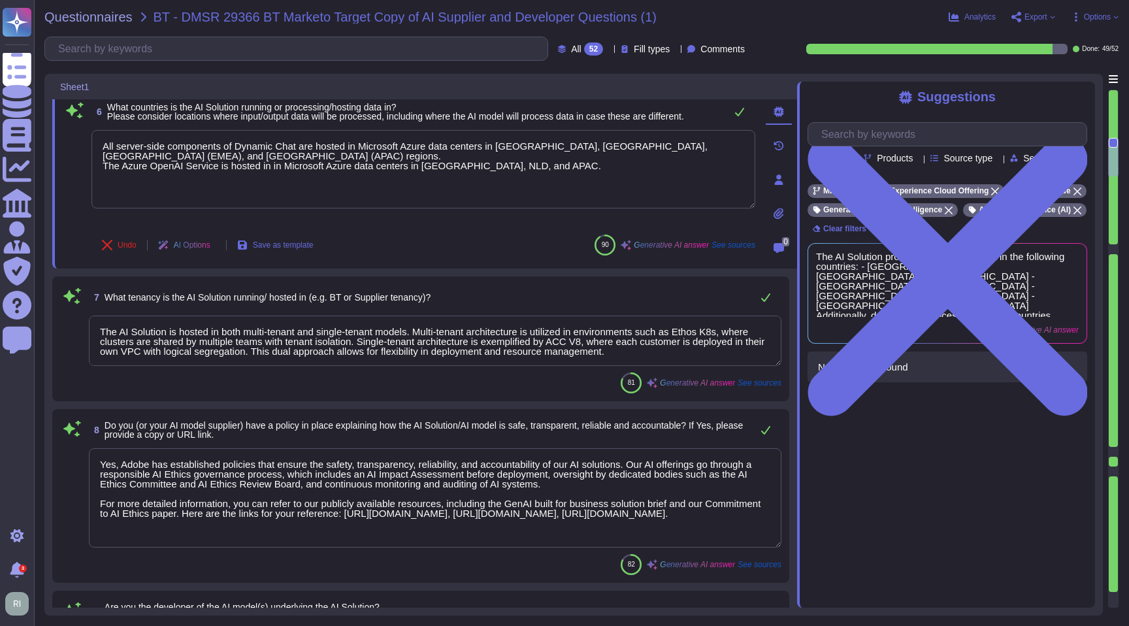
scroll to position [861, 0]
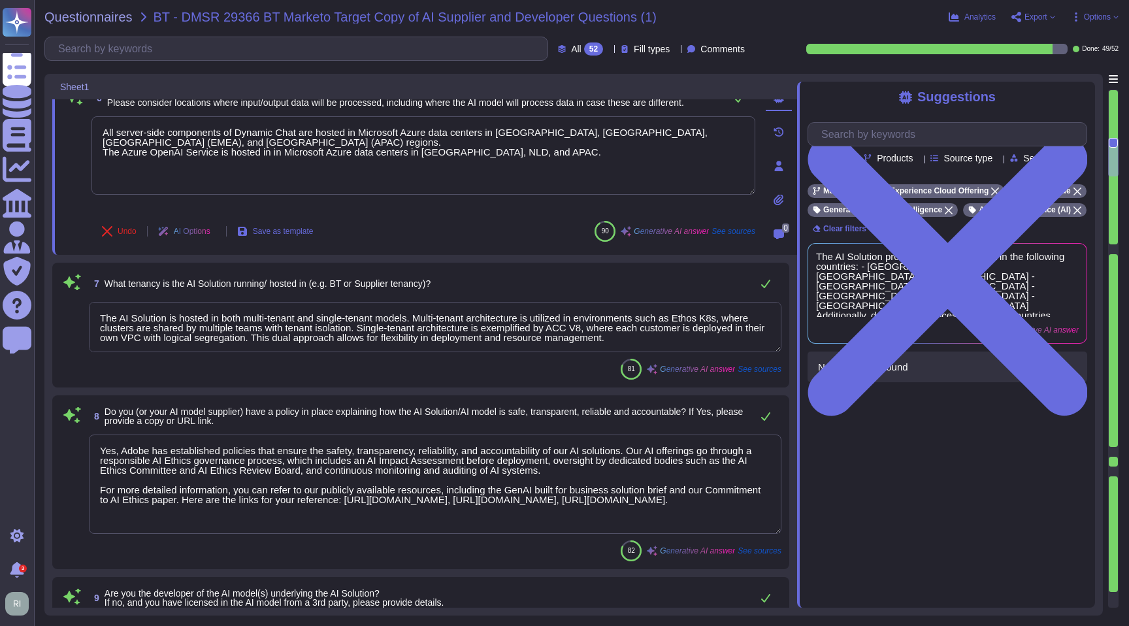
type textarea "All server-side components of Dynamic Chat are hosted in Microsoft Azure data c…"
click at [304, 335] on textarea "The AI Solution is hosted in both multi-tenant and single-tenant models. Multi-…" at bounding box center [435, 327] width 693 height 50
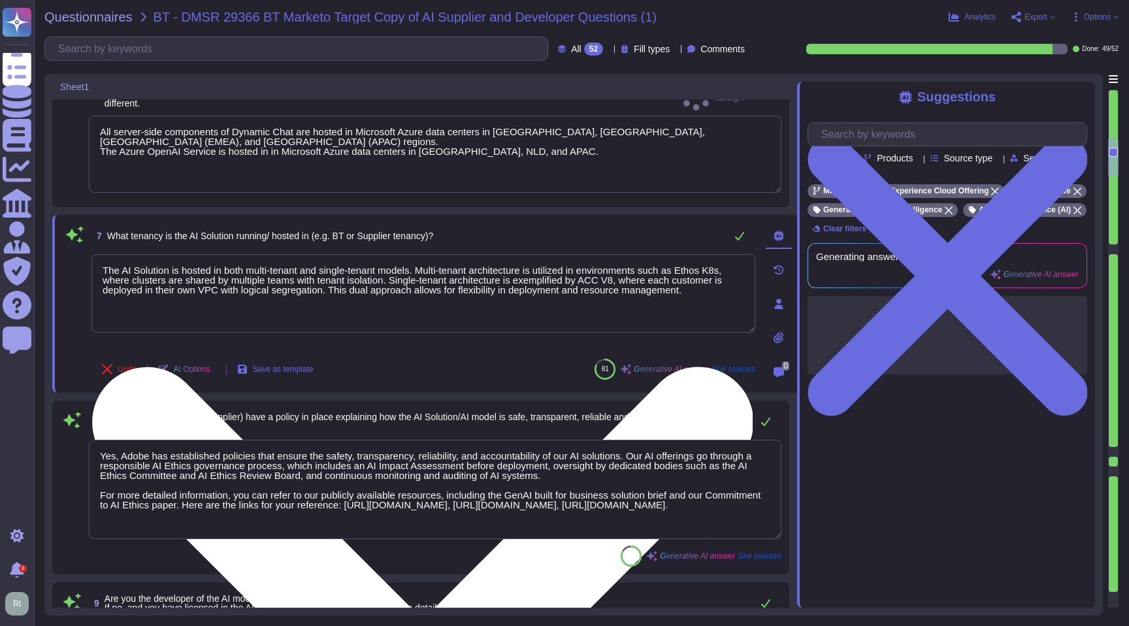
type textarea "Adobe does not use customer data to train AI models. The datasets used for trai…"
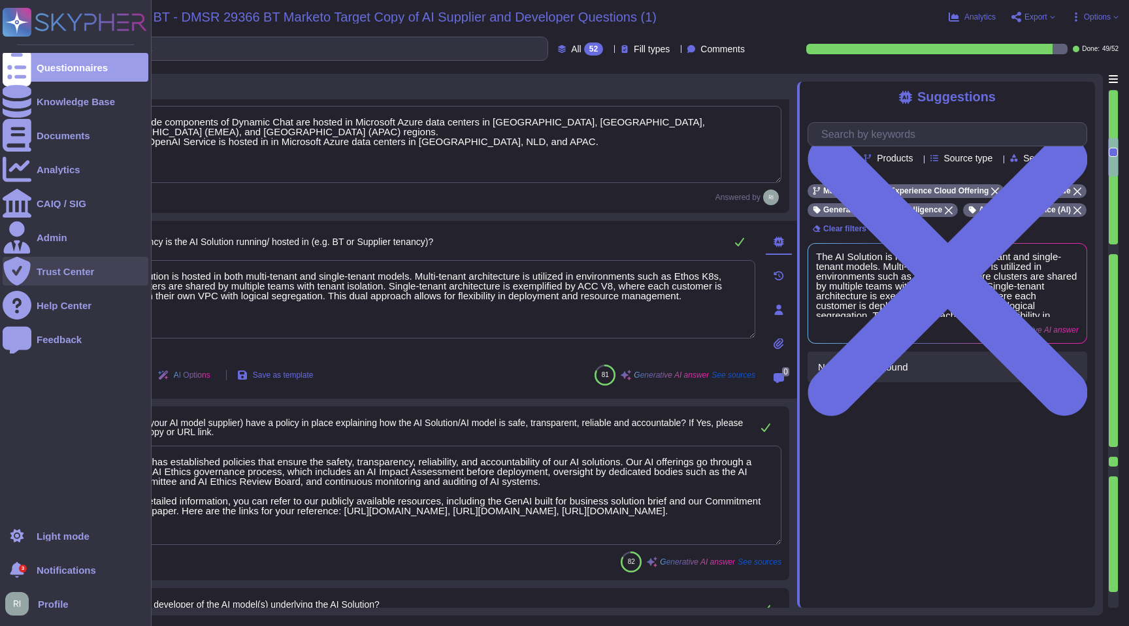
drag, startPoint x: 708, startPoint y: 305, endPoint x: 8, endPoint y: 267, distance: 700.9
click at [7, 267] on div "Questionnaires Knowledge Base Documents Analytics CAIQ / SIG Admin Trust Center…" at bounding box center [564, 313] width 1129 height 626
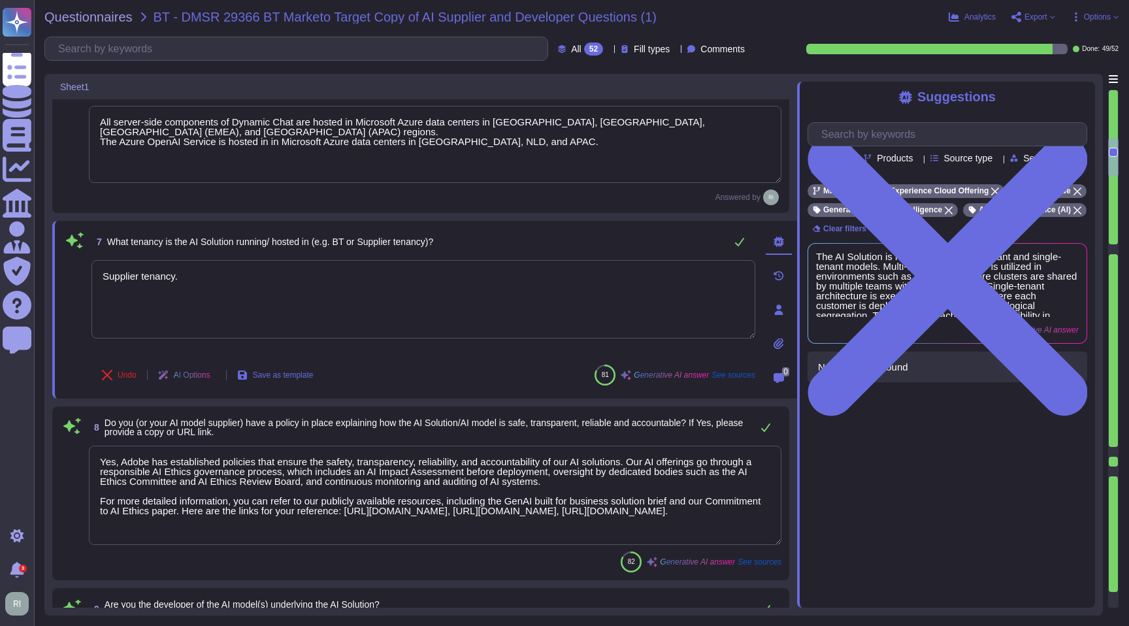
type textarea "Supplier tenancy."
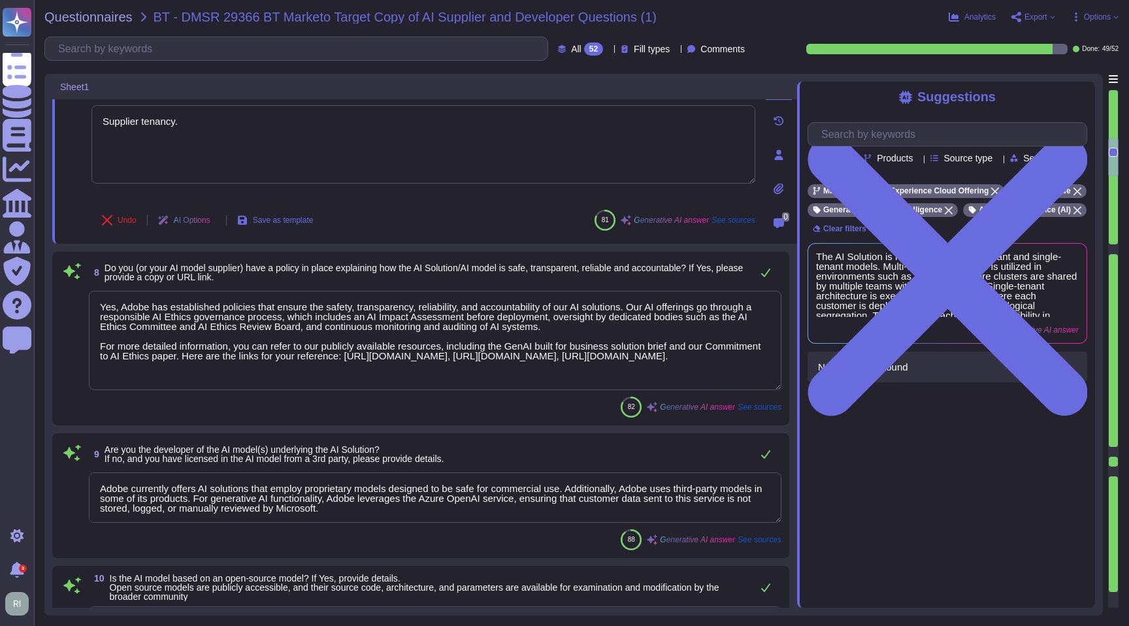
scroll to position [1051, 0]
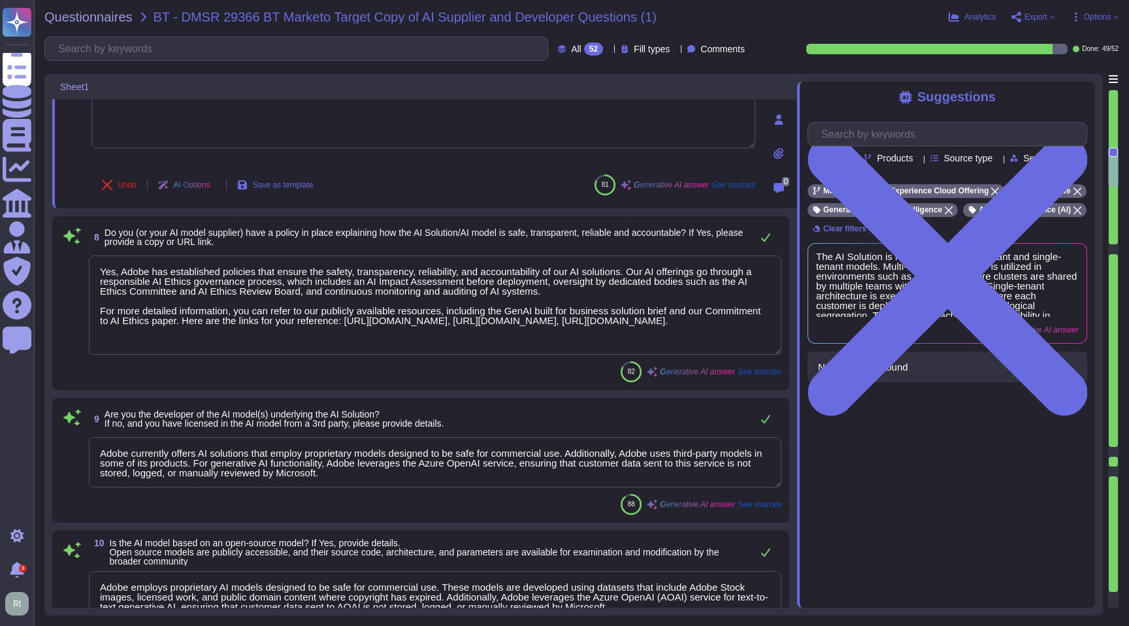
type textarea "Adobe does not use customer data to train AI models. The datasets used for trai…"
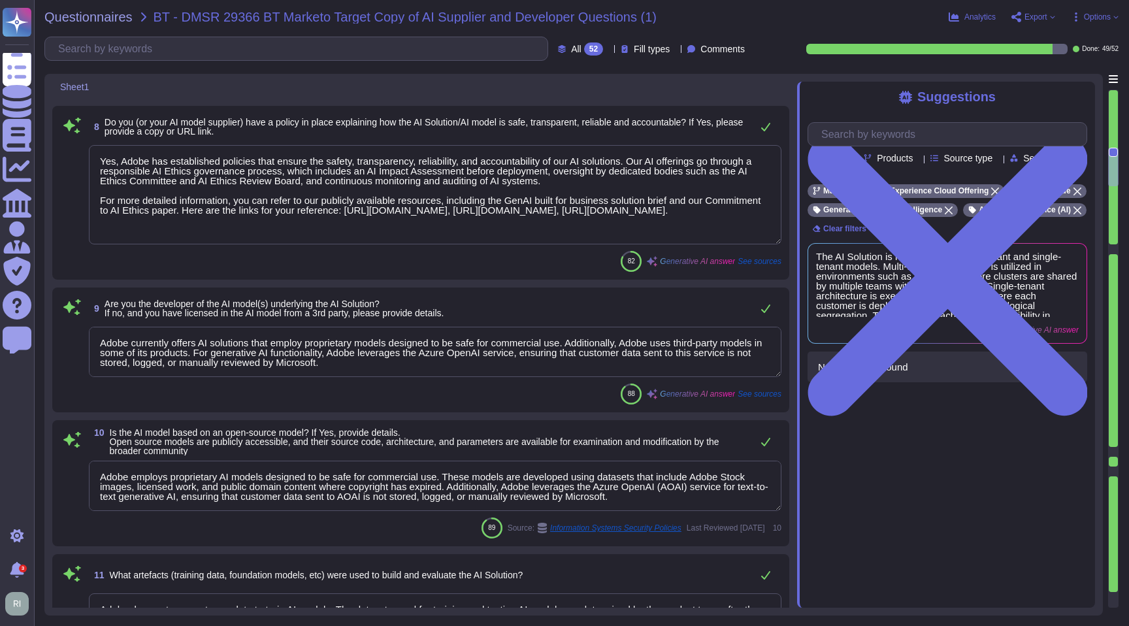
type textarea "Supplier tenancy."
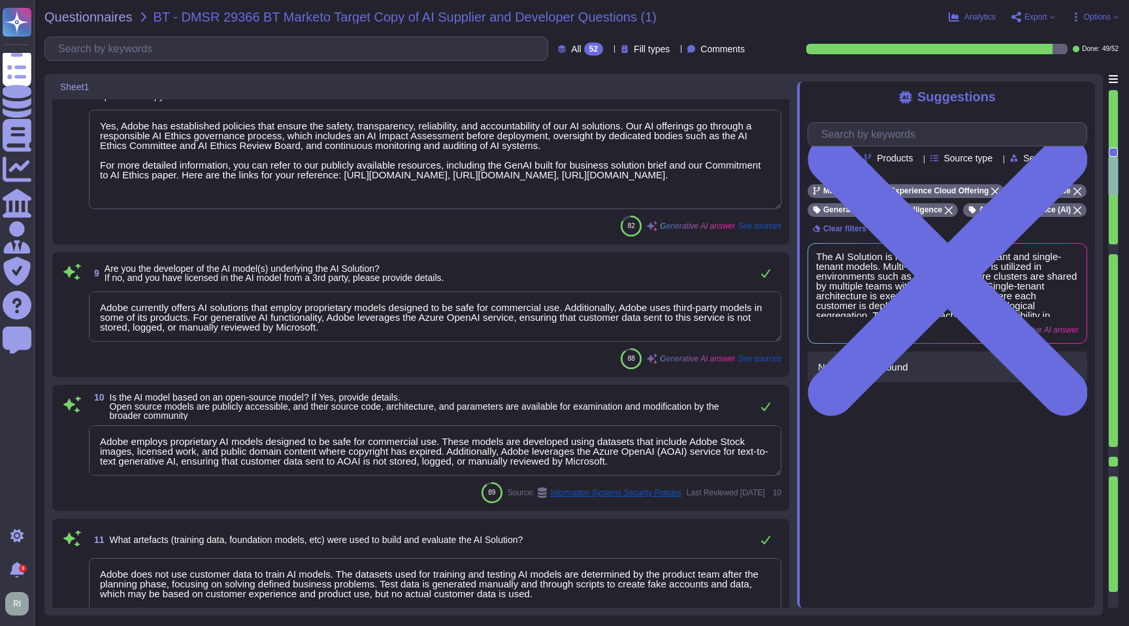
type textarea "The personal information collected by Adobe is used for various purposes, inclu…"
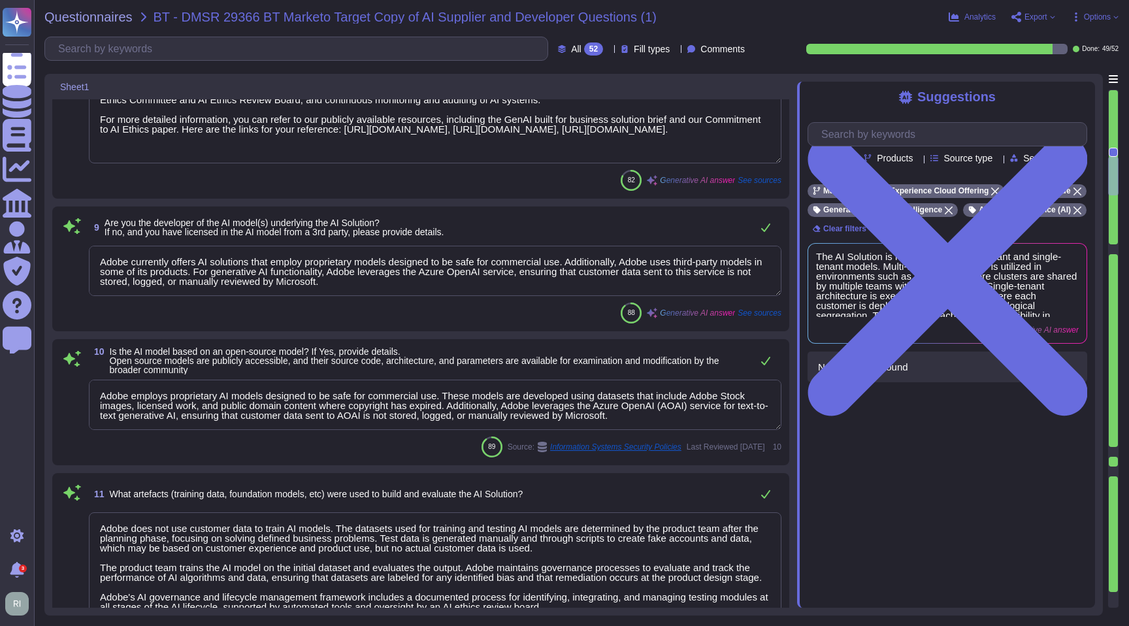
scroll to position [1, 0]
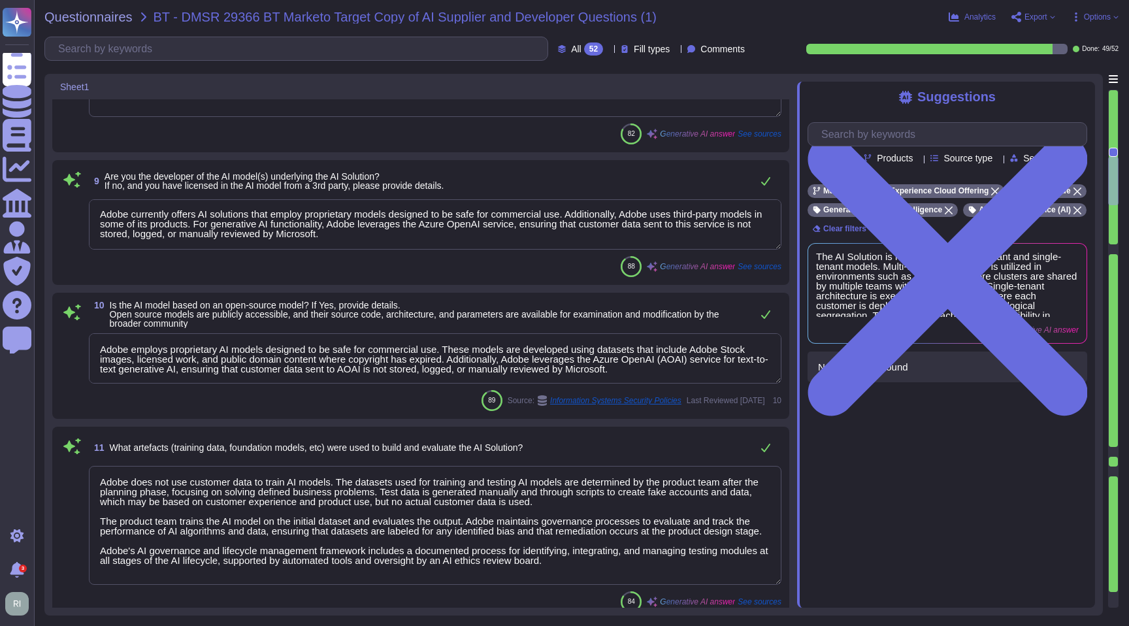
type textarea "Lorem'i dolorsitametco adipisci, elitseddo, eiu temporinci utlabor etd magnaali…"
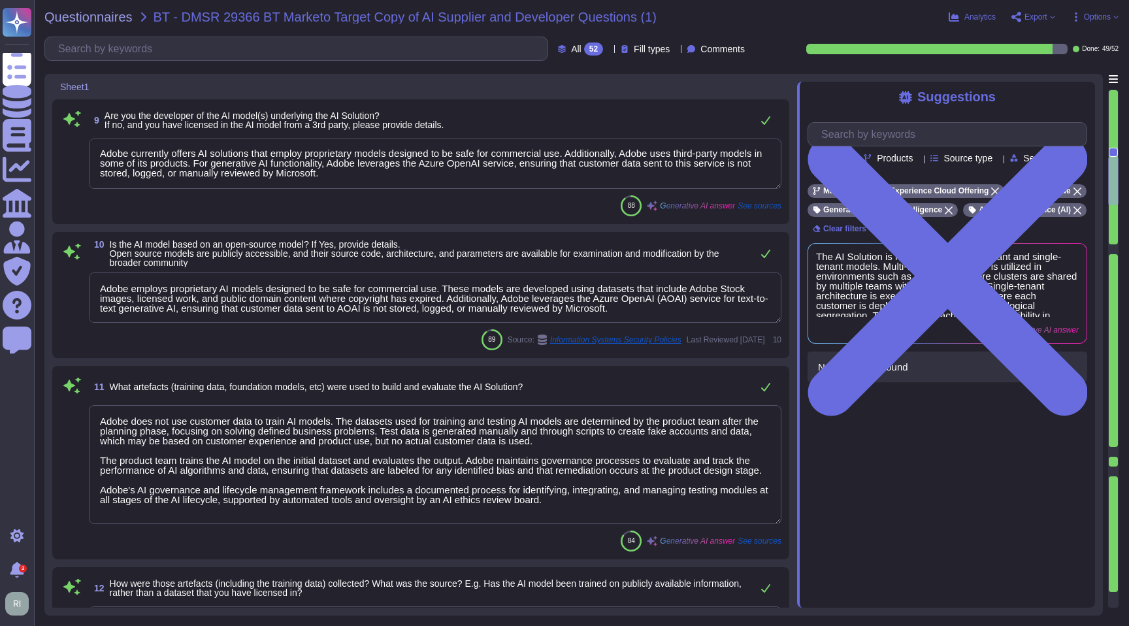
scroll to position [1378, 0]
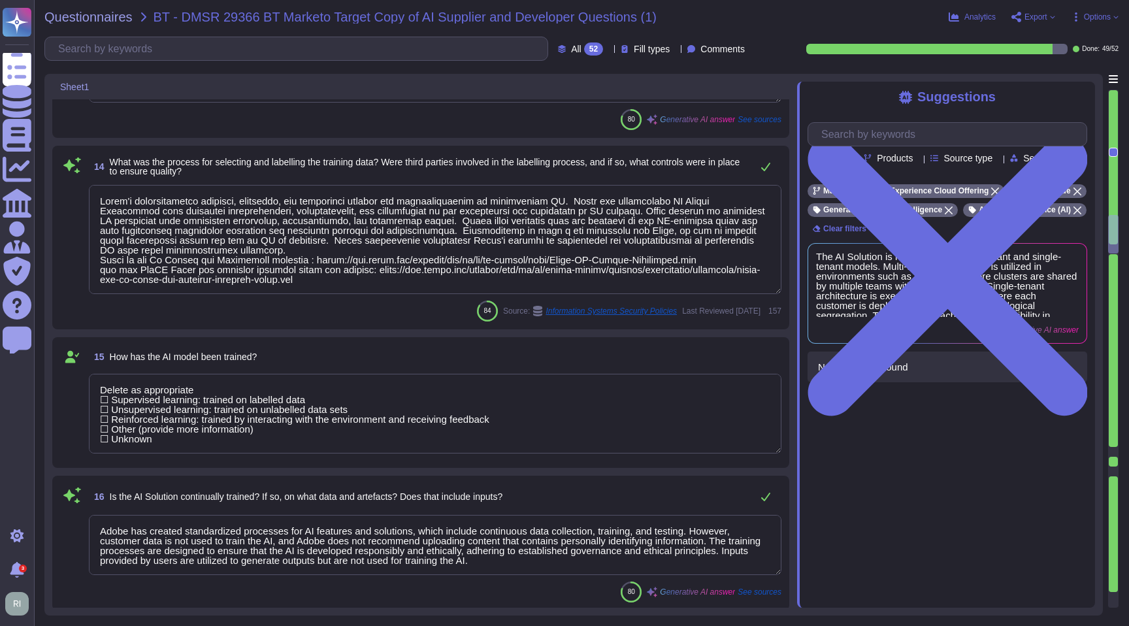
type textarea "Delete as appropriate ​​☐​ Supervised learning: trained on labelled data ​​☐​ U…"
type textarea "Adobe has created standardized processes for AI features and solutions, which i…"
type textarea "Adobe ensures that the training data is fit for the intended purpose of the AI …"
type textarea "Adobe ensures the trustworthiness and quality of data used for training AI mode…"
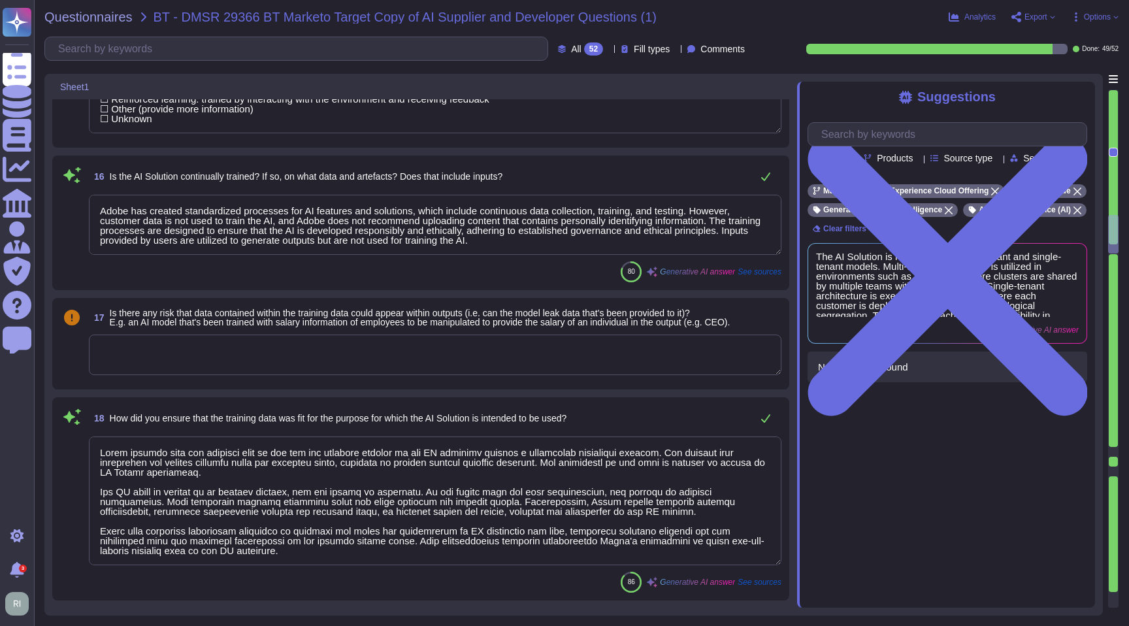
type textarea "Delete as appropriate ​​☐​ Supervised learning: trained on labelled data ​​☐​ U…"
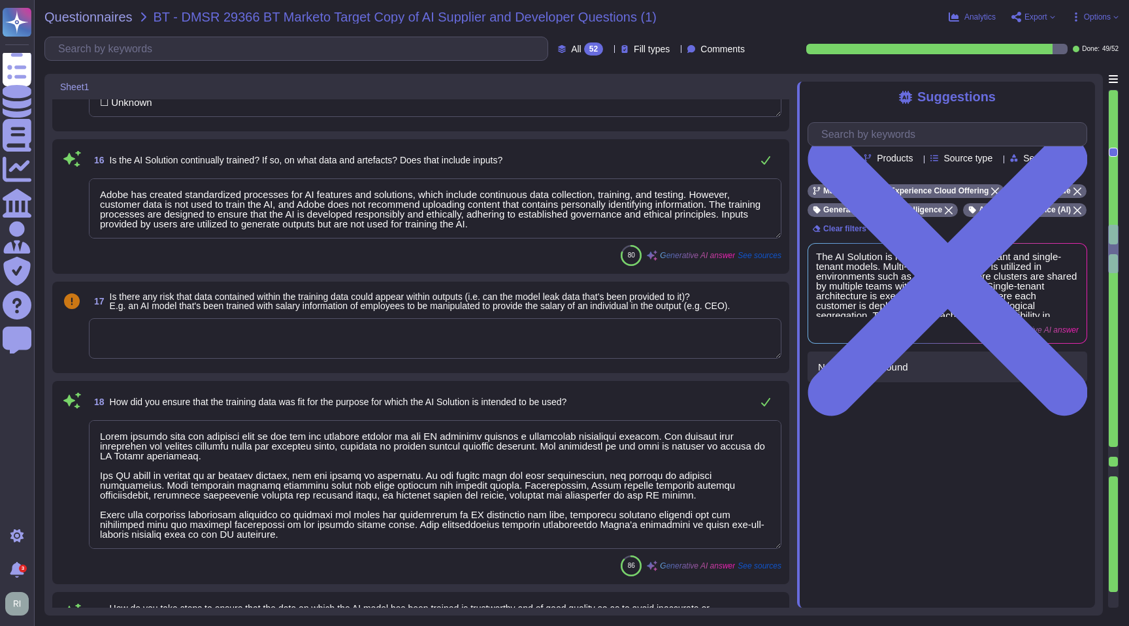
type textarea "Adobe employs a comprehensive approach to identify and manage bias, fairness, a…"
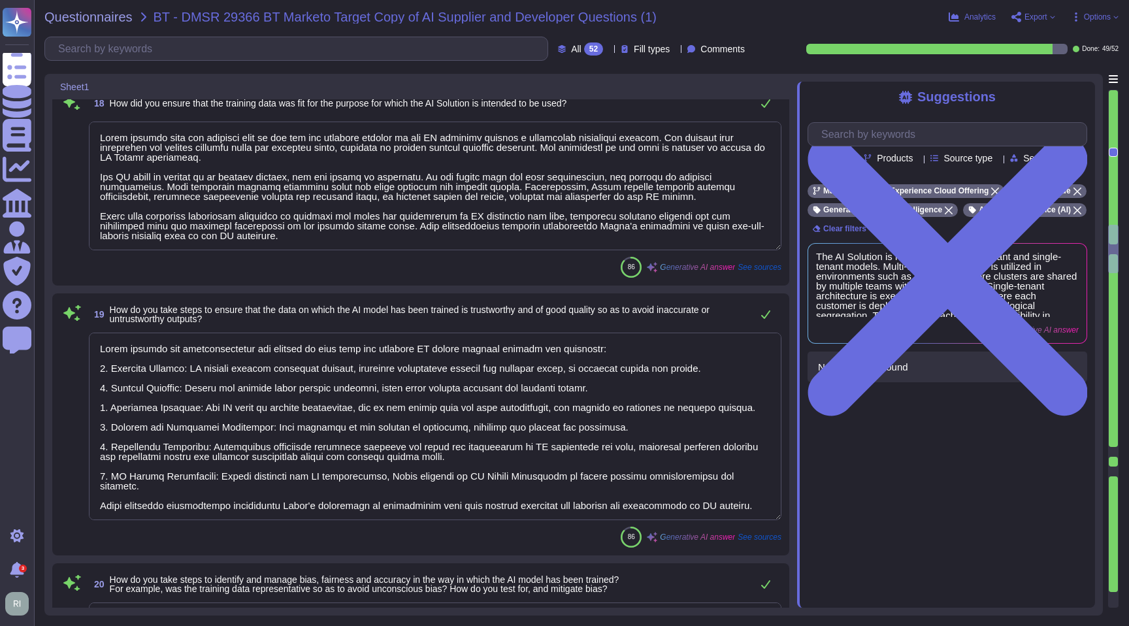
type textarea "Delete as appropriate ​​☐​ Supervised learning: trained on labelled data ​​☐​ U…"
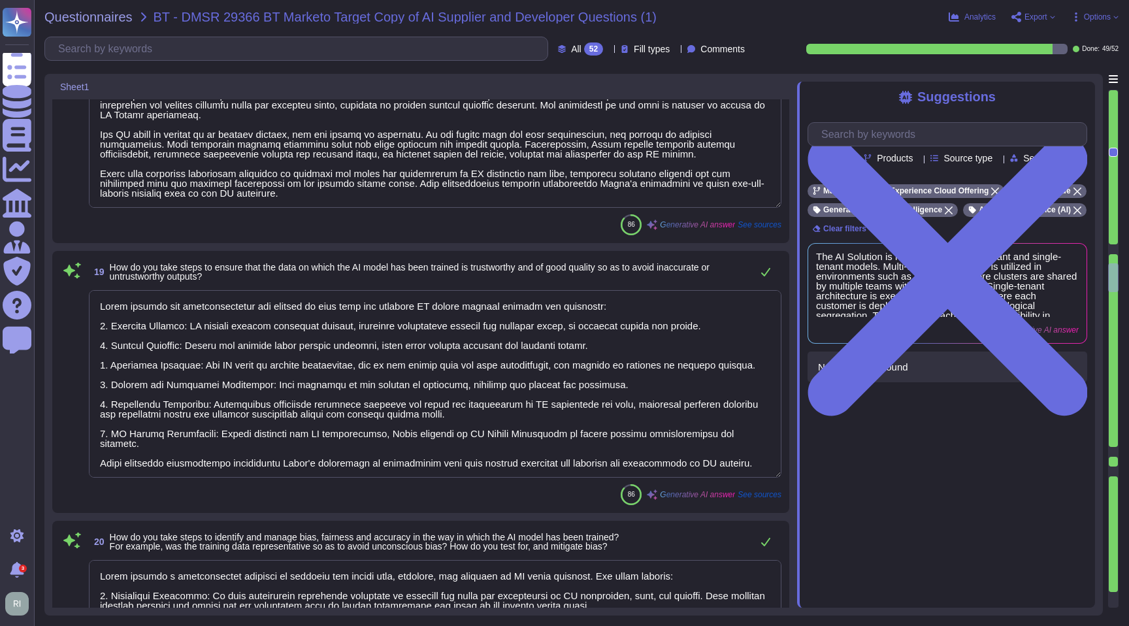
type textarea "Adobe Artificial Intelligence offerings go through Adobe's responsible AI Ethic…"
type textarea "The input data required by the AI solution includes content such as audio files…"
type textarea "Yes, the input data may include software code. The purpose of including softwar…"
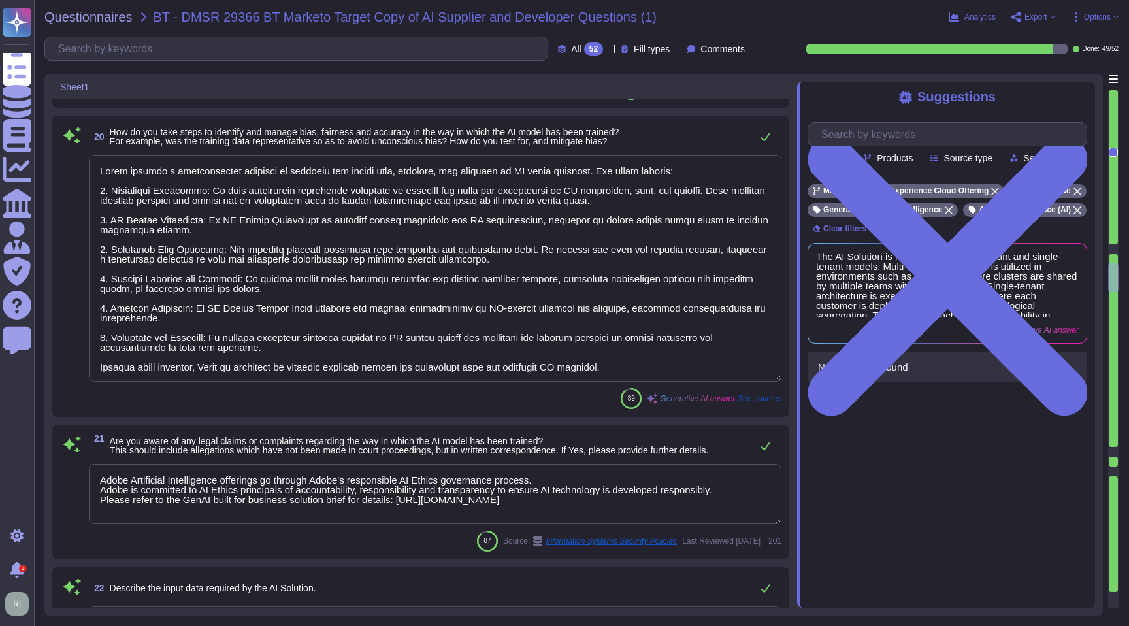
scroll to position [3532, 0]
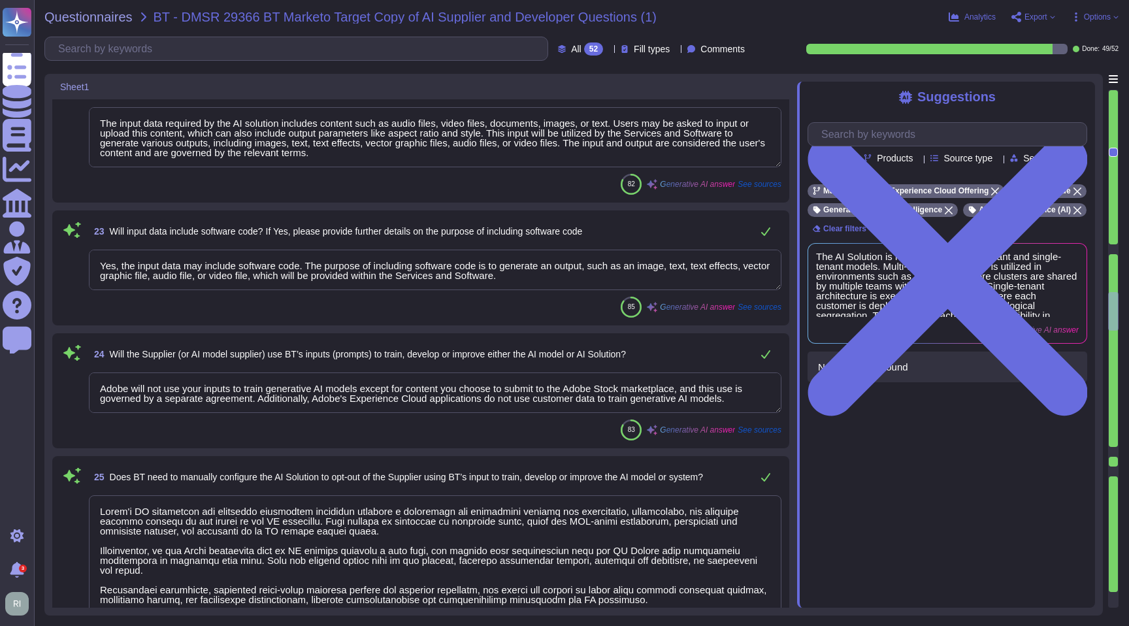
type textarea "Adobe will not use your inputs to train generative AI models except for content…"
type textarea "Adobe's AI governance and lifecycle management framework includes a documented …"
type textarea "Adobe does not access User Generated Content (UGC) as part of its normal busine…"
type textarea "Data retention is defined in the agreements, including all applicable PSLTs (Pr…"
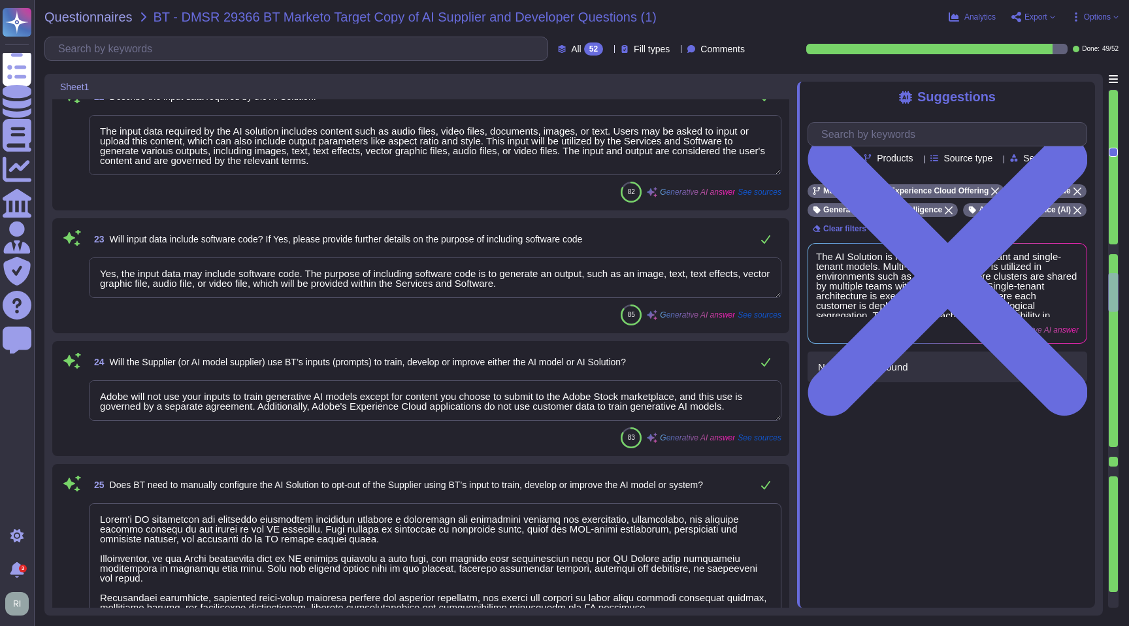
type textarea "Adobe ensures the trustworthiness and quality of data used for training AI mode…"
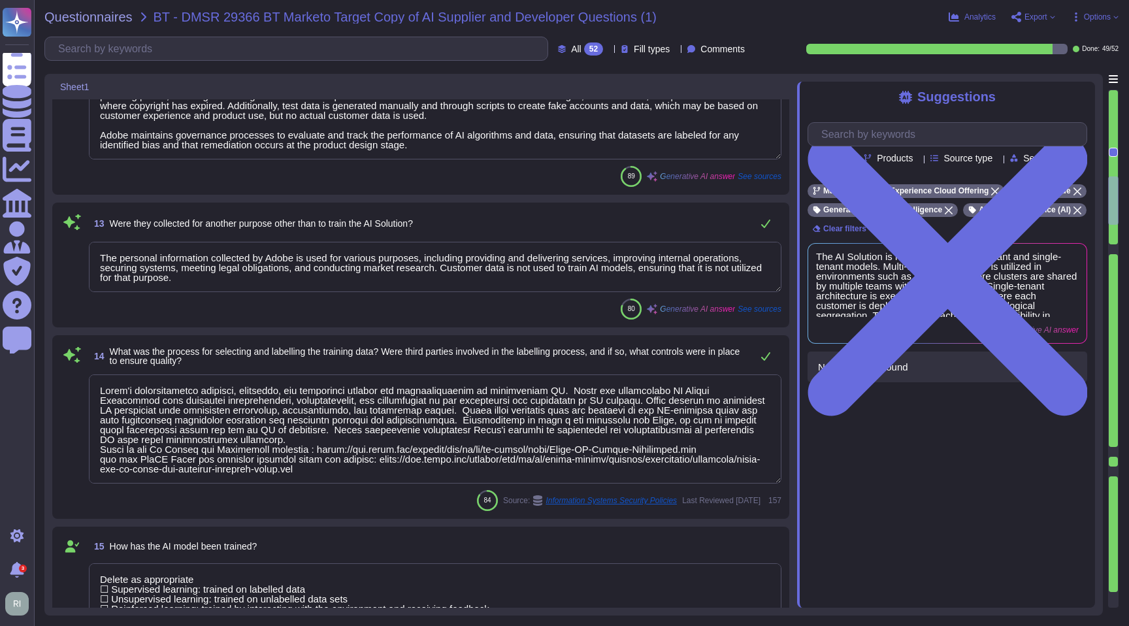
scroll to position [1298, 0]
type textarea "Yes, Adobe has established policies that ensure the safety, transparency, relia…"
type textarea "Adobe currently offers AI solutions that employ proprietary models designed to …"
type textarea "Adobe employs proprietary AI models designed to be safe for commercial use. The…"
type textarea "Adobe does not use customer data to train AI models. The datasets used for trai…"
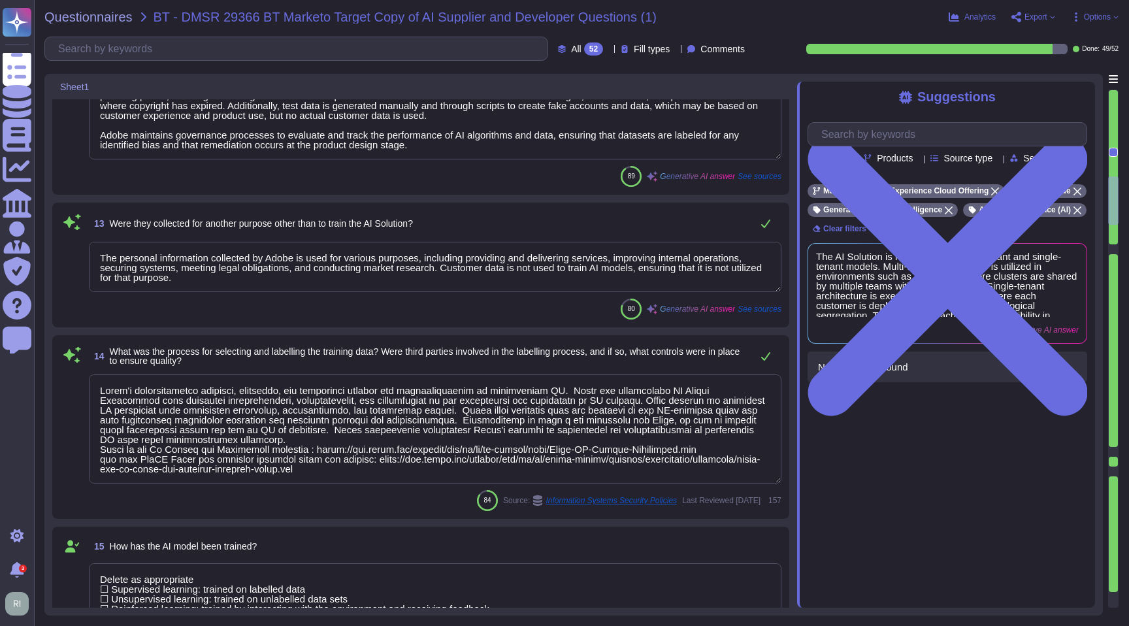
type textarea "Adobe does not use customer data to train AI models. The datasets used for trai…"
type textarea "The personal information collected by Adobe is used for various purposes, inclu…"
type textarea "Lorem'i dolorsitametco adipisci, elitseddo, eiu temporinci utlabor etd magnaali…"
type textarea "Delete as appropriate ​​☐​ Supervised learning: trained on labelled data ​​☐​ U…"
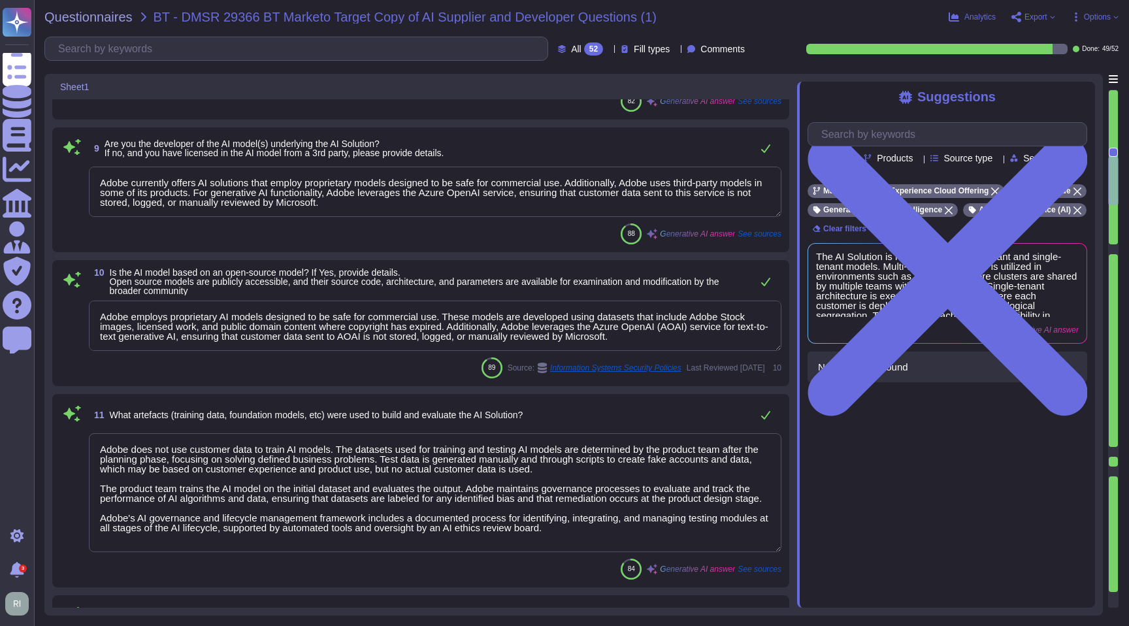
type textarea "Supplier tenancy."
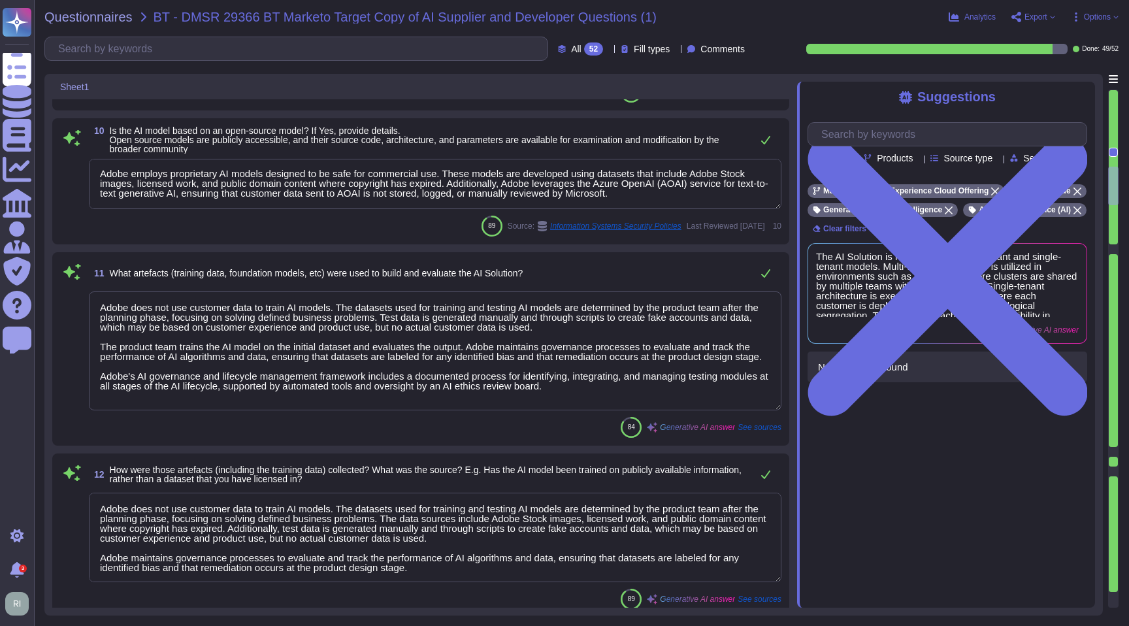
scroll to position [1, 0]
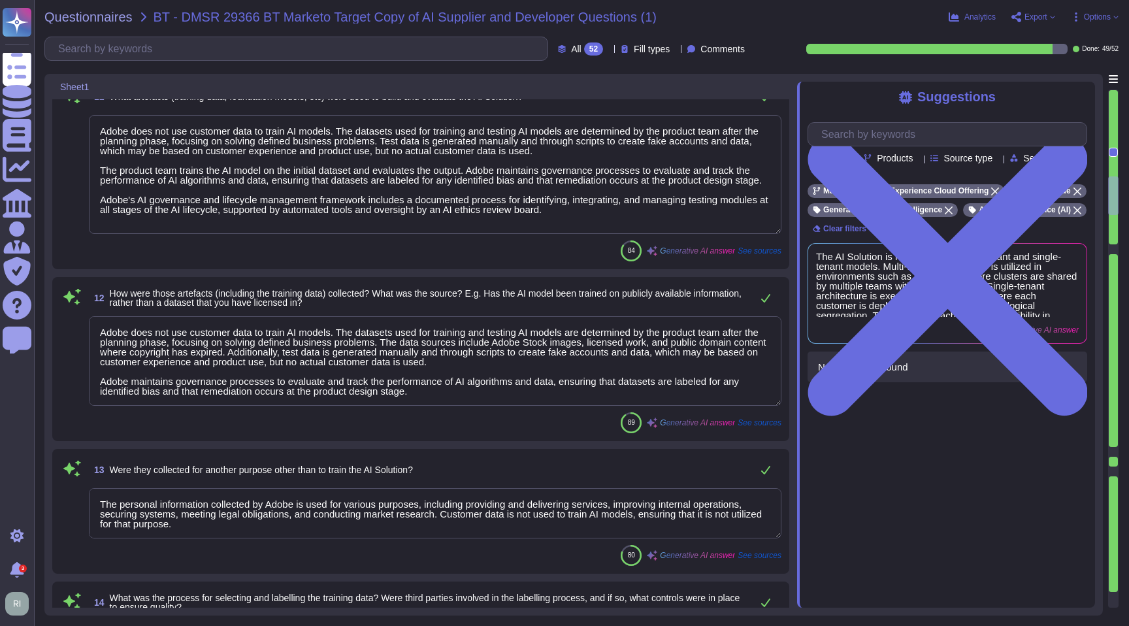
type textarea "Delete as appropriate ​​☐​ Supervised learning: trained on labelled data ​​☐​ U…"
type textarea "Adobe has created standardized processes for AI features and solutions, which i…"
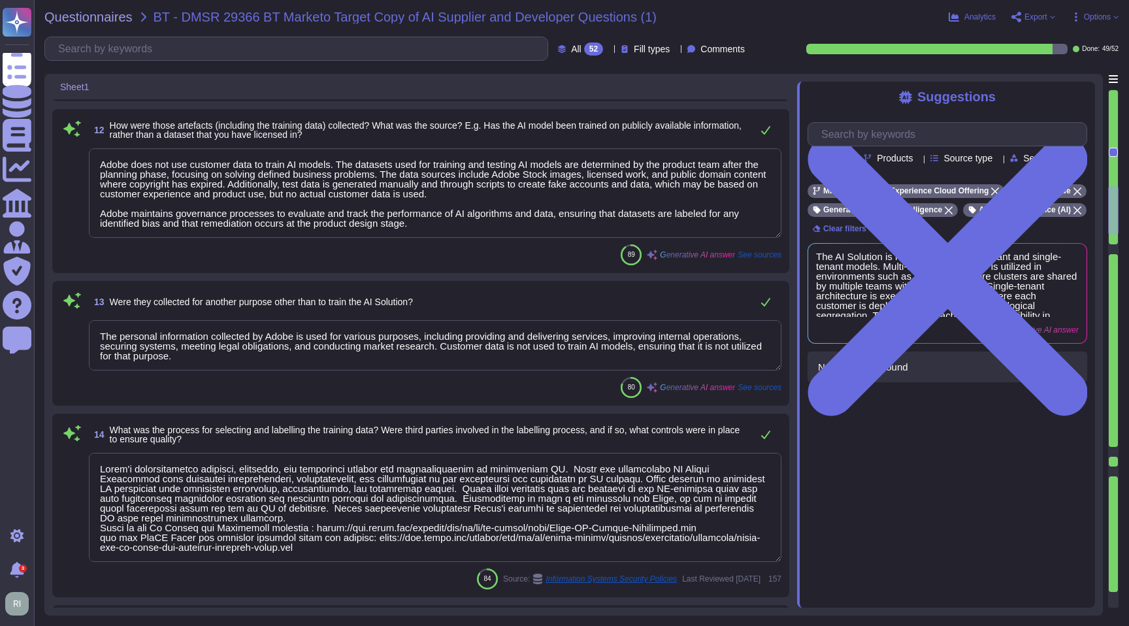
scroll to position [1759, 0]
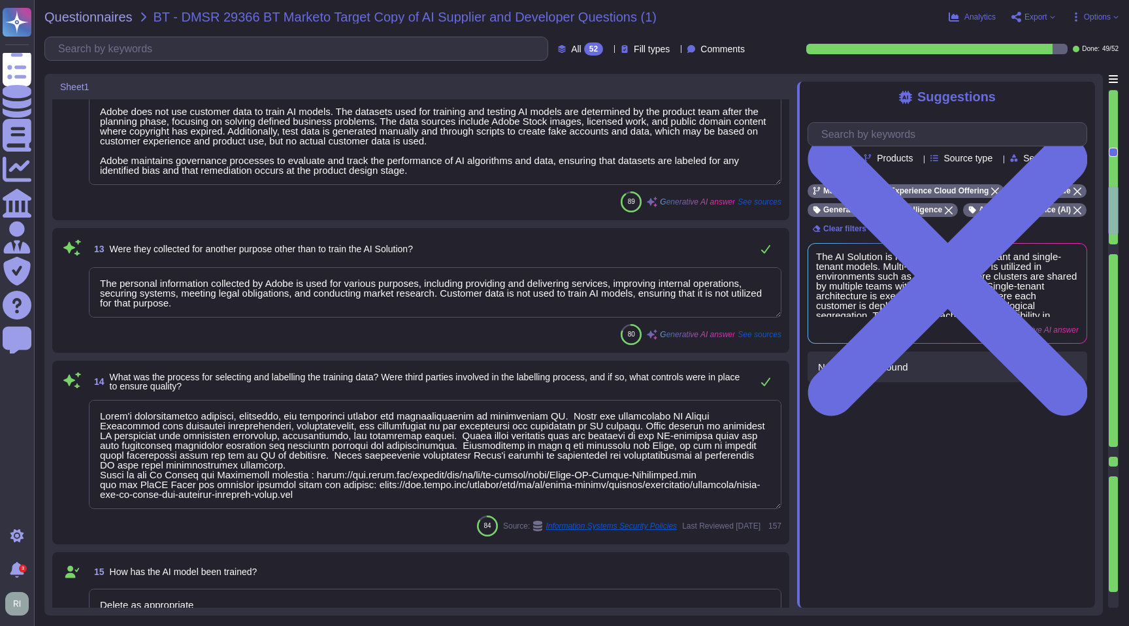
type textarea "Delete as appropriate ​​☐​ Supervised learning: trained on labelled data ​​☐​ U…"
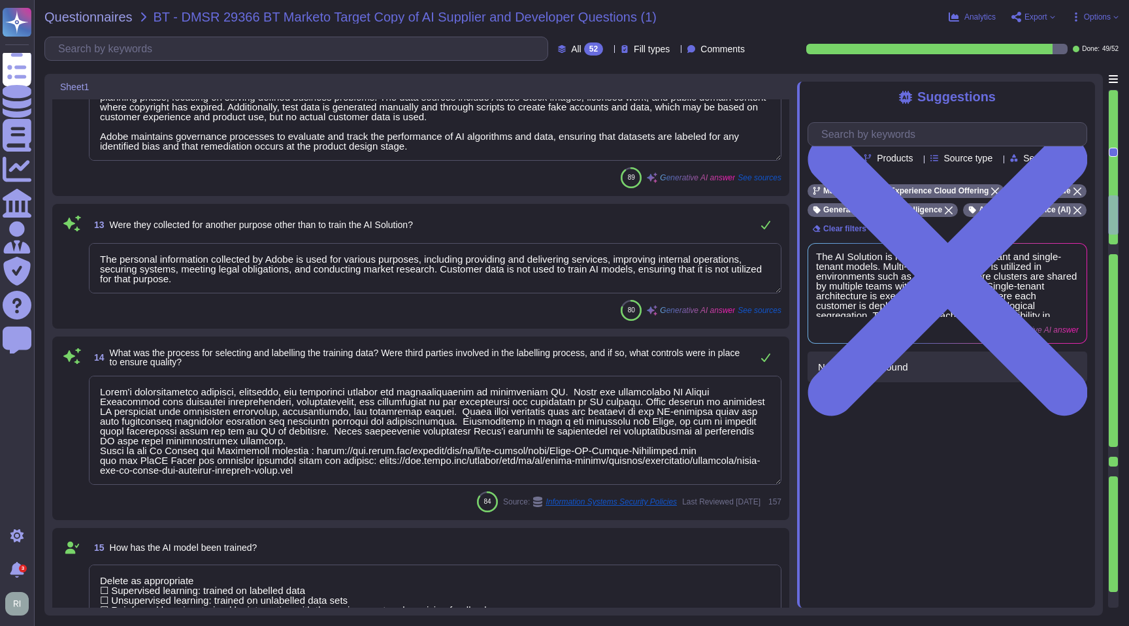
type textarea "Adobe ensures that the training data is fit for the intended purpose of the AI …"
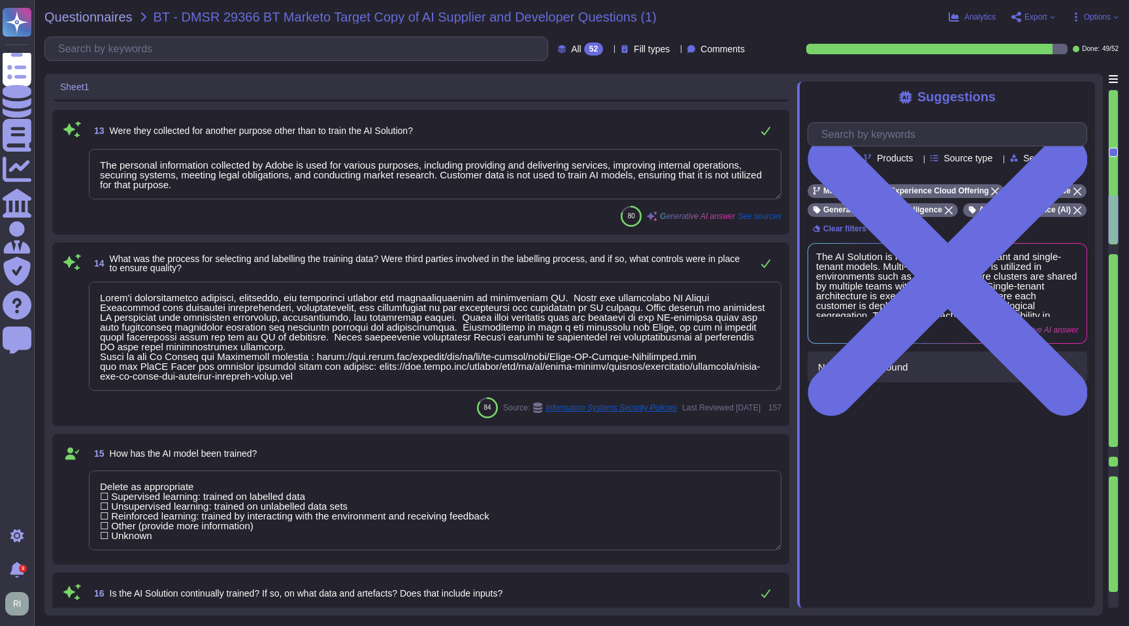
scroll to position [1, 0]
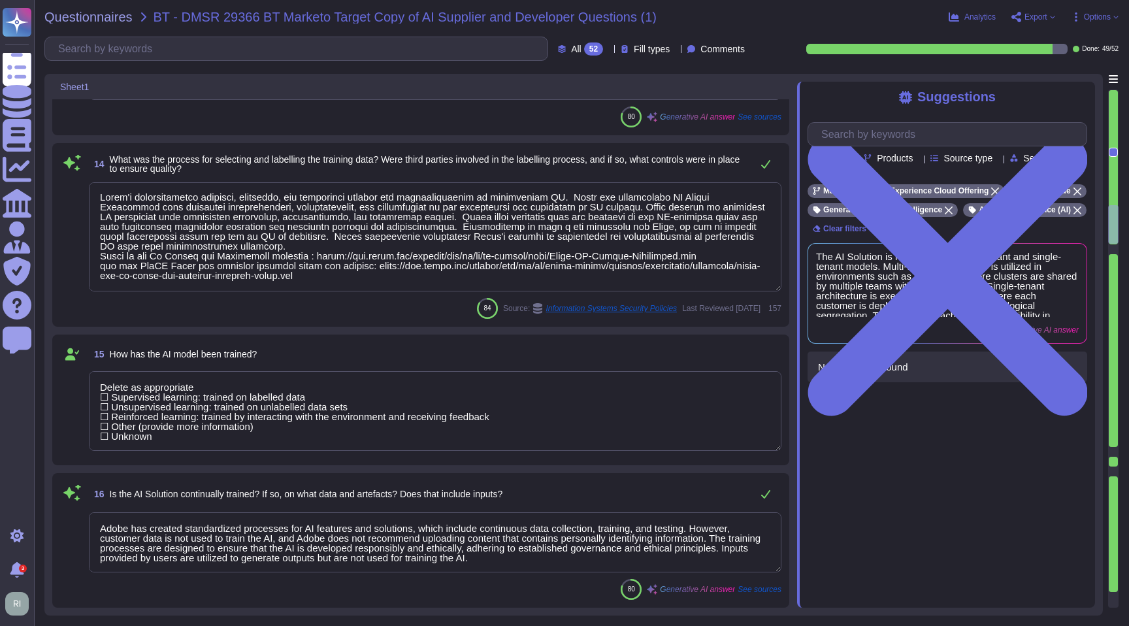
type textarea "Delete as appropriate ​​☐​ Supervised learning: trained on labelled data ​​☐​ U…"
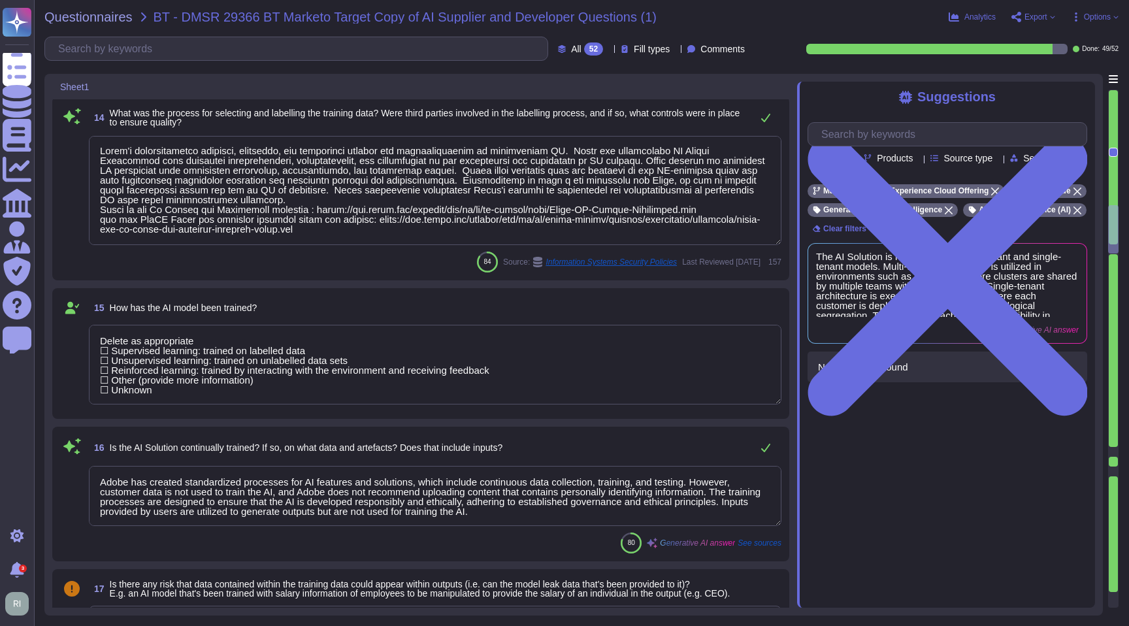
type textarea "Adobe ensures the trustworthiness and quality of data used for training AI mode…"
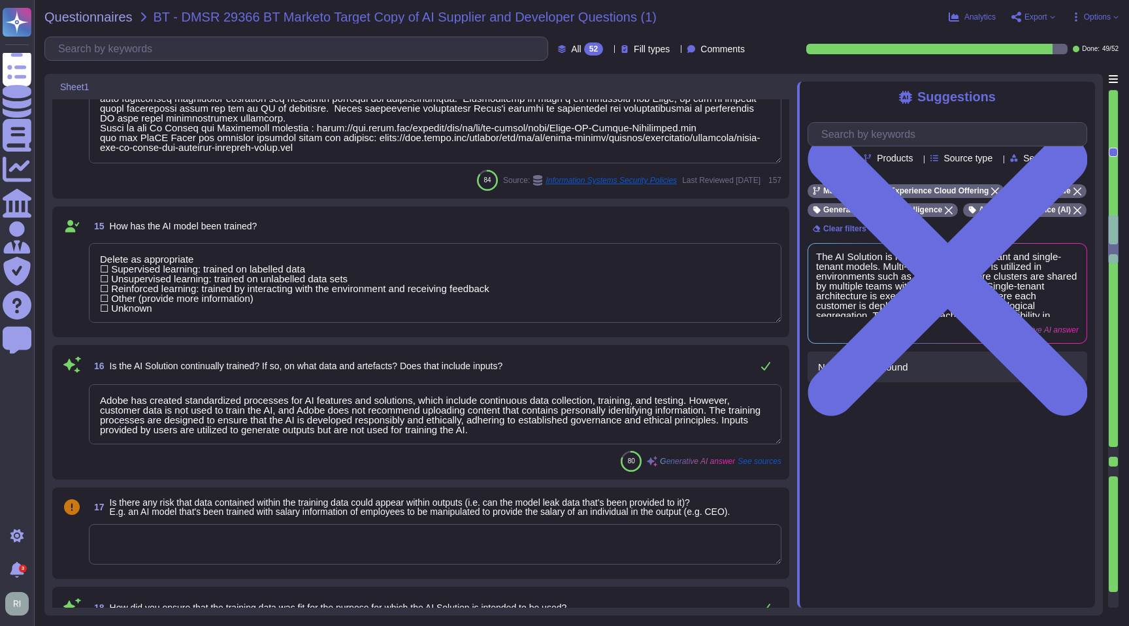
scroll to position [2156, 0]
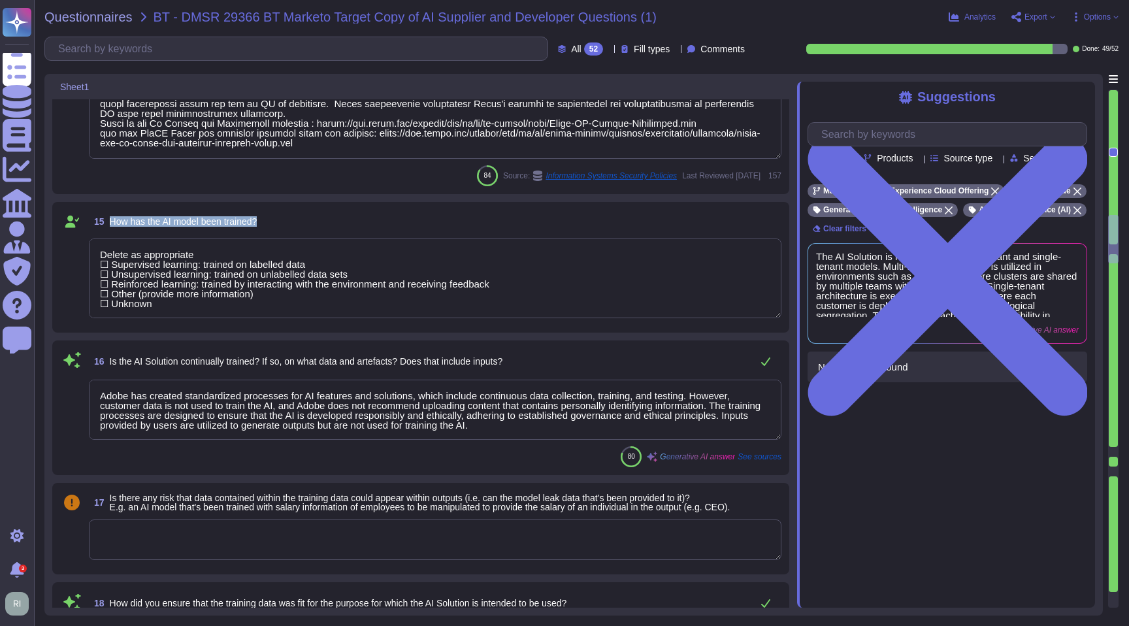
drag, startPoint x: 267, startPoint y: 222, endPoint x: 118, endPoint y: 230, distance: 149.2
click at [108, 222] on div "15 How has the AI model been trained?" at bounding box center [435, 222] width 693 height 24
type textarea "Delete as appropriate ​​☐​ Supervised learning: trained on labelled data ​​☐​ U…"
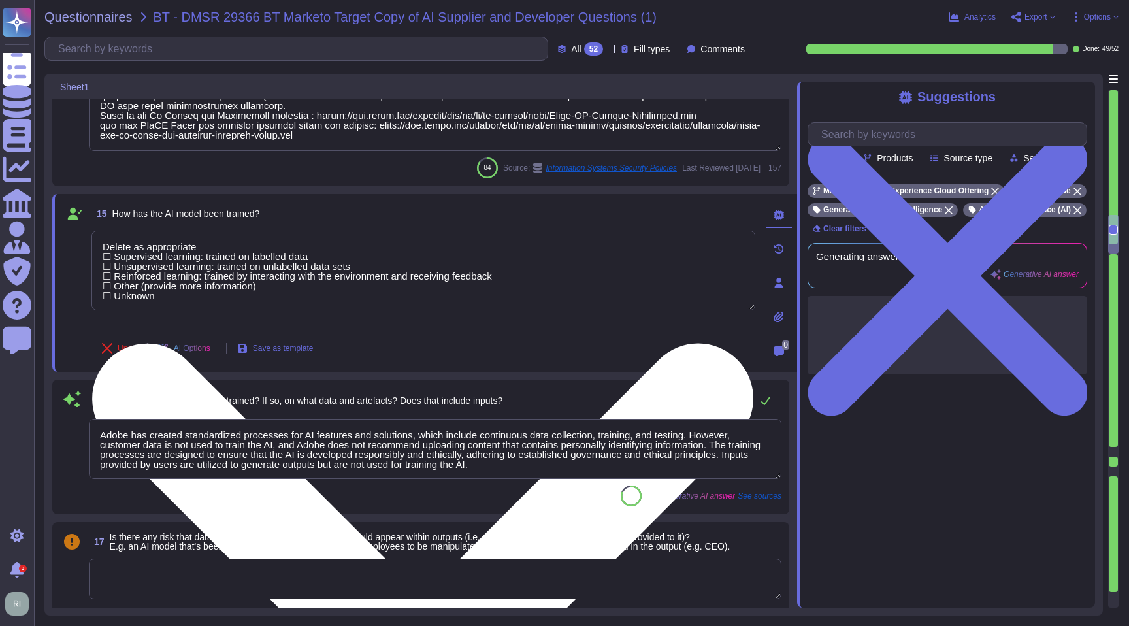
type textarea "Adobe ensures the trustworthiness and quality of data used for training AI mode…"
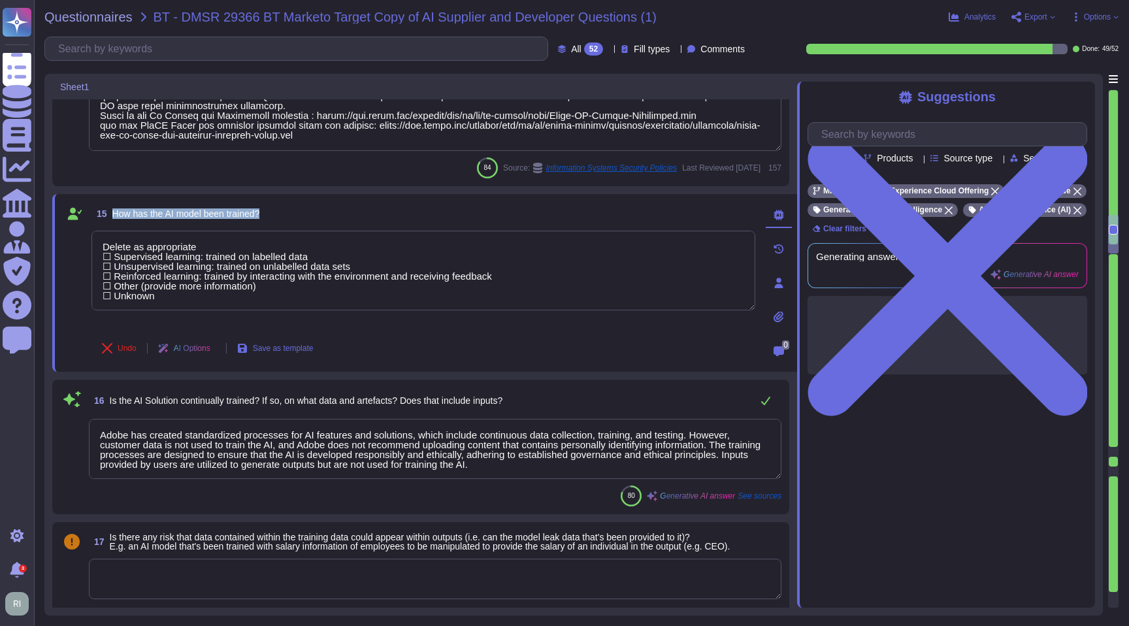
drag, startPoint x: 269, startPoint y: 210, endPoint x: 114, endPoint y: 214, distance: 154.9
click at [114, 214] on div "15 How has the AI model been trained?" at bounding box center [423, 214] width 664 height 24
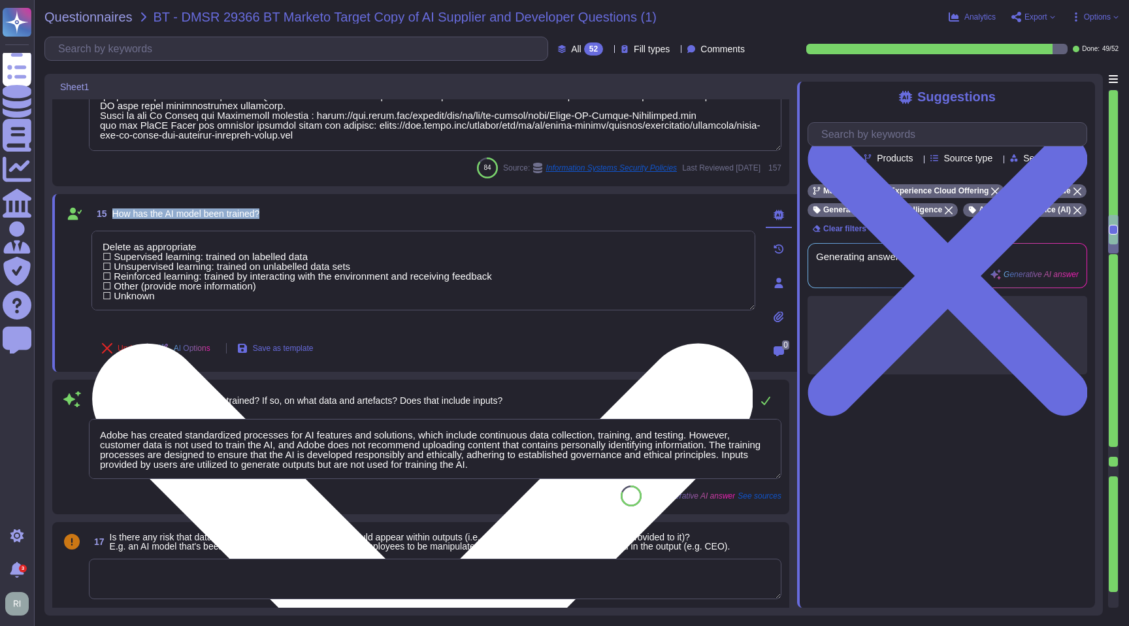
copy span "How has the AI model been trained?"
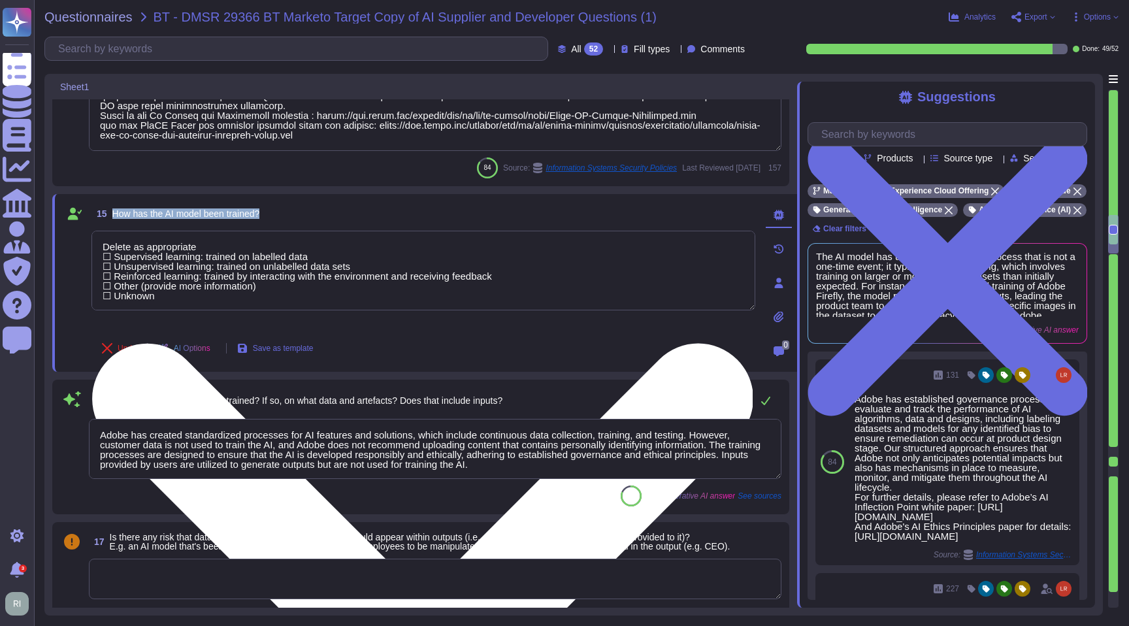
scroll to position [2158, 0]
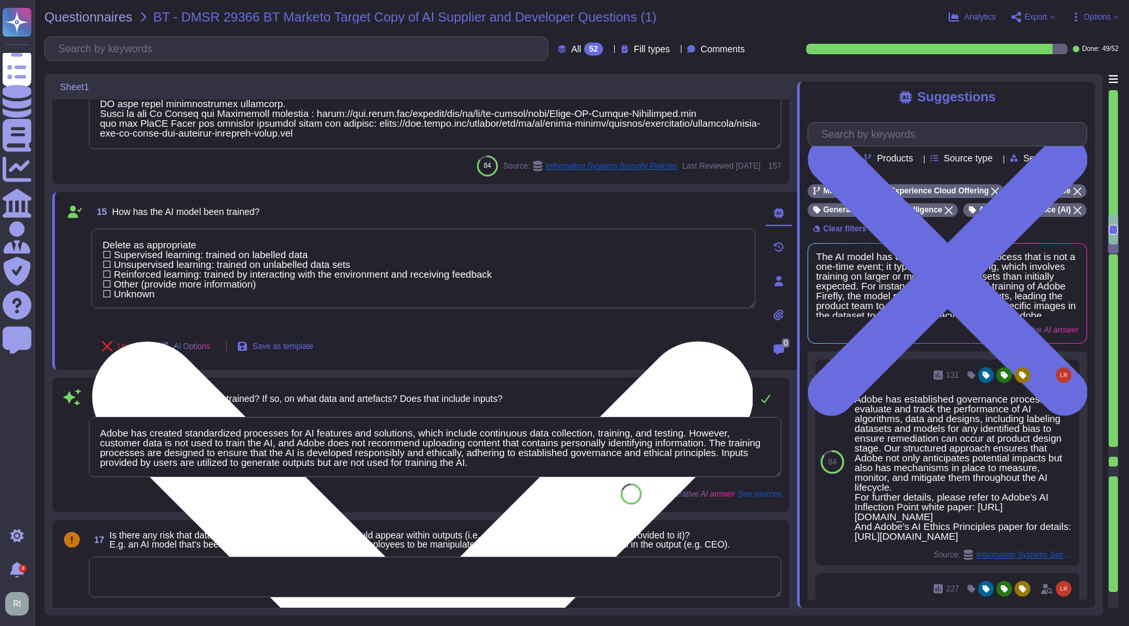
drag, startPoint x: 199, startPoint y: 293, endPoint x: 97, endPoint y: 246, distance: 111.7
click at [97, 246] on textarea "Delete as appropriate ​​☐​ Supervised learning: trained on labelled data ​​☐​ U…" at bounding box center [423, 269] width 664 height 80
paste textarea "We don't train generative AI models on your or your customers' content unless y…"
type textarea "We don't train generative AI models on your or your customers' content unless y…"
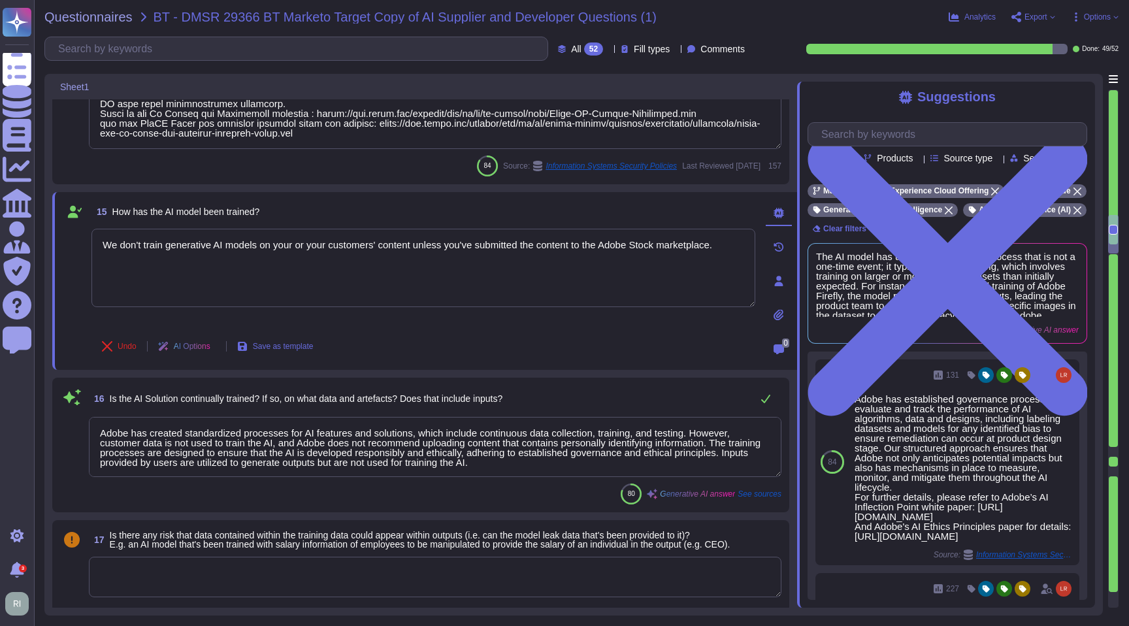
scroll to position [1, 0]
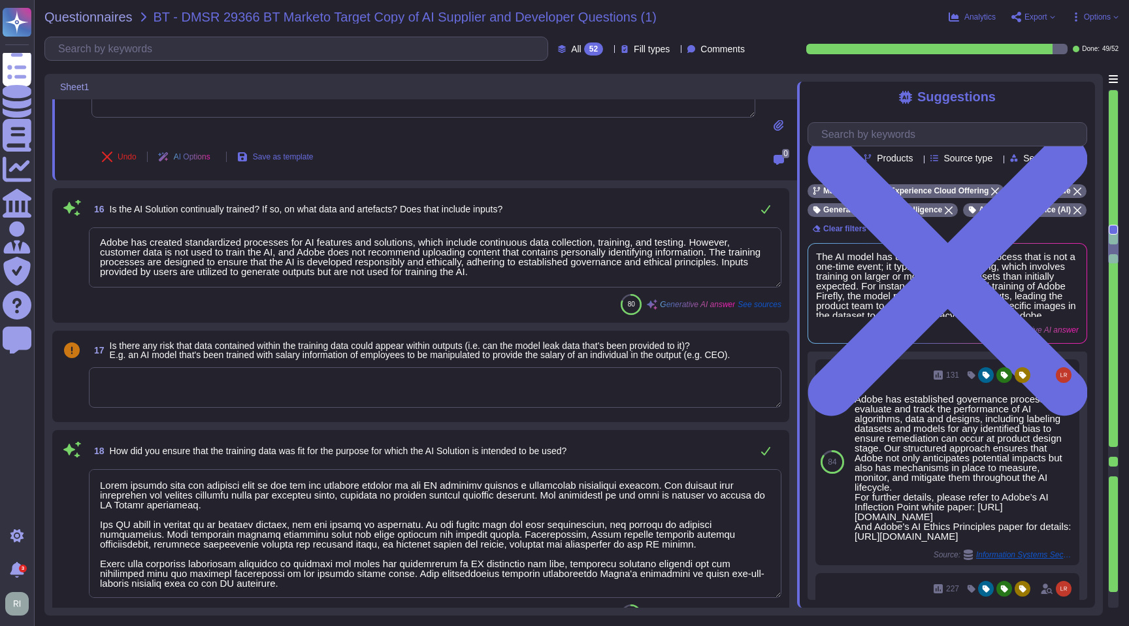
type textarea "Adobe employs a comprehensive approach to identify and manage bias, fairness, a…"
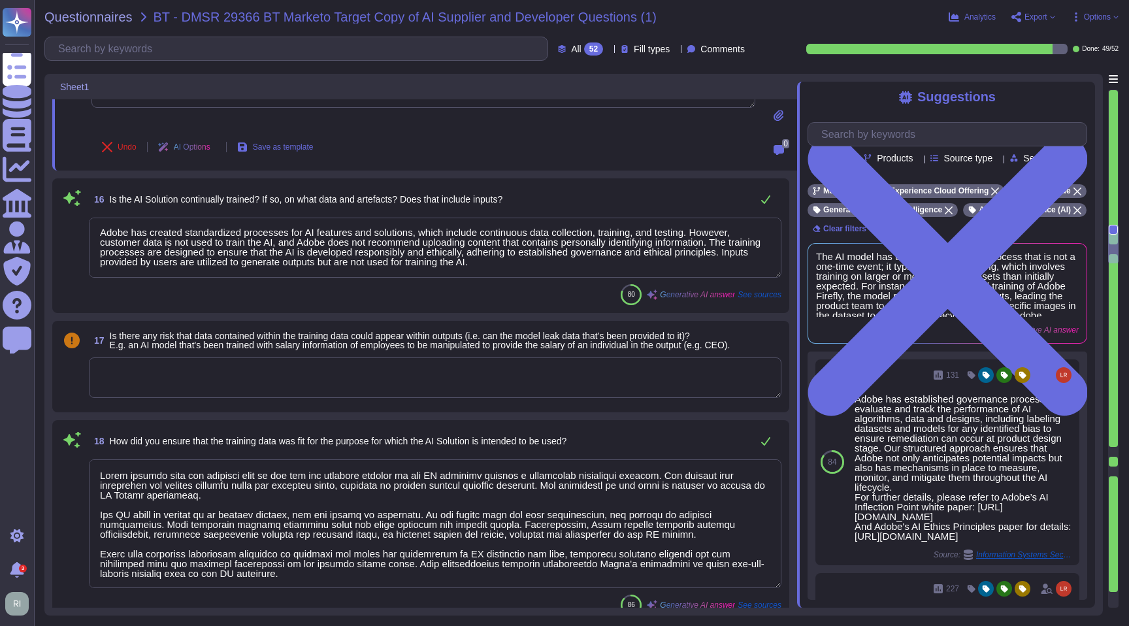
scroll to position [2361, 0]
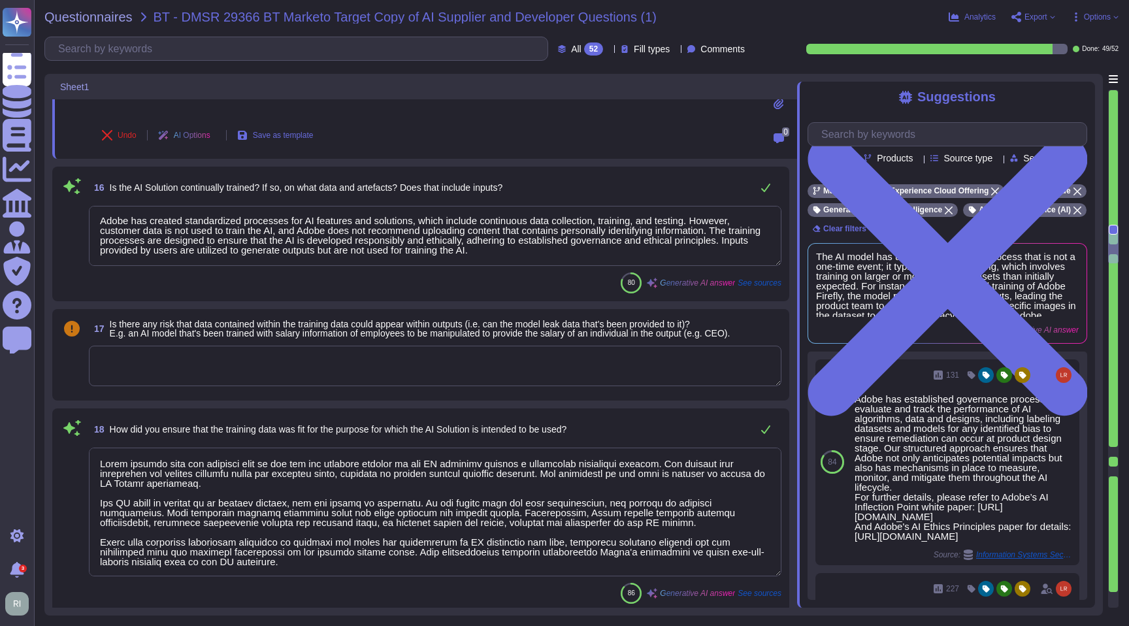
type textarea "We don't train generative AI models on your or your customers' content unless y…"
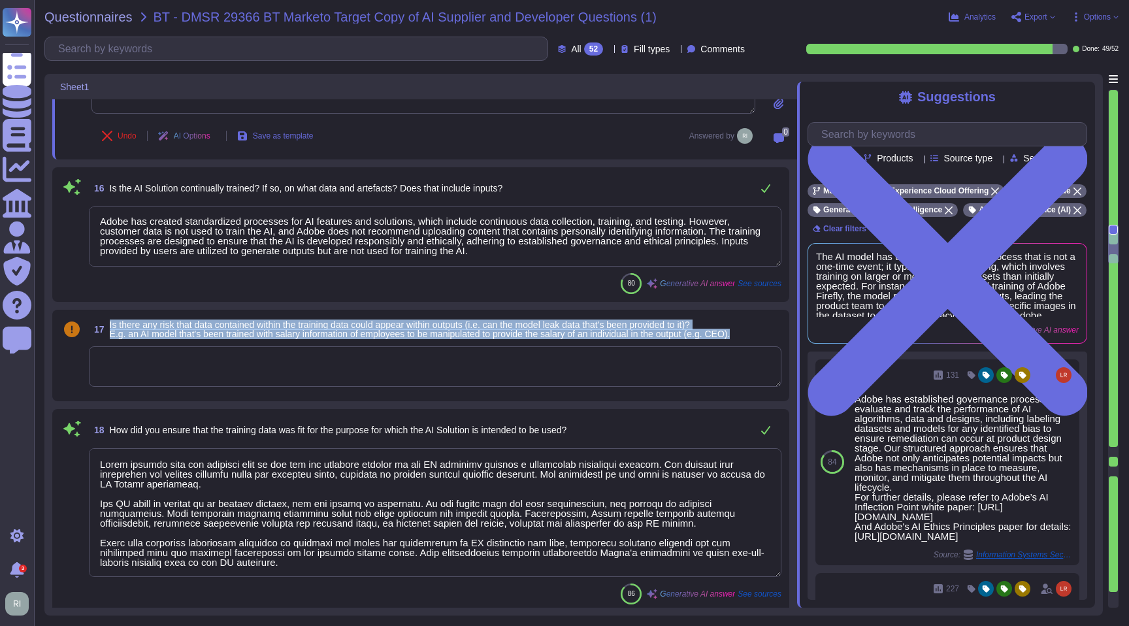
drag, startPoint x: 775, startPoint y: 333, endPoint x: 107, endPoint y: 318, distance: 668.7
click at [107, 318] on div "17 Is there any risk that data contained within the training data could appear …" at bounding box center [435, 330] width 693 height 24
